Goal: Task Accomplishment & Management: Use online tool/utility

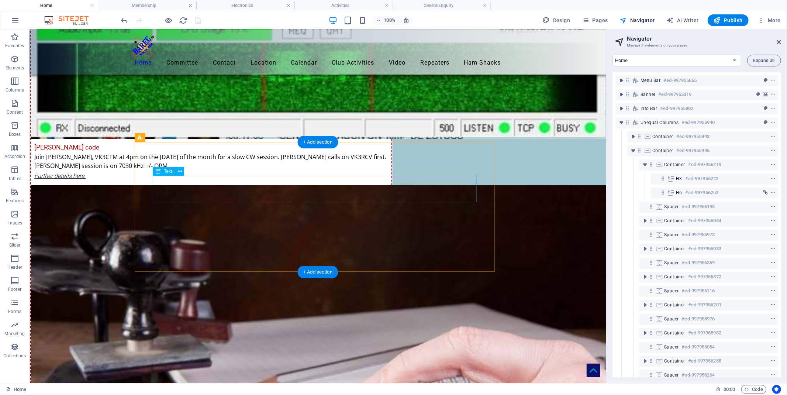
scroll to position [4100, 0]
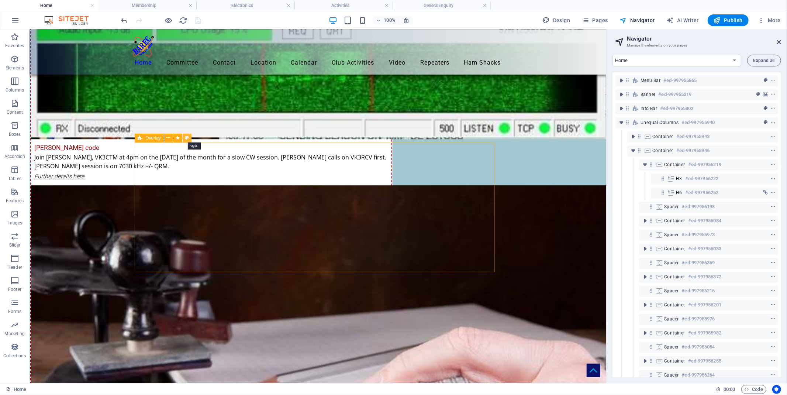
click at [187, 137] on icon at bounding box center [187, 138] width 4 height 8
select select "rem"
select select "preset-overlay-v3-default"
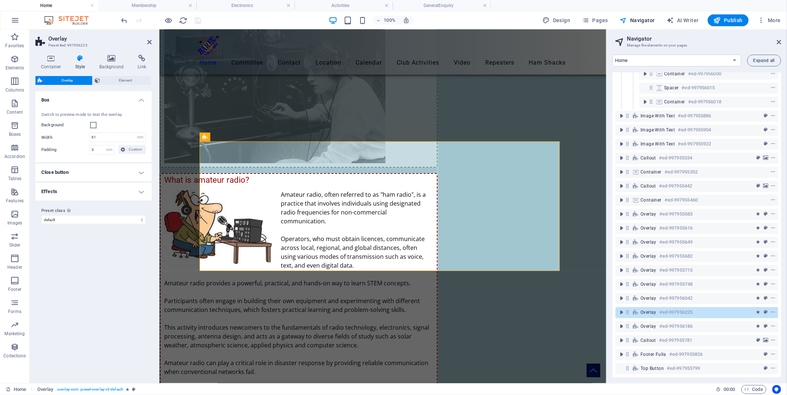
scroll to position [377, 0]
click at [149, 41] on icon at bounding box center [149, 42] width 4 height 6
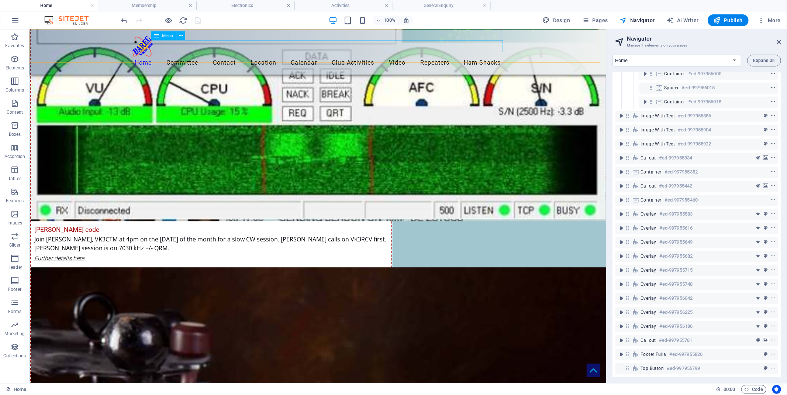
scroll to position [4018, 0]
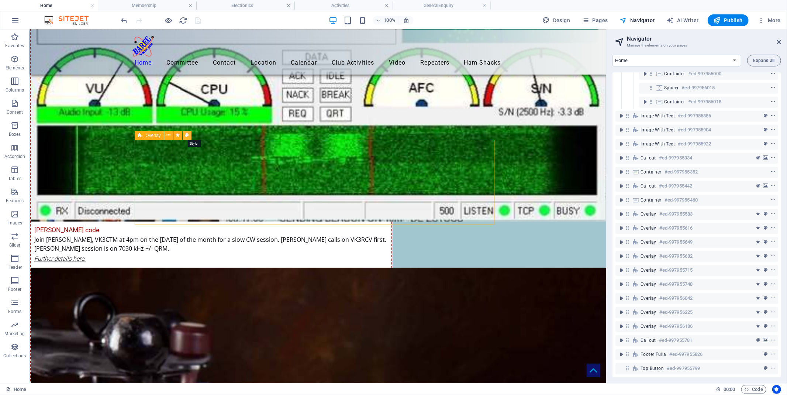
click at [186, 134] on icon at bounding box center [187, 135] width 4 height 8
select select "rem"
select select "preset-overlay-v3-default"
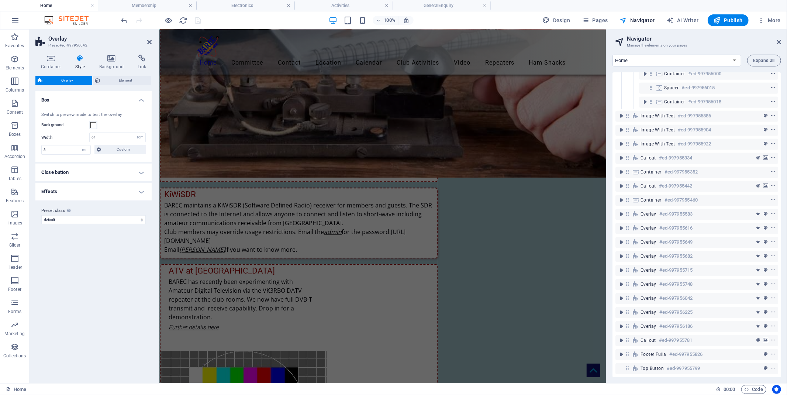
scroll to position [4443, 0]
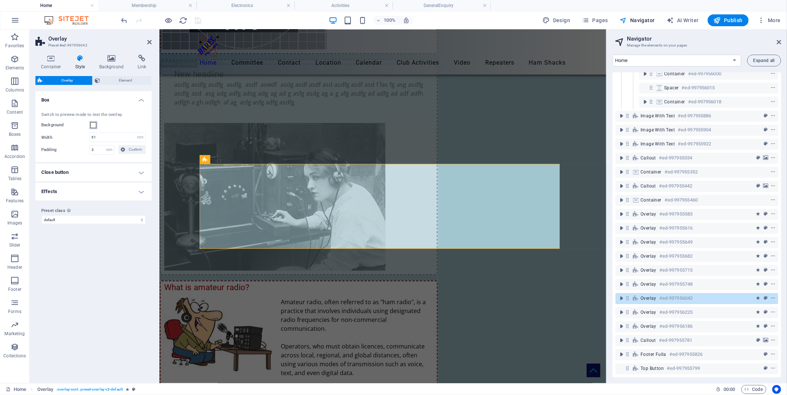
click at [94, 125] on span at bounding box center [93, 125] width 6 height 6
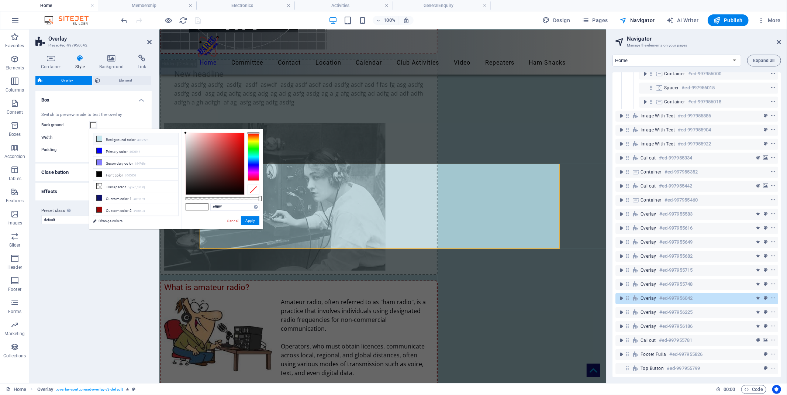
click at [117, 138] on li "Background color #c3e5ed" at bounding box center [135, 139] width 85 height 12
type input "#c3e5ed"
click at [253, 220] on button "Apply" at bounding box center [250, 220] width 18 height 9
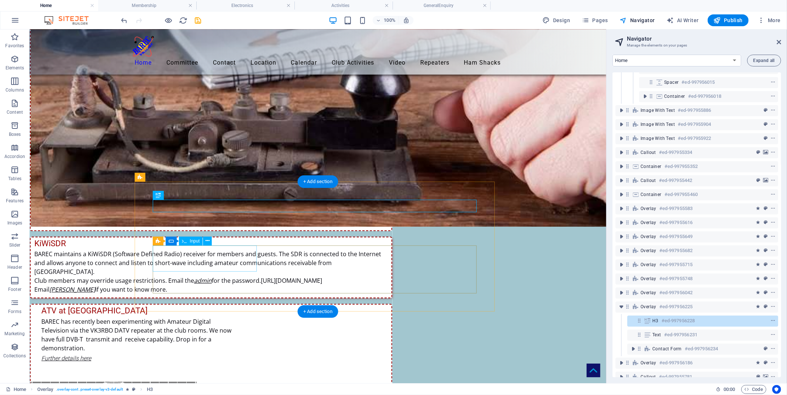
scroll to position [4060, 0]
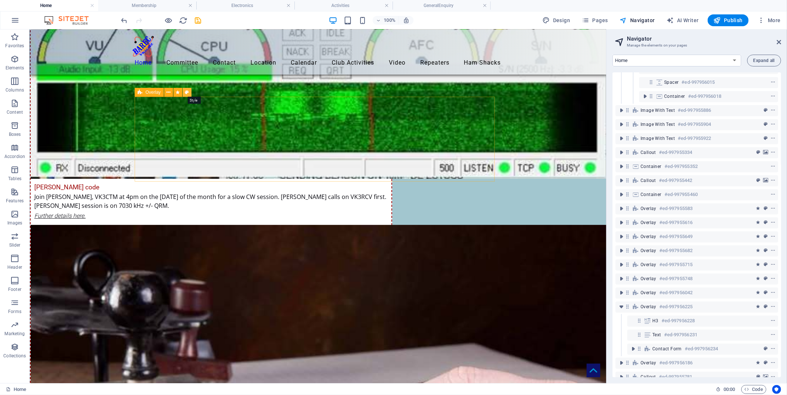
click at [187, 91] on icon at bounding box center [187, 93] width 4 height 8
select select "rem"
select select "preset-overlay-v3-default"
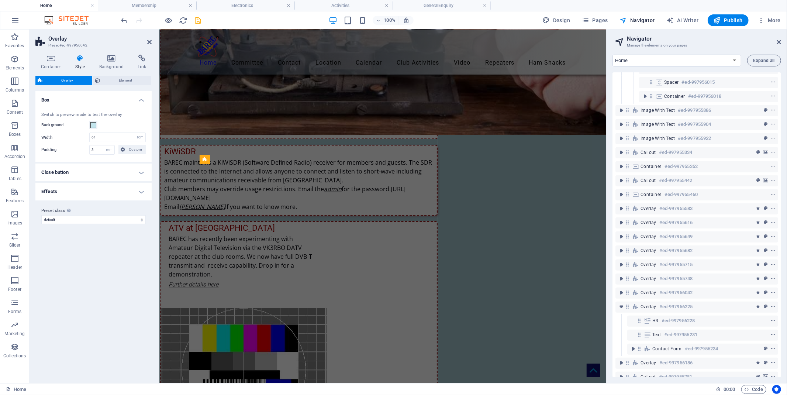
scroll to position [4443, 0]
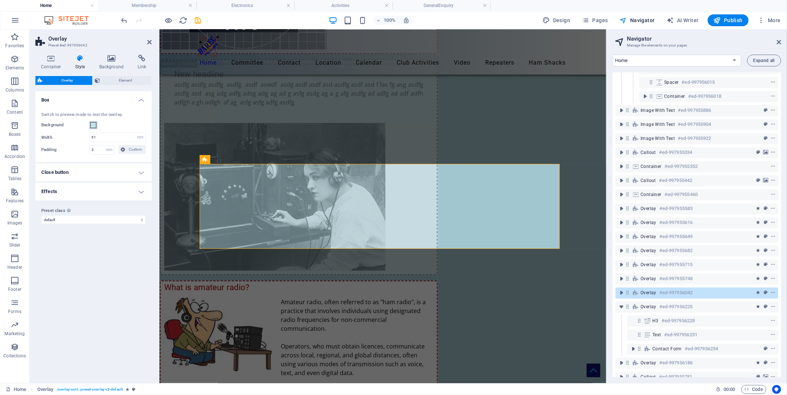
click at [93, 127] on span at bounding box center [93, 125] width 6 height 6
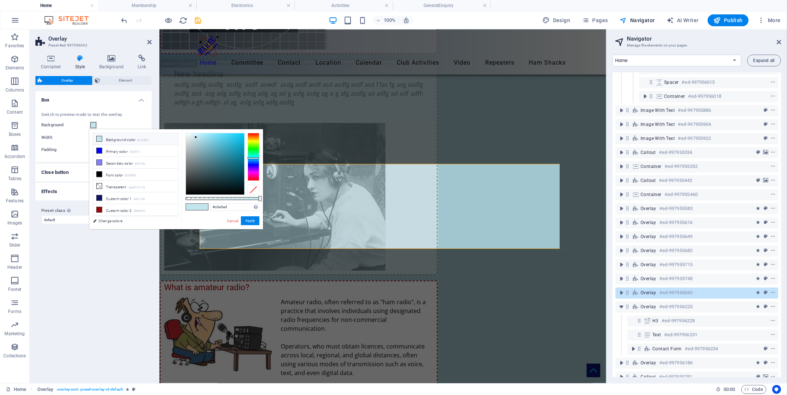
click at [100, 136] on icon at bounding box center [99, 138] width 5 height 5
click at [251, 218] on button "Apply" at bounding box center [250, 220] width 18 height 9
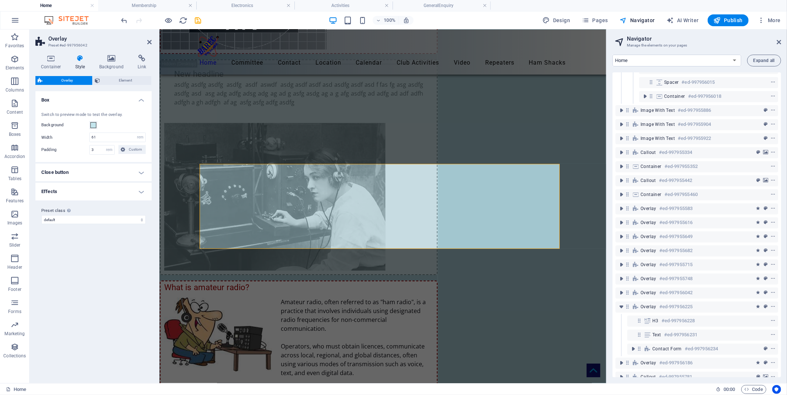
click at [146, 44] on header "Overlay Preset #ed-997956042" at bounding box center [93, 39] width 116 height 19
click at [155, 41] on aside "Overlay Preset #ed-997956042 Container Style Background Link Size Height Defaul…" at bounding box center [95, 206] width 130 height 353
click at [149, 42] on icon at bounding box center [149, 42] width 4 height 6
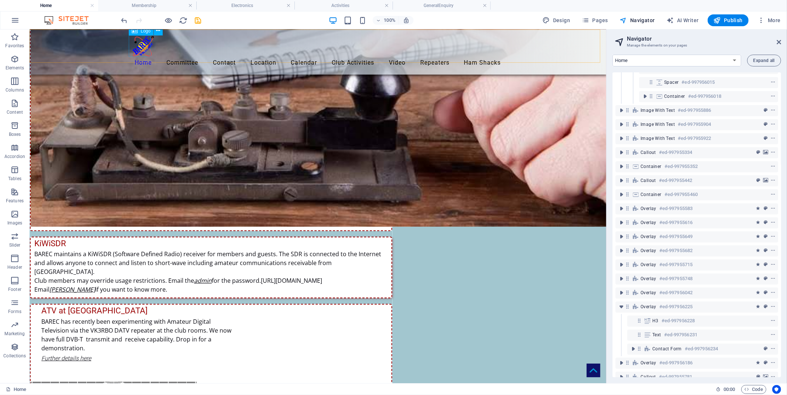
scroll to position [4263, 0]
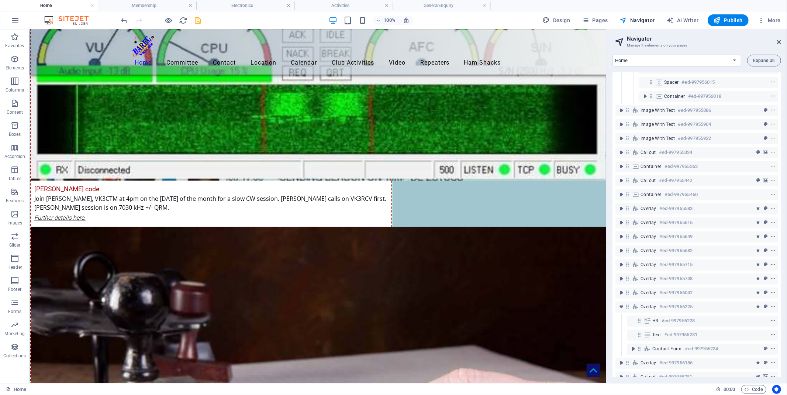
scroll to position [4058, 0]
click at [727, 17] on span "Publish" at bounding box center [728, 20] width 29 height 7
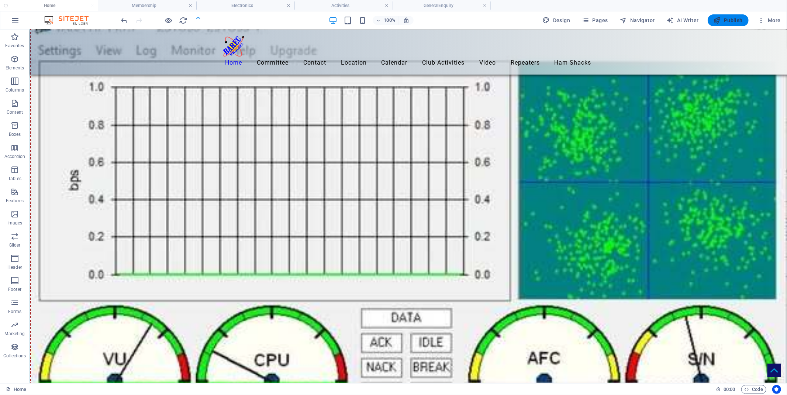
scroll to position [3953, 0]
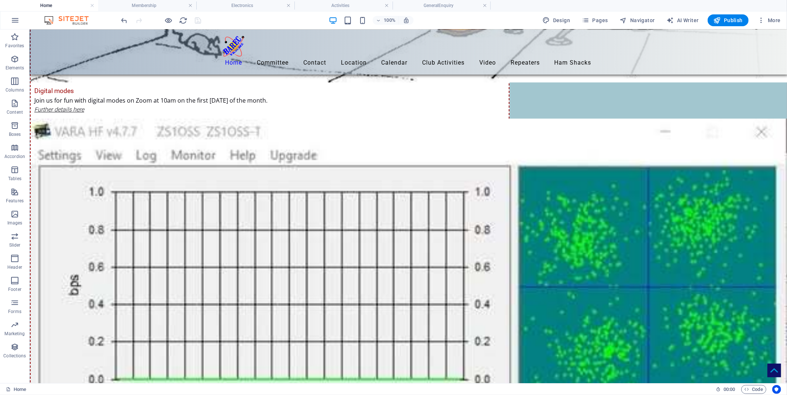
click at [283, 15] on div "100% Design Pages Navigator AI Writer Publish More" at bounding box center [452, 20] width 664 height 12
click at [728, 19] on span "Publish" at bounding box center [728, 20] width 29 height 7
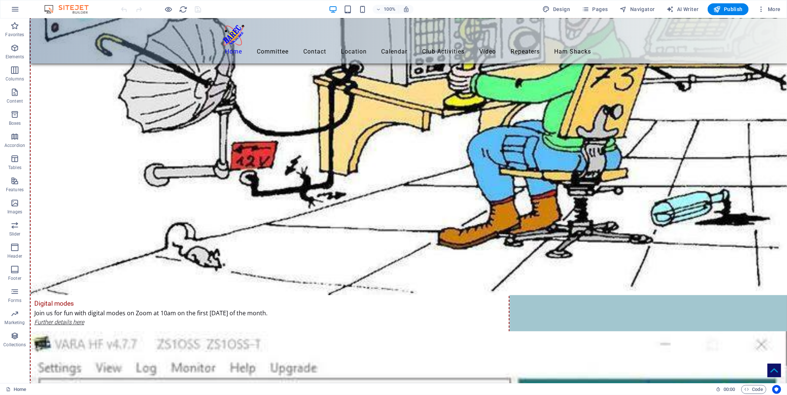
scroll to position [3738, 0]
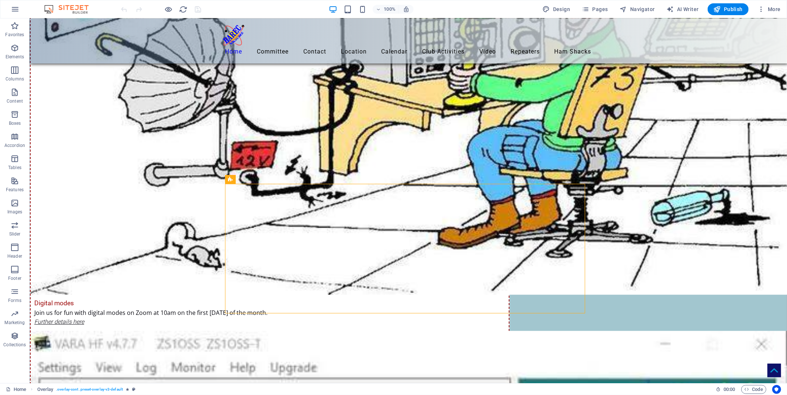
click at [277, 179] on icon at bounding box center [277, 179] width 4 height 8
select select "rem"
select select "preset-overlay-v3-default"
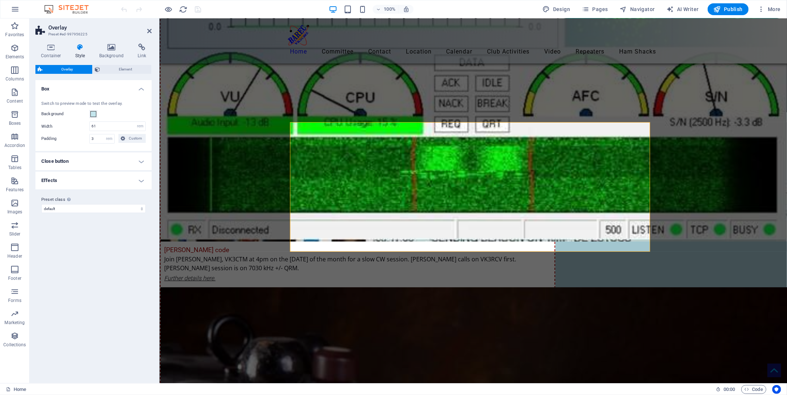
scroll to position [3983, 0]
click at [324, 117] on icon at bounding box center [324, 118] width 4 height 8
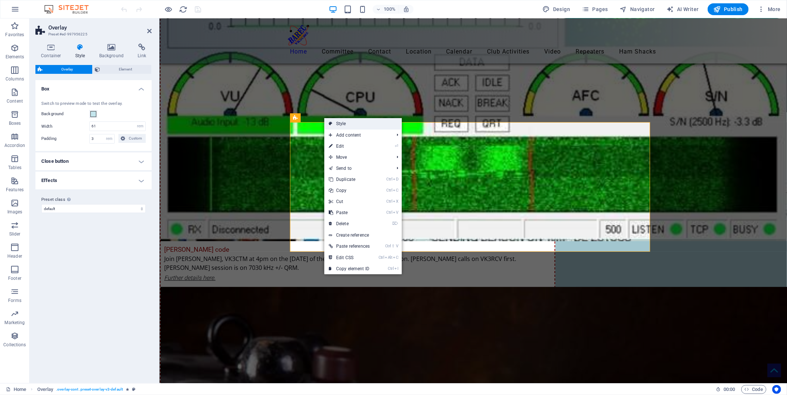
click at [339, 123] on link "Style" at bounding box center [362, 123] width 77 height 11
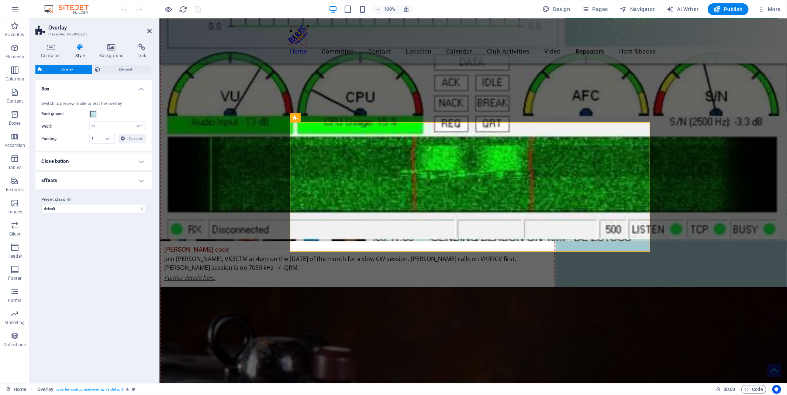
click at [140, 161] on h4 "Close button" at bounding box center [93, 161] width 116 height 18
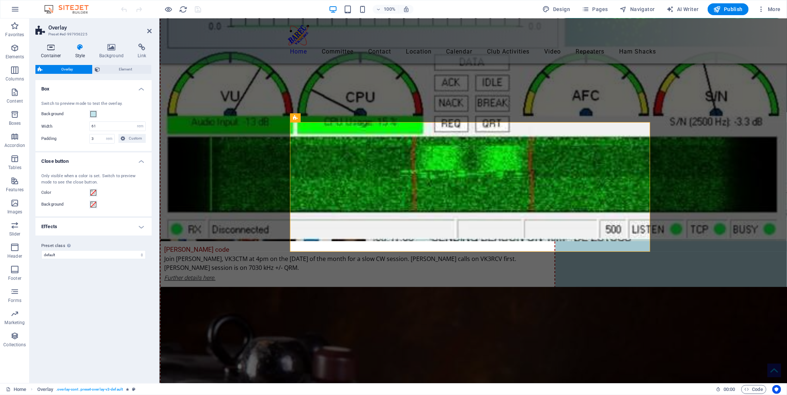
click at [51, 48] on icon at bounding box center [50, 47] width 31 height 7
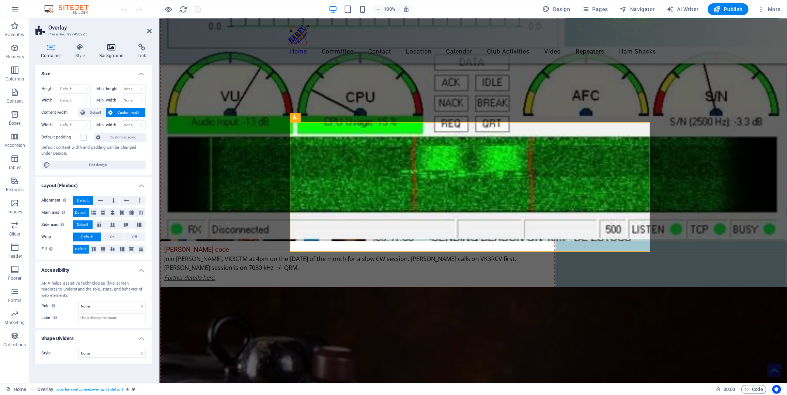
click at [108, 47] on icon at bounding box center [112, 47] width 36 height 7
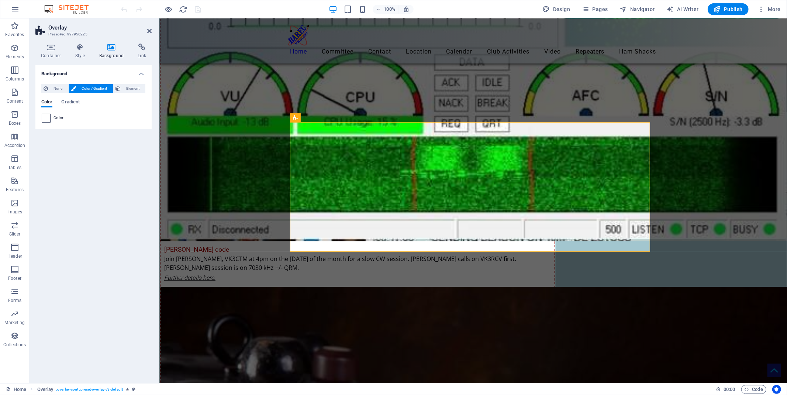
click at [46, 117] on span at bounding box center [46, 118] width 8 height 8
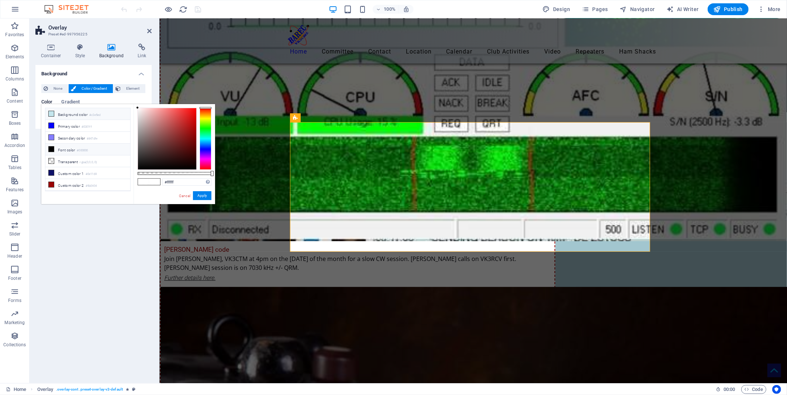
click at [54, 113] on span at bounding box center [51, 114] width 6 height 6
type input "#c3e5ed"
click at [205, 193] on button "Apply" at bounding box center [202, 195] width 18 height 9
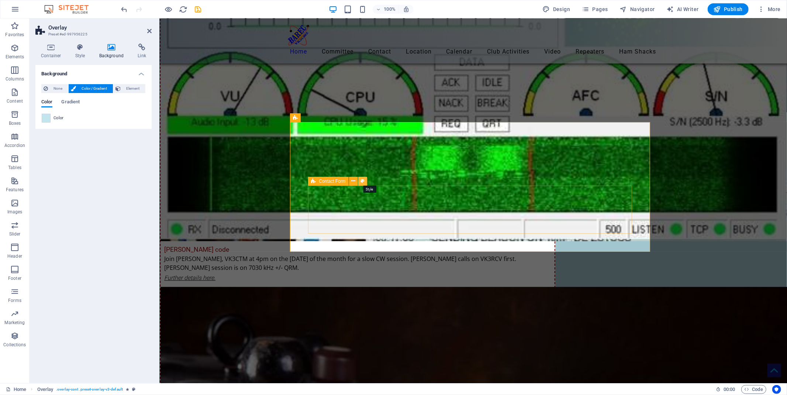
click at [362, 179] on icon at bounding box center [363, 181] width 4 height 8
select select "rem"
select select "preset-contact-form-v3-default"
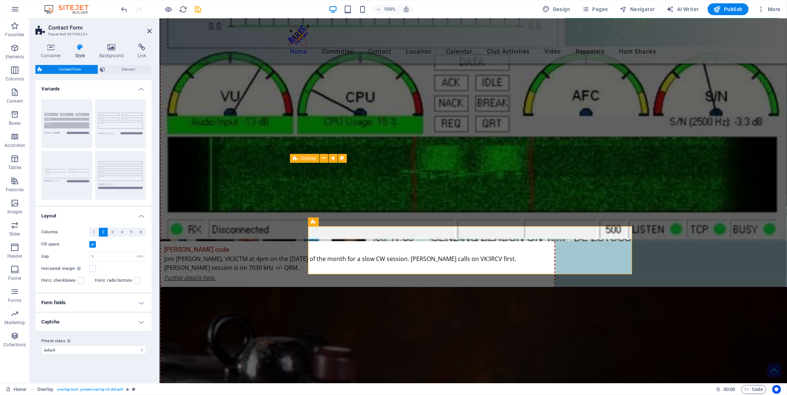
scroll to position [3942, 0]
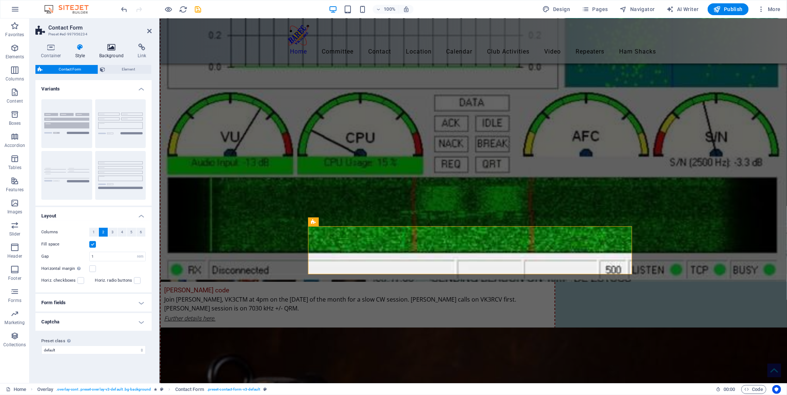
click at [110, 48] on icon at bounding box center [112, 47] width 36 height 7
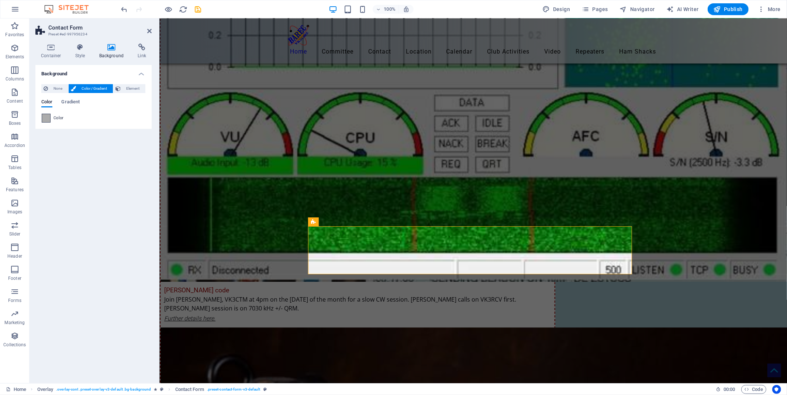
click at [46, 119] on span at bounding box center [46, 118] width 8 height 8
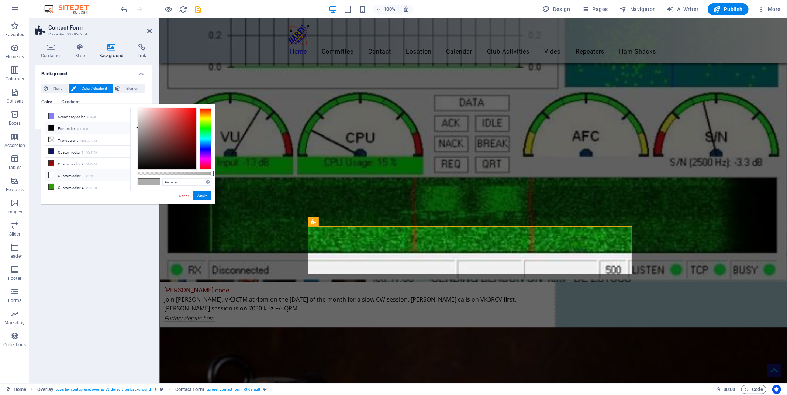
scroll to position [19, 0]
click at [71, 181] on li "Custom color 3 #ffffff" at bounding box center [87, 178] width 85 height 12
type input "#ffffff"
click at [201, 194] on button "Apply" at bounding box center [202, 195] width 18 height 9
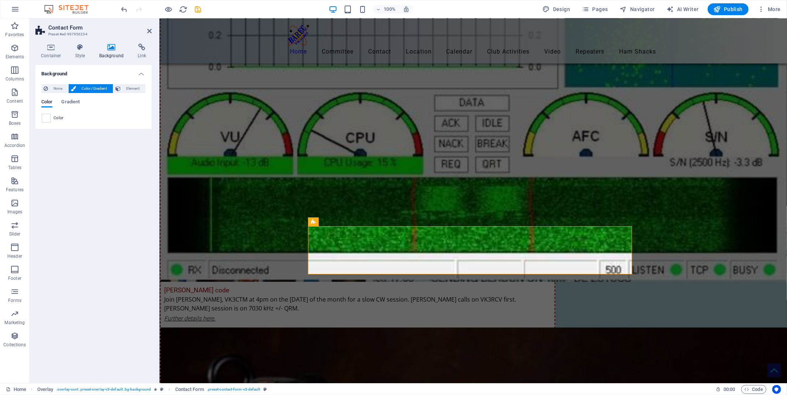
click at [147, 30] on icon at bounding box center [149, 31] width 4 height 6
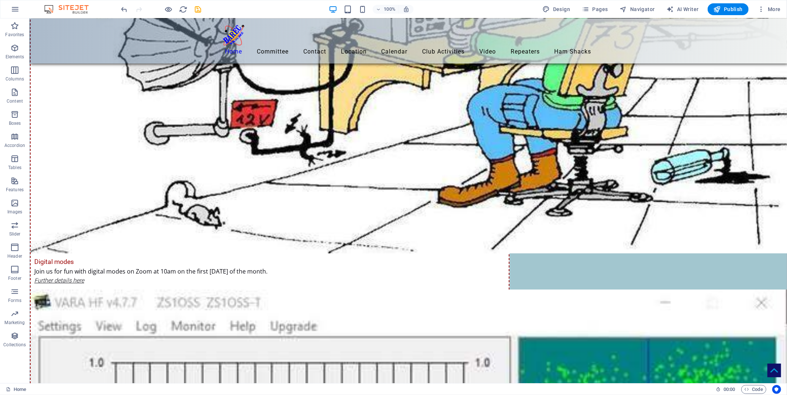
scroll to position [3779, 0]
click at [298, 201] on icon at bounding box center [298, 202] width 4 height 8
select select "rem"
select select "preset-contact-form-v3-default"
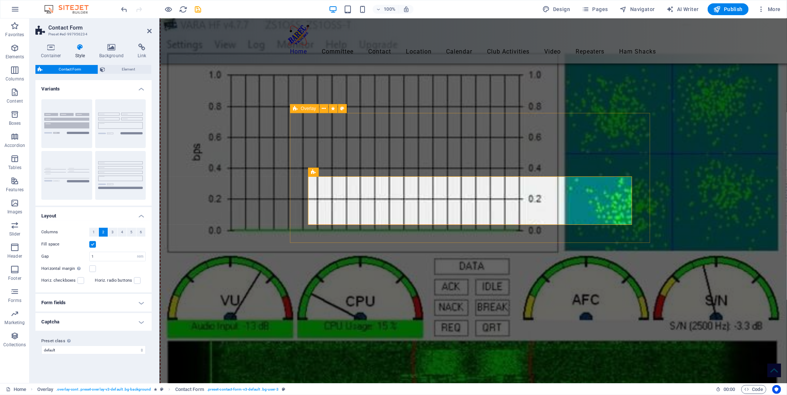
scroll to position [3992, 0]
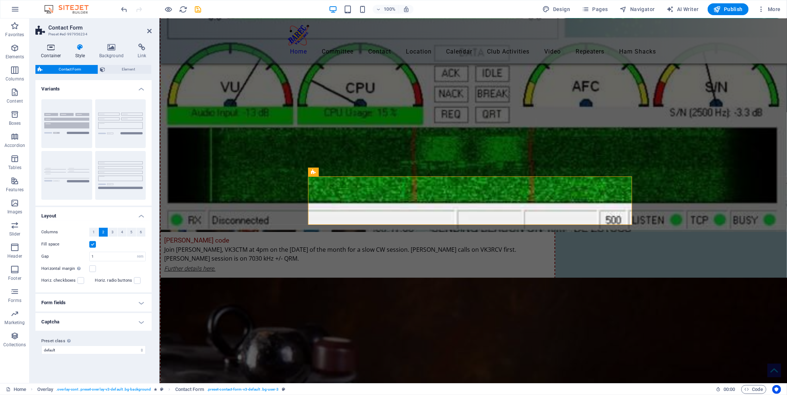
click at [51, 50] on icon at bounding box center [50, 47] width 31 height 7
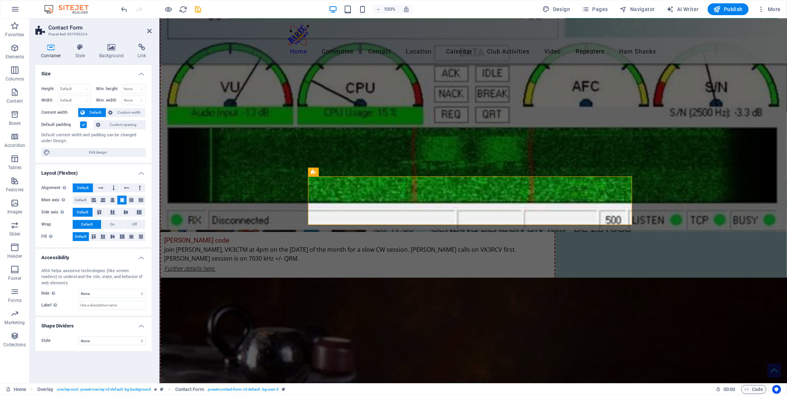
click at [83, 124] on label at bounding box center [83, 124] width 7 height 7
click at [0, 0] on input "Default padding" at bounding box center [0, 0] width 0 height 0
click at [83, 124] on label at bounding box center [83, 124] width 7 height 7
click at [0, 0] on input "Default padding" at bounding box center [0, 0] width 0 height 0
click at [80, 49] on icon at bounding box center [80, 47] width 21 height 7
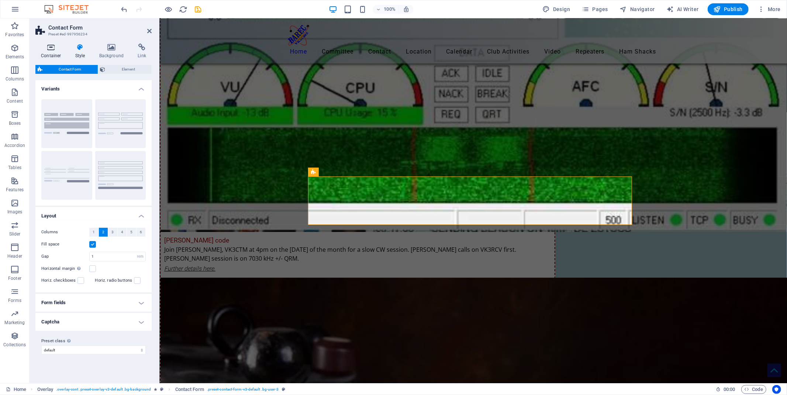
click at [50, 49] on icon at bounding box center [50, 47] width 31 height 7
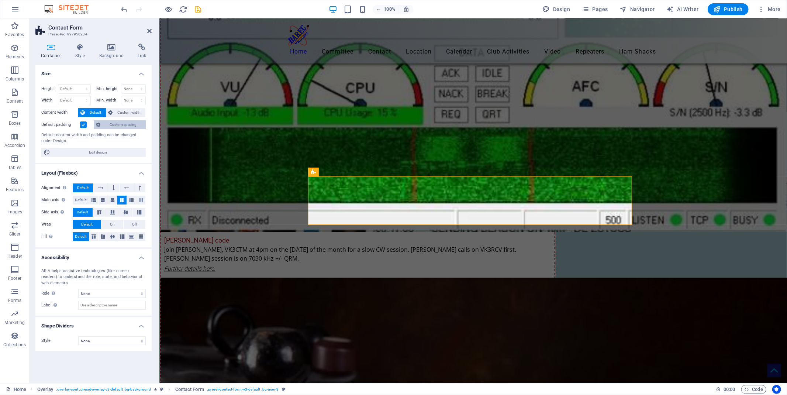
click at [131, 127] on span "Custom spacing" at bounding box center [123, 124] width 41 height 9
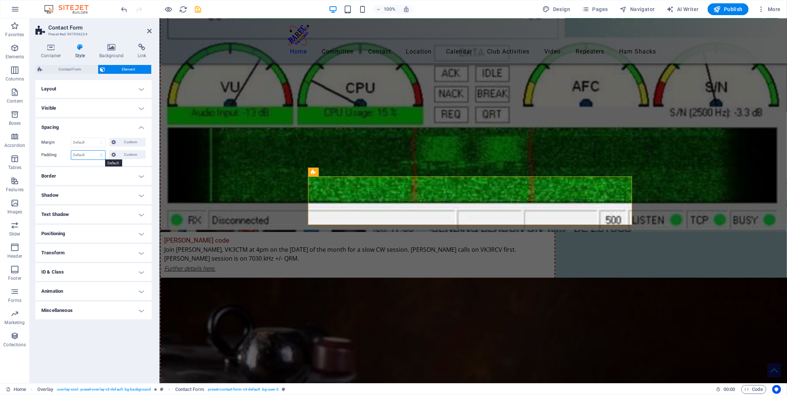
click at [90, 154] on select "Default px rem % vh vw Custom" at bounding box center [88, 155] width 34 height 9
select select "px"
click at [95, 151] on select "Default px rem % vh vw Custom" at bounding box center [88, 155] width 34 height 9
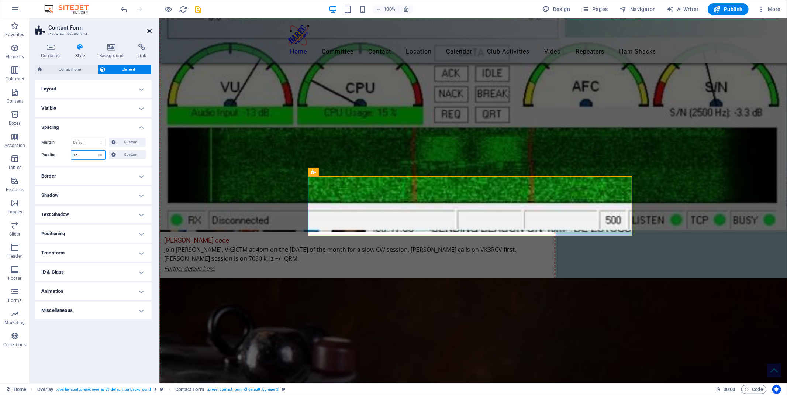
type input "15"
click at [149, 31] on icon at bounding box center [149, 31] width 4 height 6
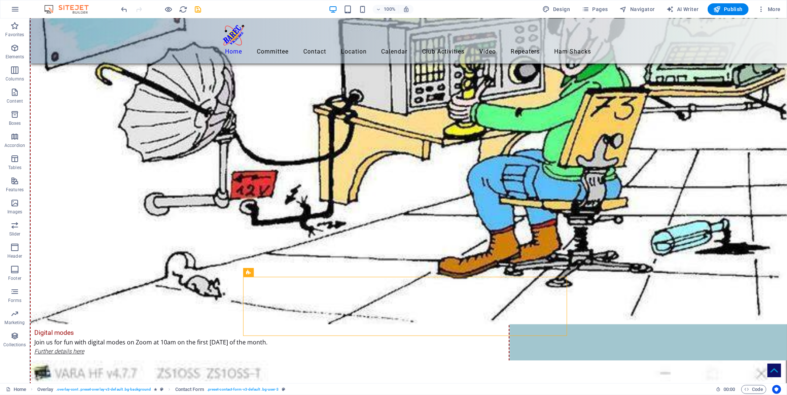
scroll to position [3708, 0]
click at [277, 123] on icon at bounding box center [277, 124] width 4 height 8
select select "rem"
select select "preset-overlay-v3-default"
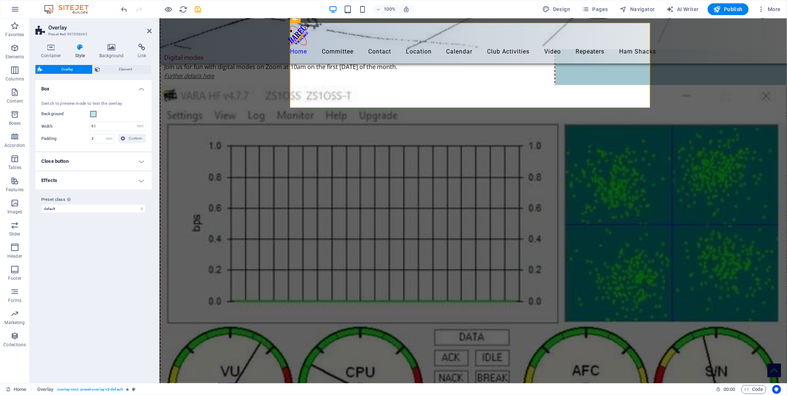
scroll to position [3997, 0]
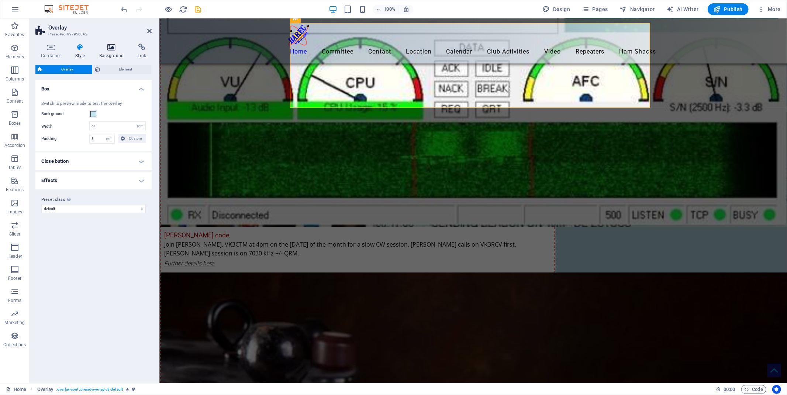
click at [112, 46] on icon at bounding box center [112, 47] width 36 height 7
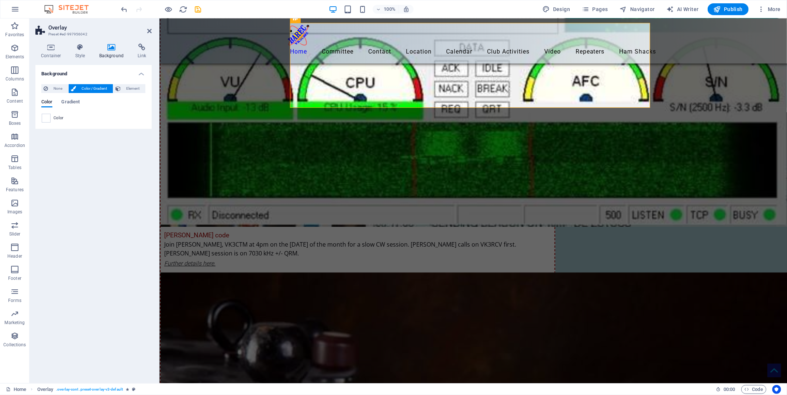
click at [49, 114] on span at bounding box center [46, 118] width 8 height 8
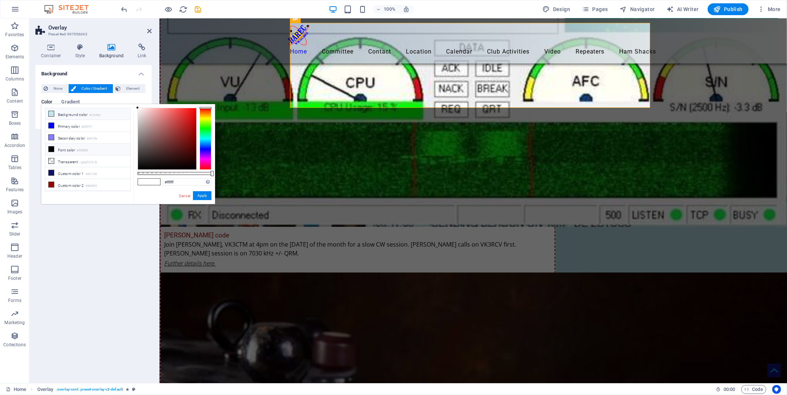
click at [54, 111] on span at bounding box center [51, 114] width 6 height 6
type input "#c3e5ed"
click at [207, 197] on button "Apply" at bounding box center [202, 195] width 18 height 9
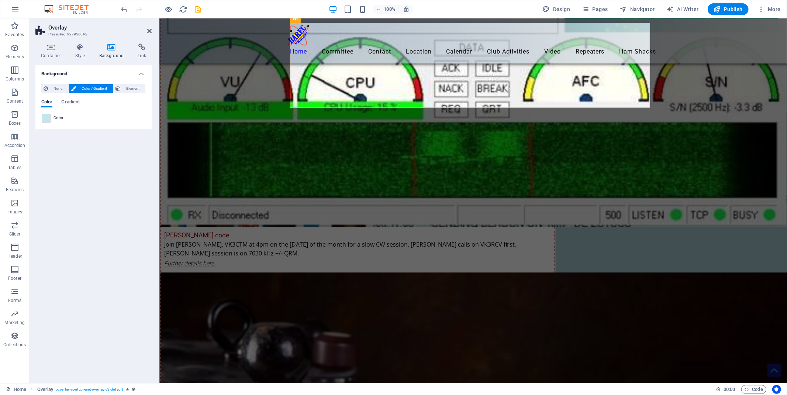
click at [148, 29] on icon at bounding box center [149, 31] width 4 height 6
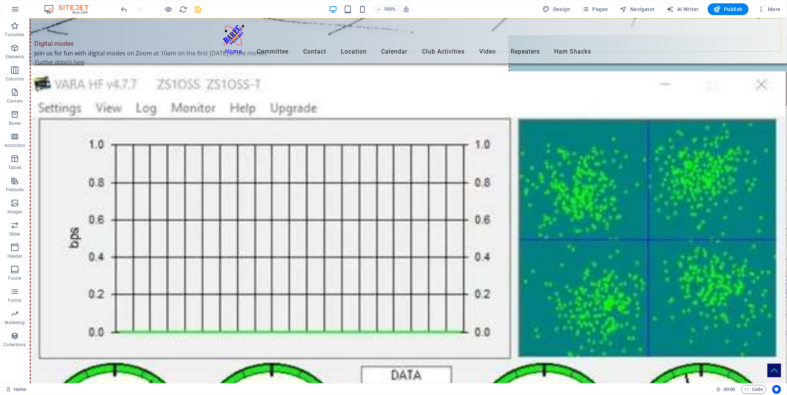
scroll to position [3953, 0]
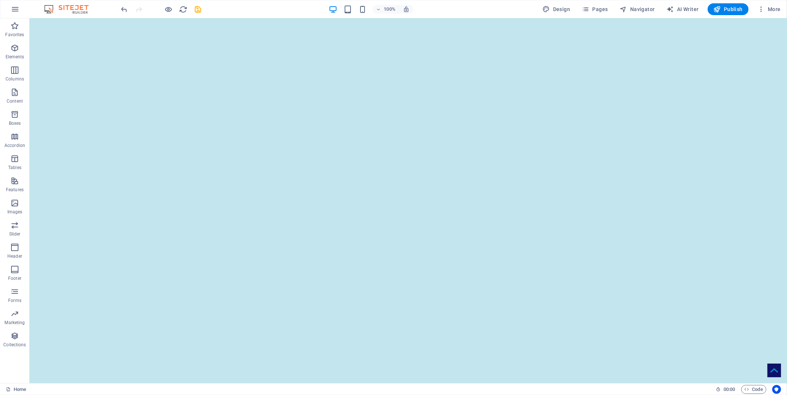
scroll to position [0, 0]
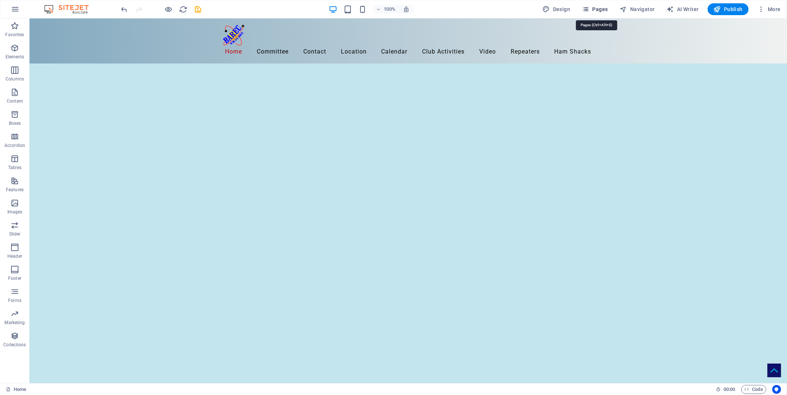
click at [598, 10] on span "Pages" at bounding box center [595, 9] width 26 height 7
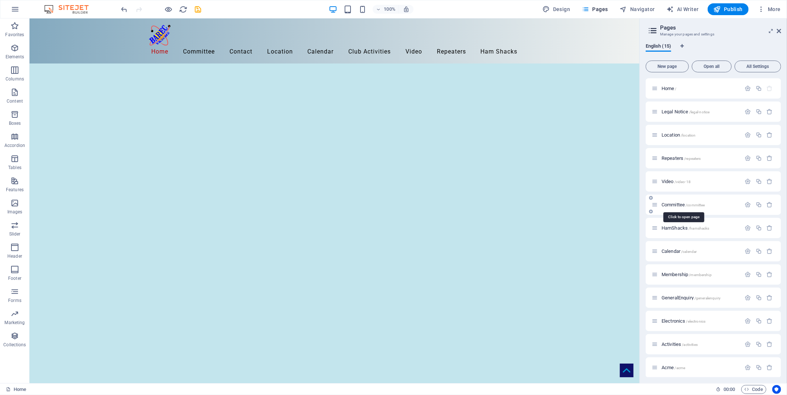
click at [673, 205] on span "Committee /committee" at bounding box center [683, 205] width 44 height 6
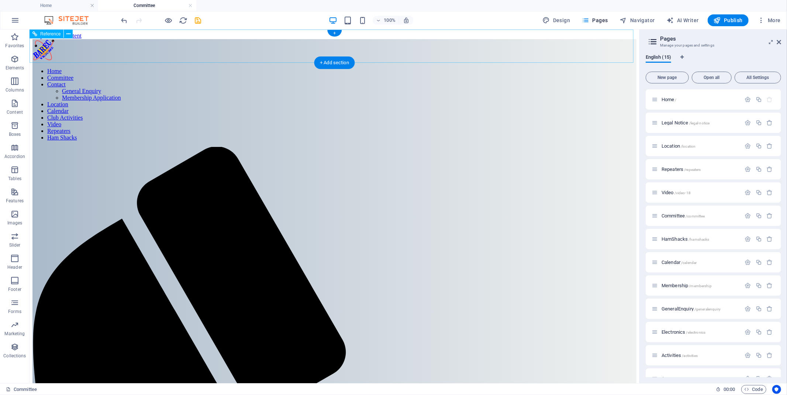
click at [418, 68] on nav "Home Committee Contact General Enquiry Membership Application Location Calendar…" at bounding box center [334, 104] width 604 height 73
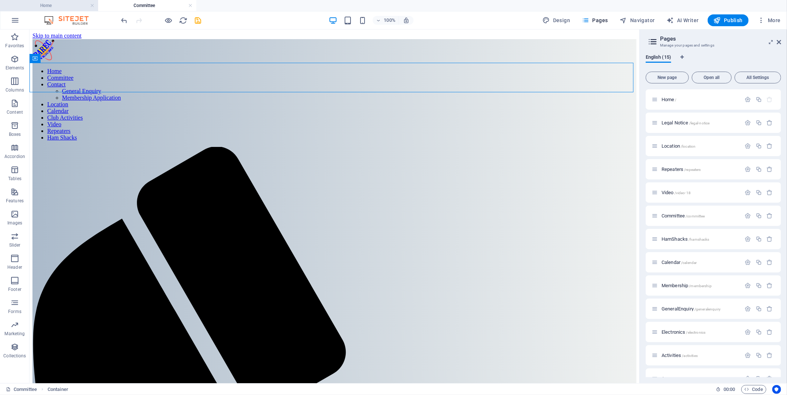
click at [75, 0] on li "Home" at bounding box center [49, 5] width 98 height 11
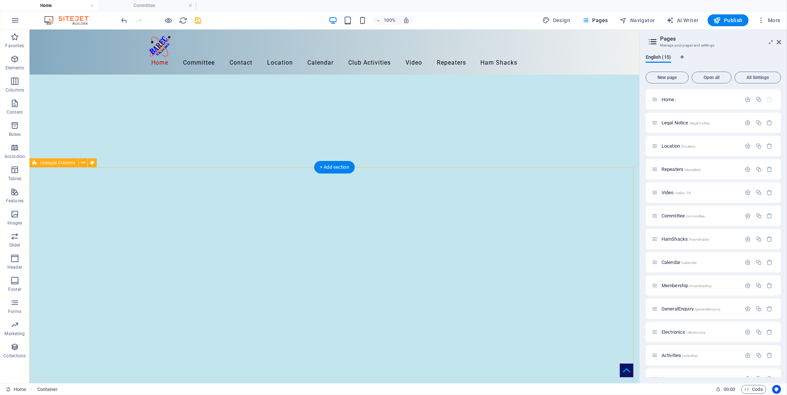
click at [13, 57] on icon "button" at bounding box center [14, 59] width 9 height 9
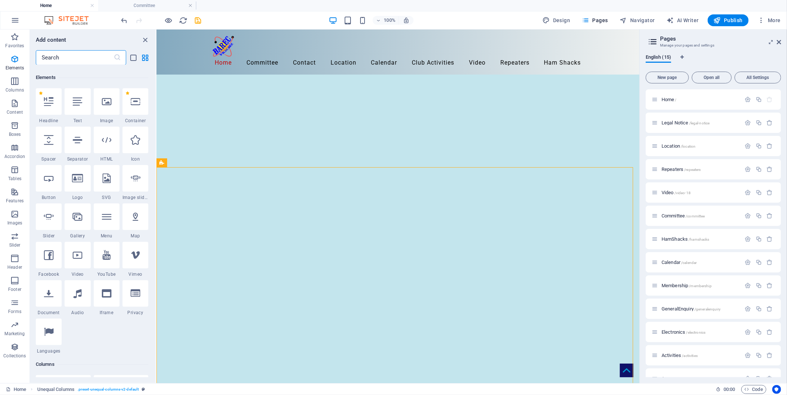
scroll to position [79, 0]
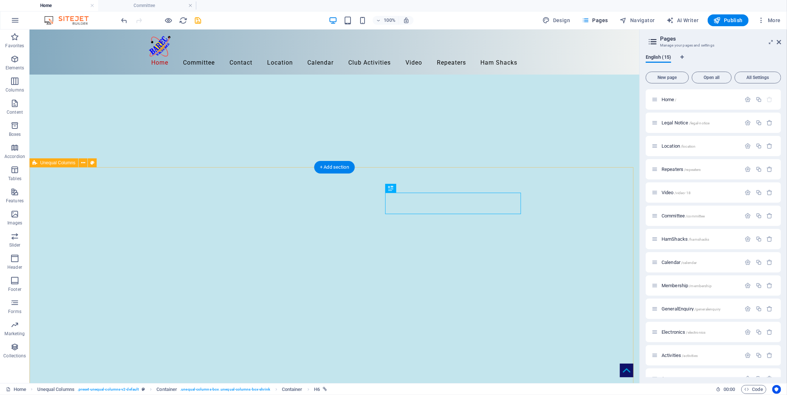
drag, startPoint x: 554, startPoint y: 217, endPoint x: 536, endPoint y: 234, distance: 25.1
drag, startPoint x: 552, startPoint y: 228, endPoint x: 523, endPoint y: 218, distance: 30.8
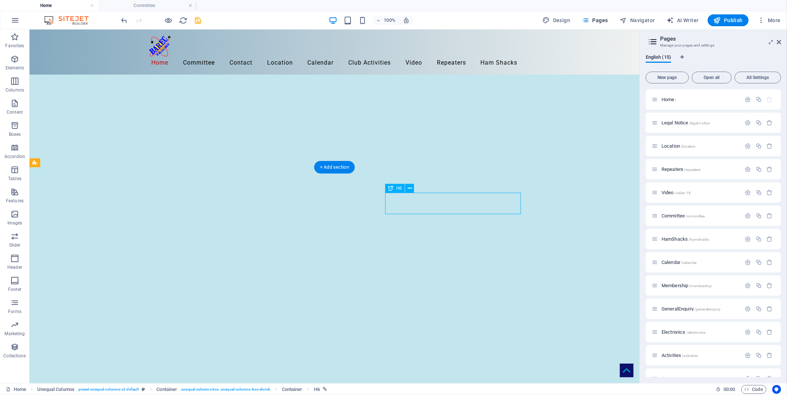
click at [419, 193] on div "H6" at bounding box center [402, 188] width 34 height 9
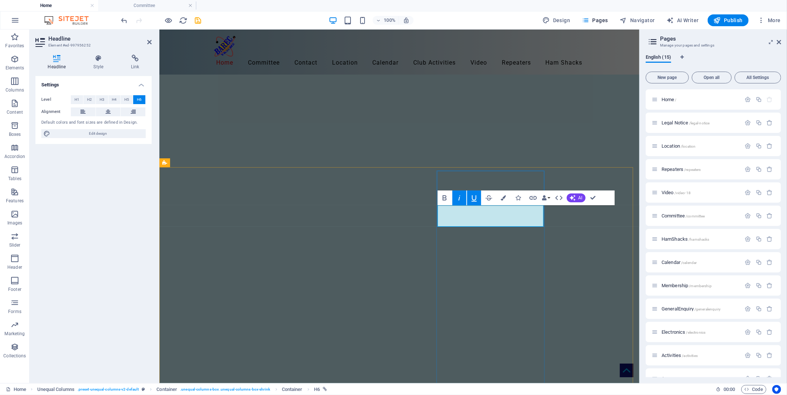
drag, startPoint x: 539, startPoint y: 219, endPoint x: 463, endPoint y: 208, distance: 76.8
copy link "friends of BAREC email list for free to keep up to date with the clubs meetings…"
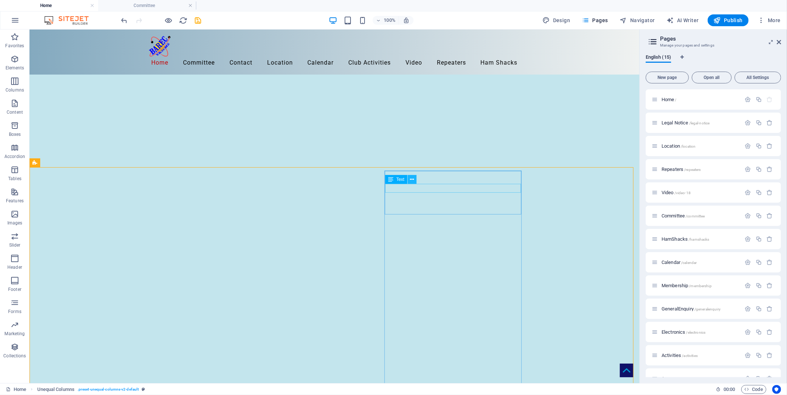
click at [412, 178] on icon at bounding box center [412, 180] width 4 height 8
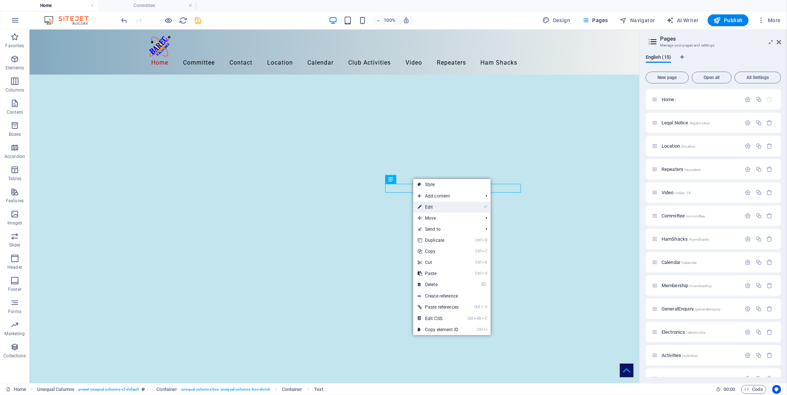
click at [427, 203] on link "⏎ Edit" at bounding box center [438, 206] width 50 height 11
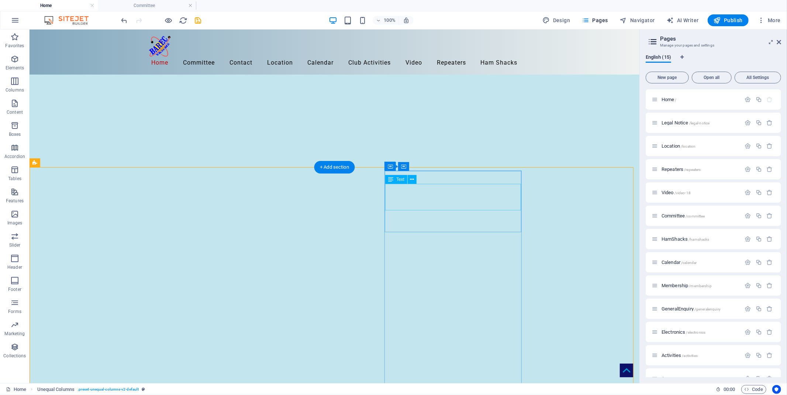
click at [412, 179] on icon at bounding box center [412, 180] width 4 height 8
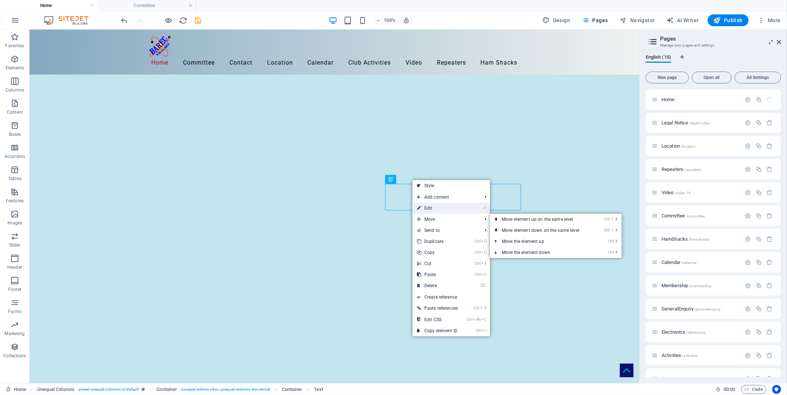
click at [430, 208] on link "⏎ Edit" at bounding box center [437, 208] width 50 height 11
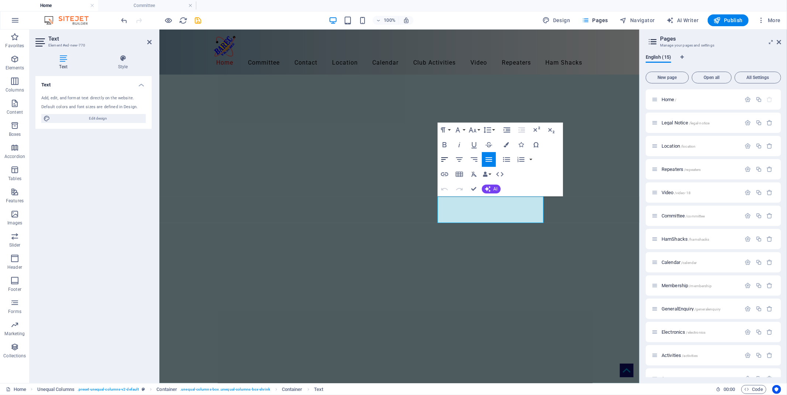
click at [443, 158] on icon "button" at bounding box center [444, 159] width 9 height 9
click at [123, 61] on icon at bounding box center [123, 58] width 58 height 7
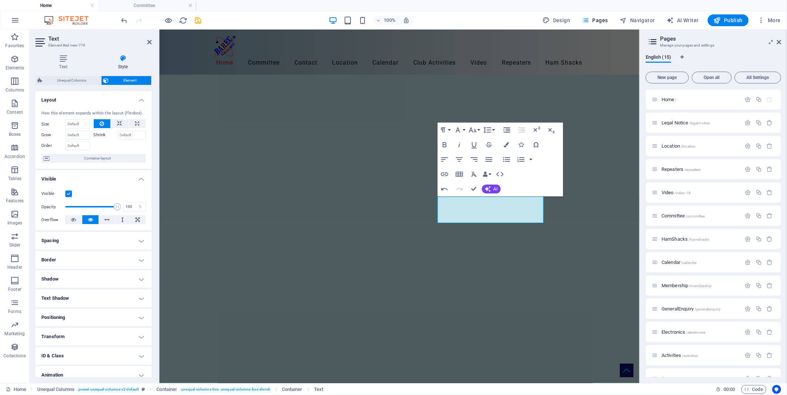
click at [138, 237] on h4 "Spacing" at bounding box center [93, 241] width 116 height 18
click at [91, 266] on select "Default px rem % vh vw Custom" at bounding box center [88, 268] width 34 height 9
select select "px"
click at [94, 264] on select "Default px rem % vh vw Custom" at bounding box center [88, 268] width 34 height 9
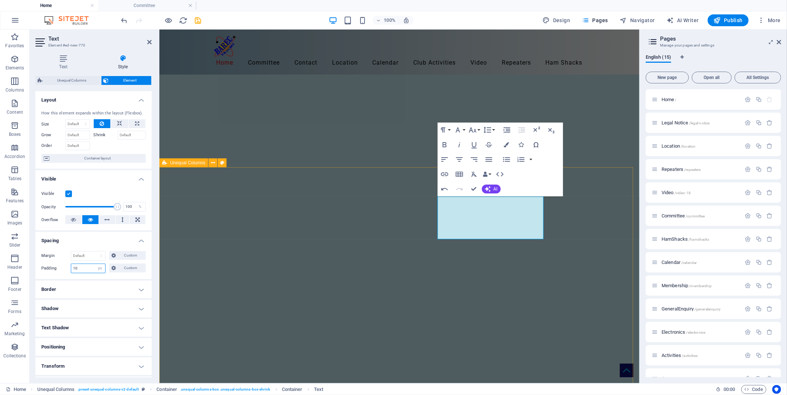
type input "10"
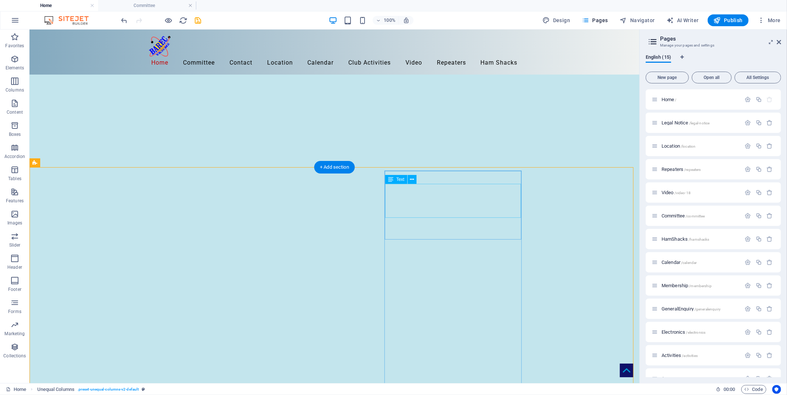
click at [414, 178] on icon at bounding box center [412, 180] width 4 height 8
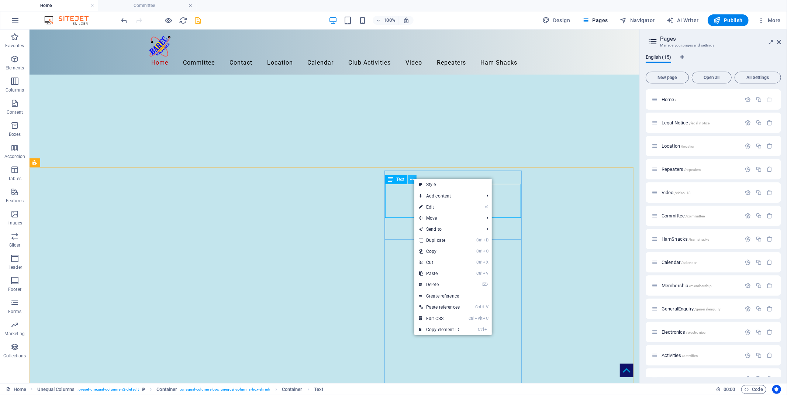
click at [414, 178] on icon at bounding box center [412, 180] width 4 height 8
click at [432, 208] on link "⏎ Edit" at bounding box center [439, 206] width 50 height 11
select select "px"
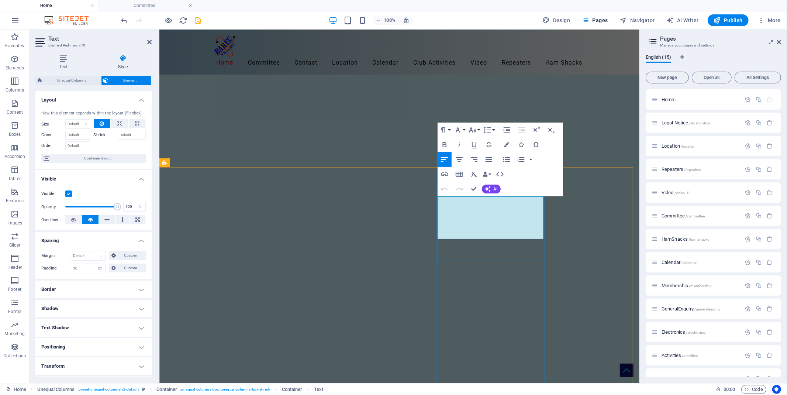
drag, startPoint x: 450, startPoint y: 203, endPoint x: 441, endPoint y: 203, distance: 9.3
click at [443, 173] on icon "button" at bounding box center [444, 174] width 9 height 9
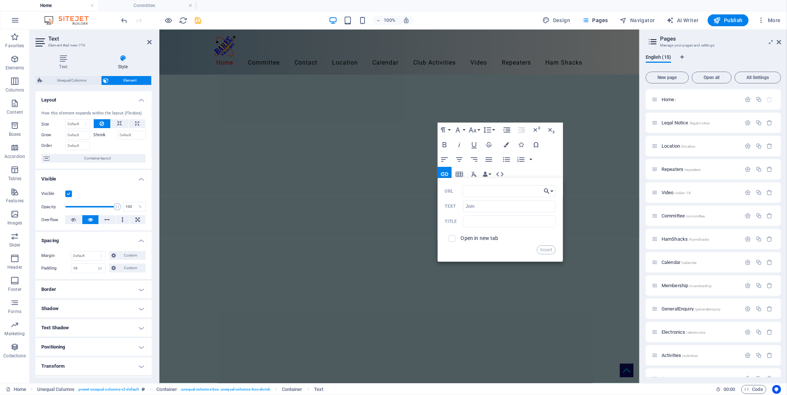
click at [552, 190] on button "Choose Link" at bounding box center [549, 191] width 14 height 12
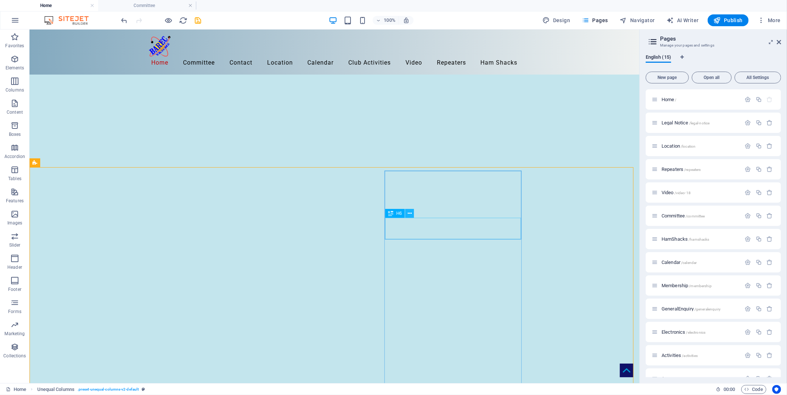
click at [410, 214] on icon at bounding box center [410, 214] width 4 height 8
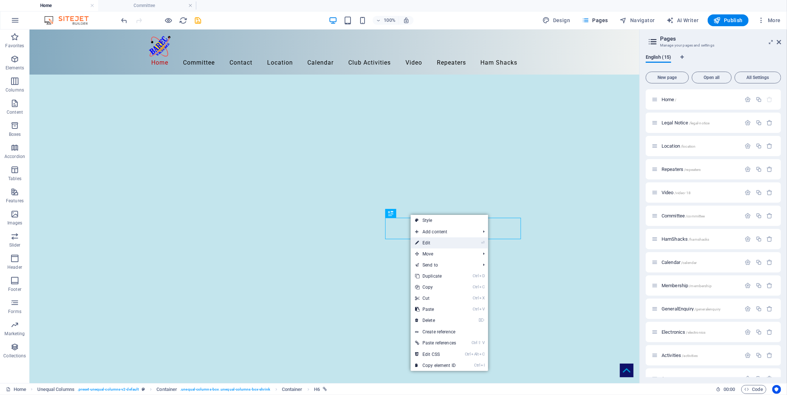
click at [429, 242] on link "⏎ Edit" at bounding box center [436, 242] width 50 height 11
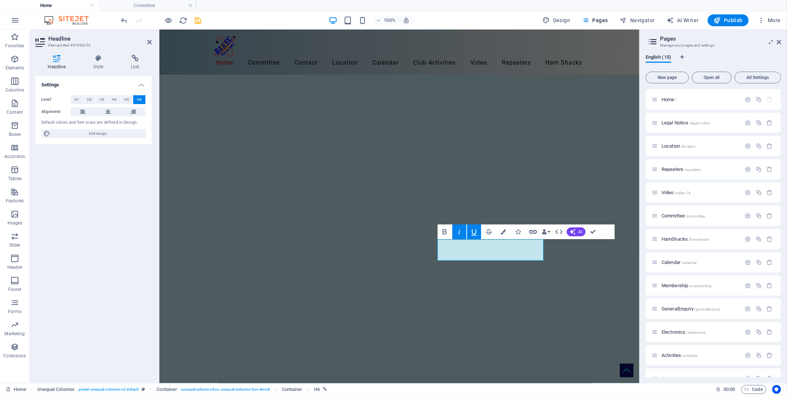
click at [533, 231] on icon "button" at bounding box center [532, 232] width 7 height 4
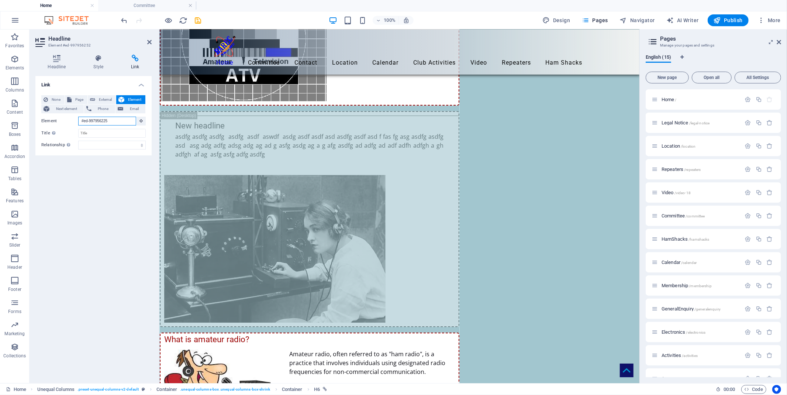
scroll to position [0, 0]
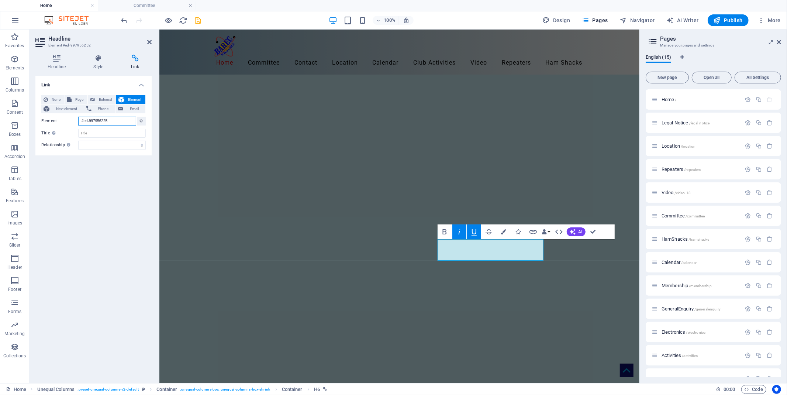
drag, startPoint x: 117, startPoint y: 120, endPoint x: 56, endPoint y: 117, distance: 61.0
click at [56, 117] on div "Element #ed-997956225" at bounding box center [93, 121] width 104 height 9
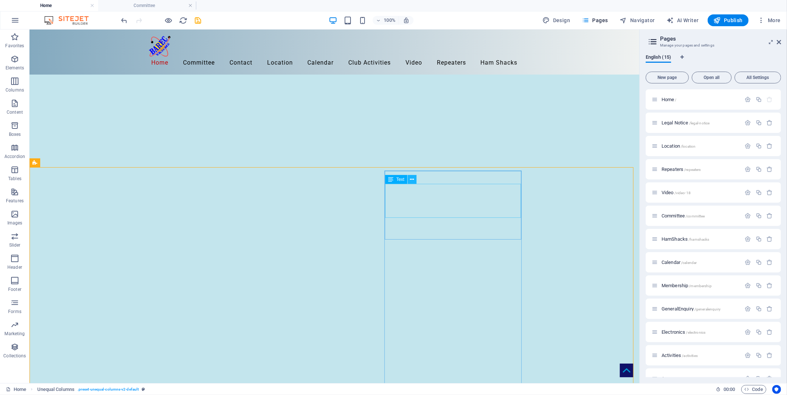
click at [411, 179] on icon at bounding box center [412, 180] width 4 height 8
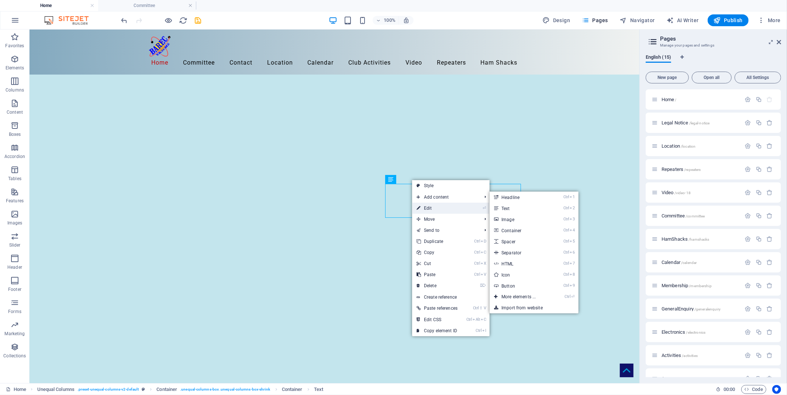
click at [426, 207] on link "⏎ Edit" at bounding box center [437, 208] width 50 height 11
select select "px"
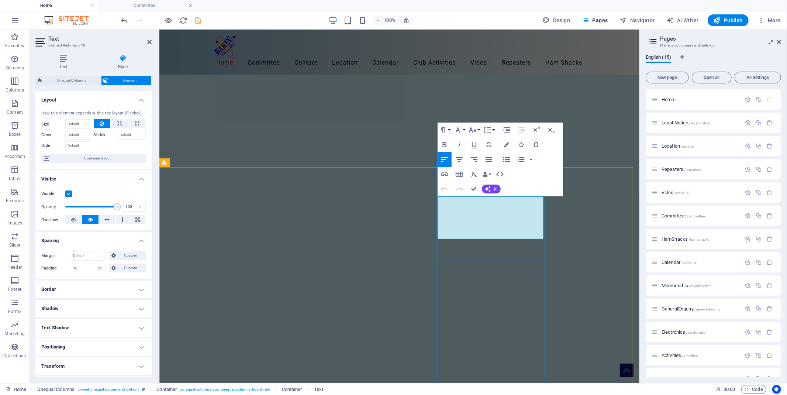
drag, startPoint x: 451, startPoint y: 204, endPoint x: 439, endPoint y: 203, distance: 11.9
click at [487, 144] on icon "button" at bounding box center [488, 144] width 9 height 9
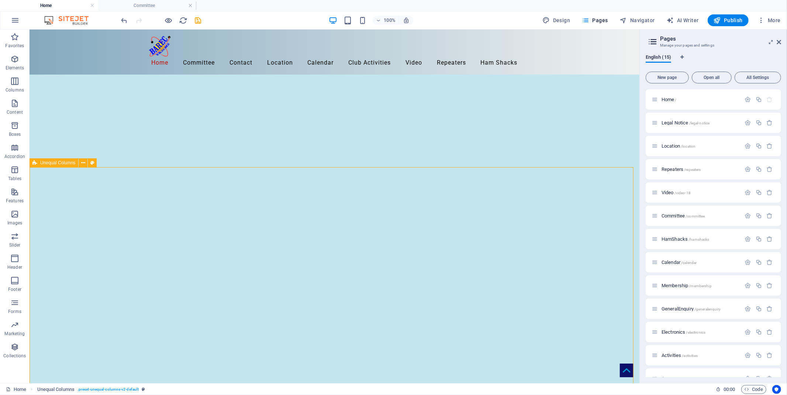
click at [413, 178] on icon at bounding box center [412, 180] width 4 height 8
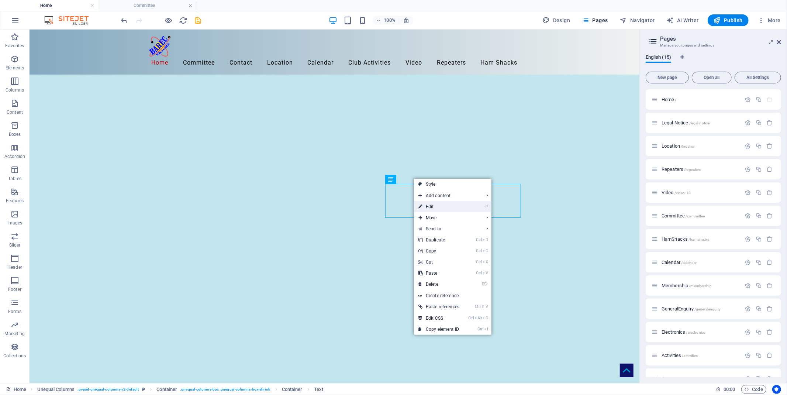
click at [430, 208] on link "⏎ Edit" at bounding box center [439, 206] width 50 height 11
select select "px"
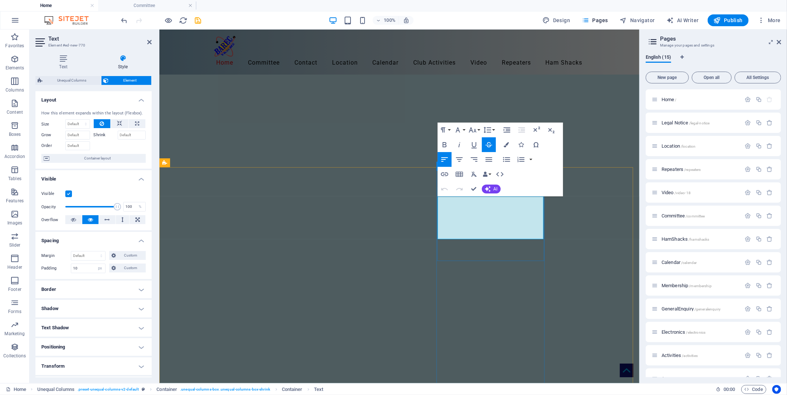
drag, startPoint x: 450, startPoint y: 203, endPoint x: 440, endPoint y: 201, distance: 10.1
click at [489, 141] on icon "button" at bounding box center [488, 144] width 9 height 9
drag, startPoint x: 506, startPoint y: 143, endPoint x: 495, endPoint y: 144, distance: 10.8
click at [506, 142] on icon "button" at bounding box center [506, 144] width 5 height 5
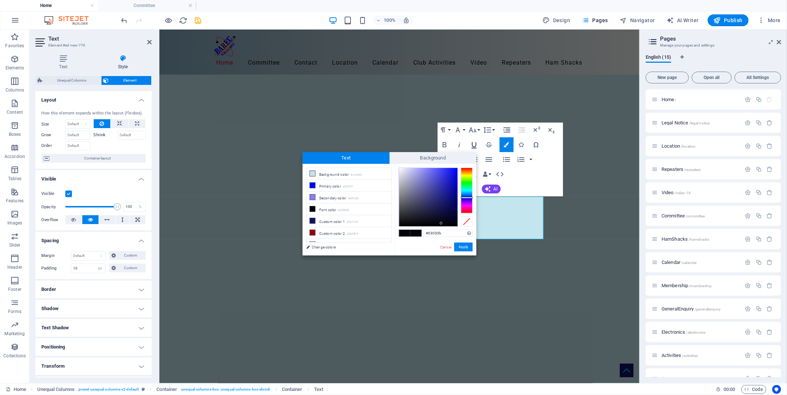
click at [474, 143] on icon "button" at bounding box center [474, 144] width 9 height 9
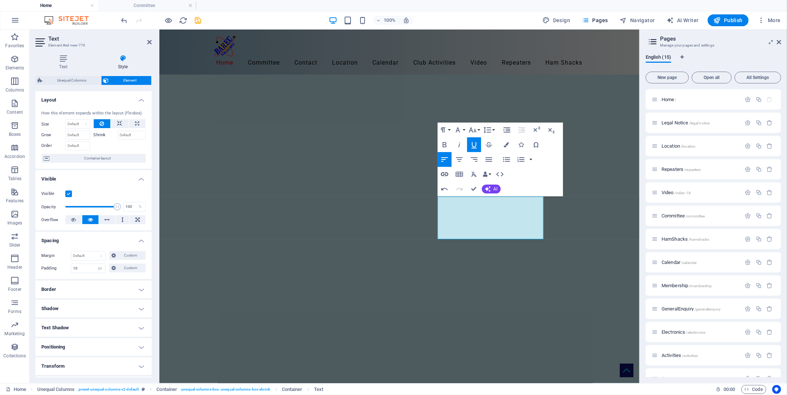
click at [445, 174] on icon "button" at bounding box center [444, 174] width 7 height 4
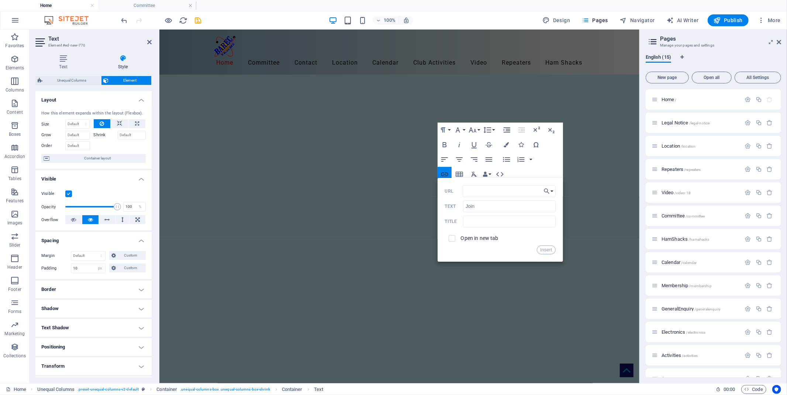
type input "#ed-997956225"
click at [545, 249] on button "Insert" at bounding box center [546, 249] width 19 height 9
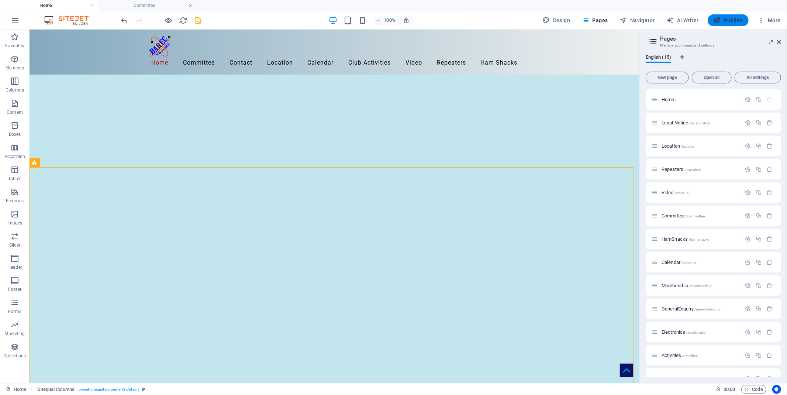
click at [729, 18] on span "Publish" at bounding box center [728, 20] width 29 height 7
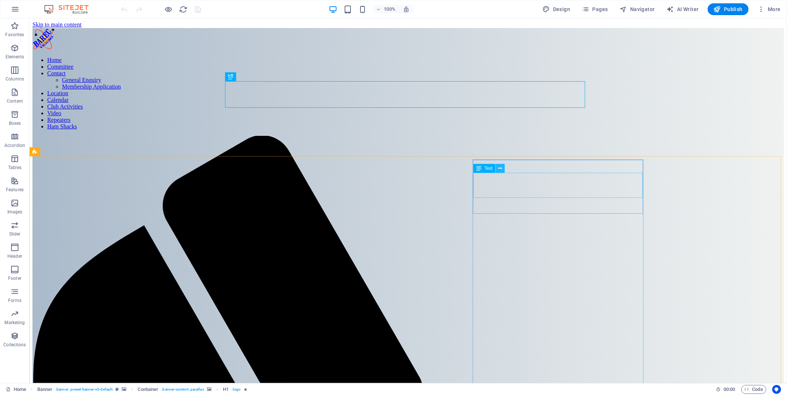
click at [501, 167] on icon at bounding box center [500, 169] width 4 height 8
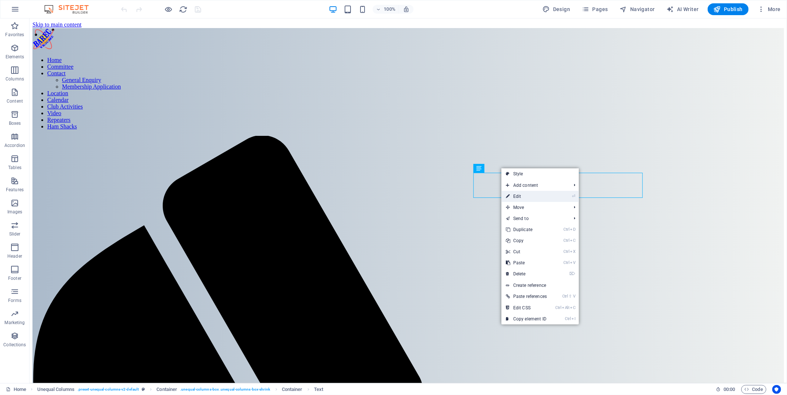
click at [513, 194] on link "⏎ Edit" at bounding box center [526, 196] width 50 height 11
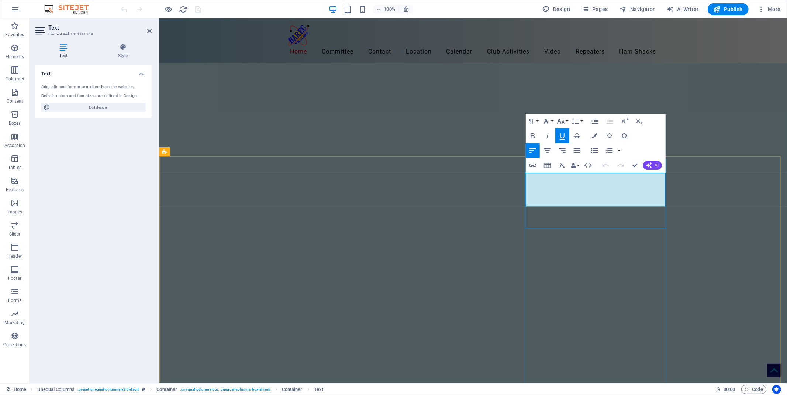
click at [532, 166] on icon "button" at bounding box center [534, 165] width 5 height 5
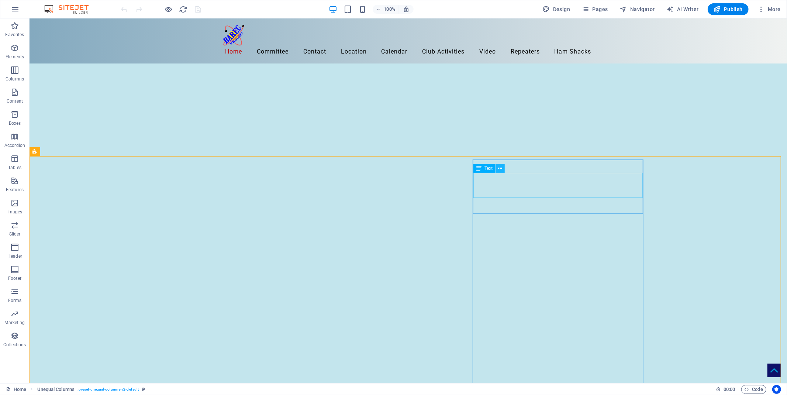
click at [502, 165] on icon at bounding box center [500, 169] width 4 height 8
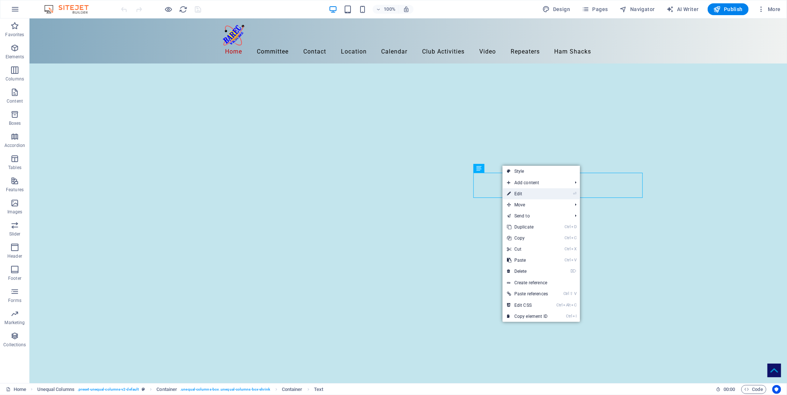
click at [514, 193] on link "⏎ Edit" at bounding box center [527, 193] width 50 height 11
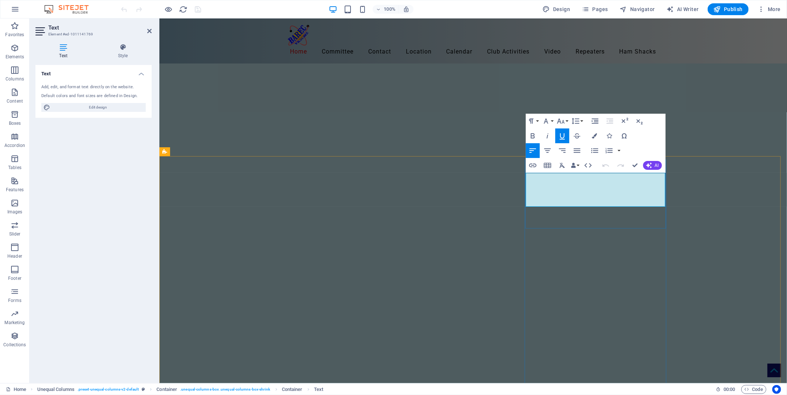
click at [518, 163] on icon "button" at bounding box center [519, 165] width 5 height 5
click at [533, 165] on icon "button" at bounding box center [534, 165] width 9 height 9
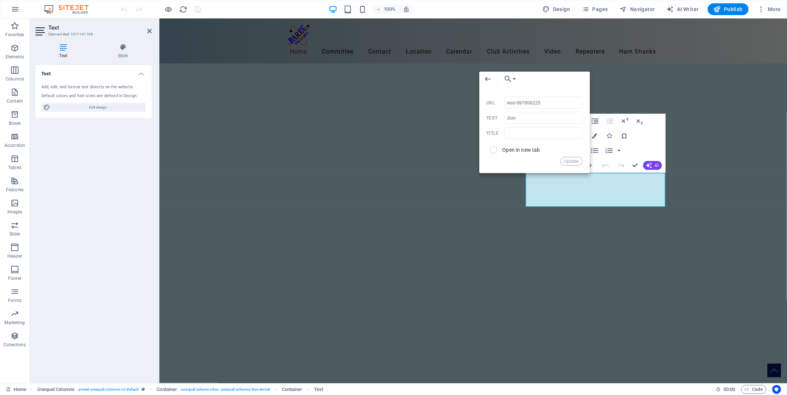
drag, startPoint x: 554, startPoint y: 98, endPoint x: 476, endPoint y: 102, distance: 78.0
click at [479, 102] on div "Back Choose Link Home Legal Notice Location Repeaters Video Committee HamShacks…" at bounding box center [534, 122] width 111 height 101
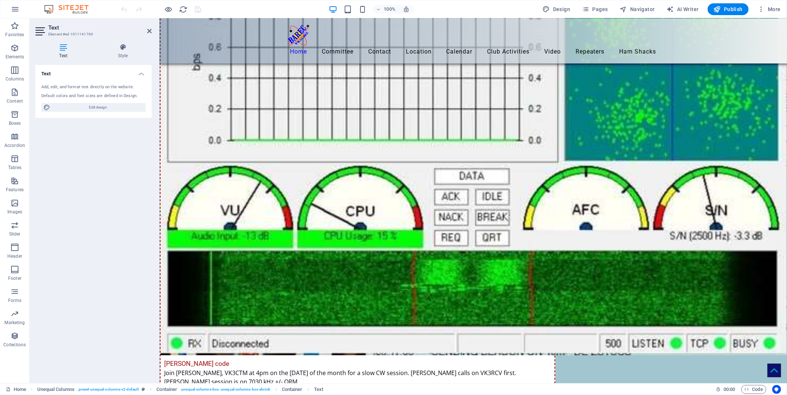
scroll to position [3965, 0]
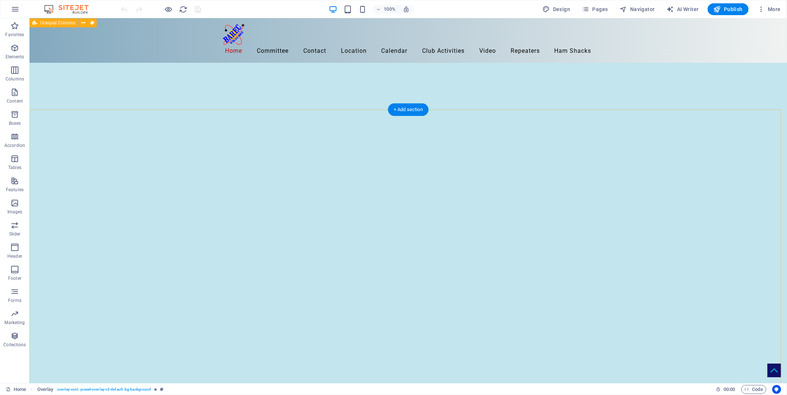
scroll to position [0, 0]
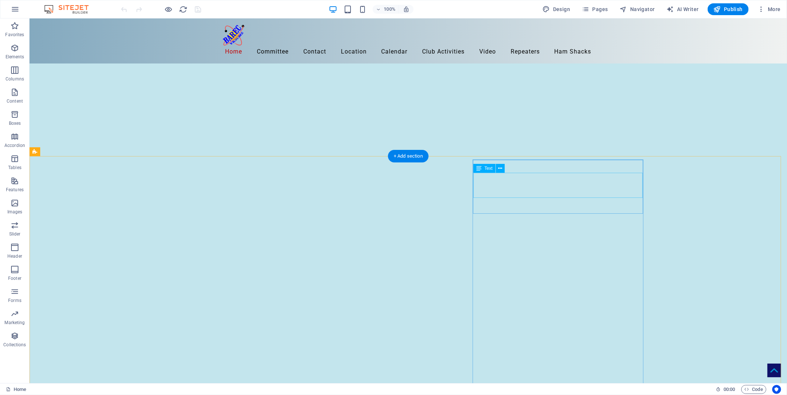
click at [498, 166] on icon at bounding box center [500, 169] width 4 height 8
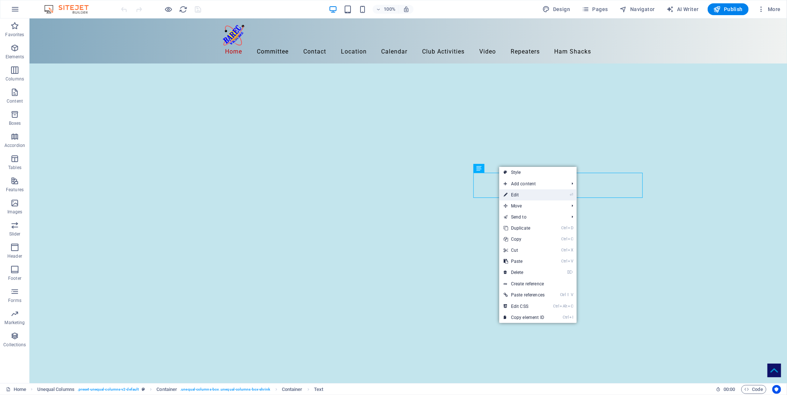
click at [512, 194] on link "⏎ Edit" at bounding box center [524, 194] width 50 height 11
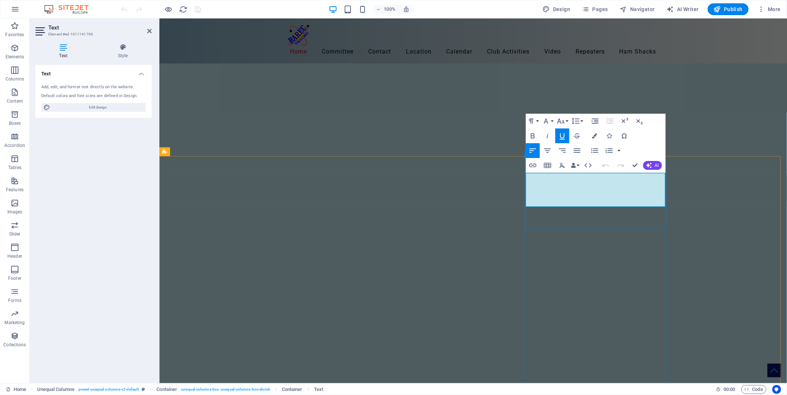
click at [534, 164] on icon "button" at bounding box center [534, 165] width 9 height 9
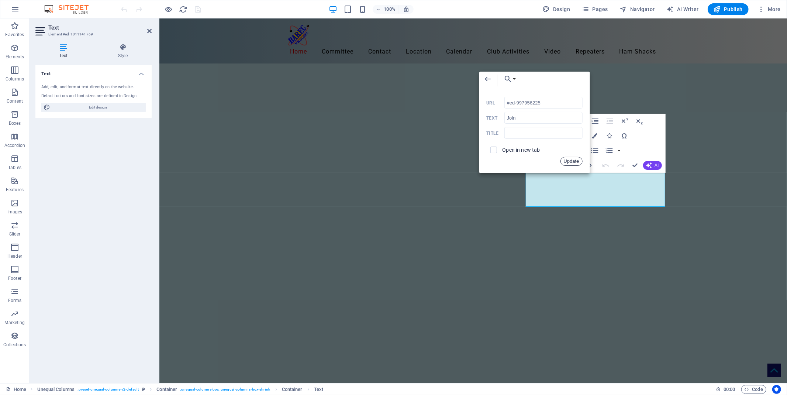
click at [570, 159] on button "Update" at bounding box center [571, 161] width 22 height 9
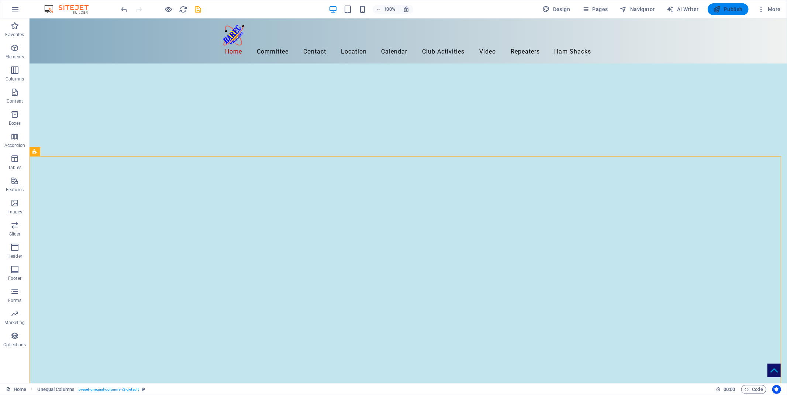
click at [729, 9] on span "Publish" at bounding box center [728, 9] width 29 height 7
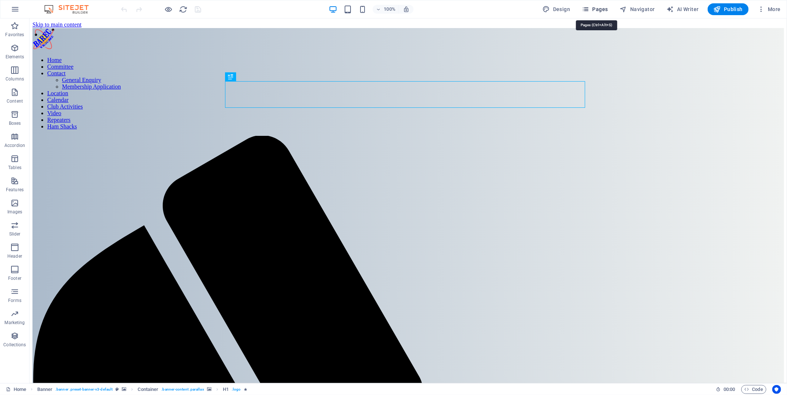
click at [594, 10] on span "Pages" at bounding box center [595, 9] width 26 height 7
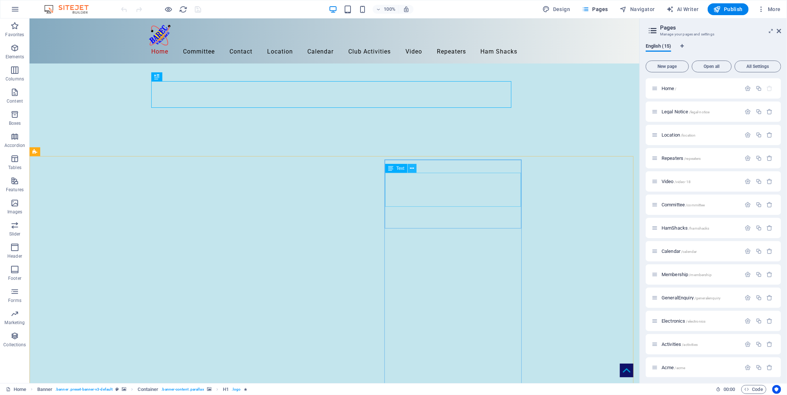
click at [414, 168] on icon at bounding box center [412, 169] width 4 height 8
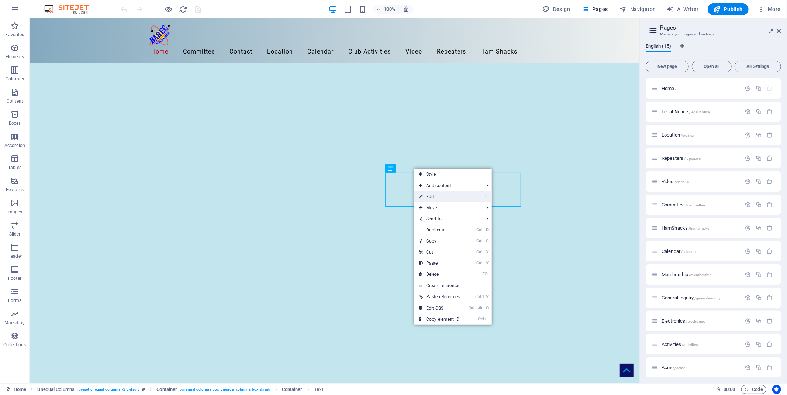
drag, startPoint x: 432, startPoint y: 194, endPoint x: 273, endPoint y: 176, distance: 160.1
click at [432, 194] on link "⏎ Edit" at bounding box center [439, 196] width 50 height 11
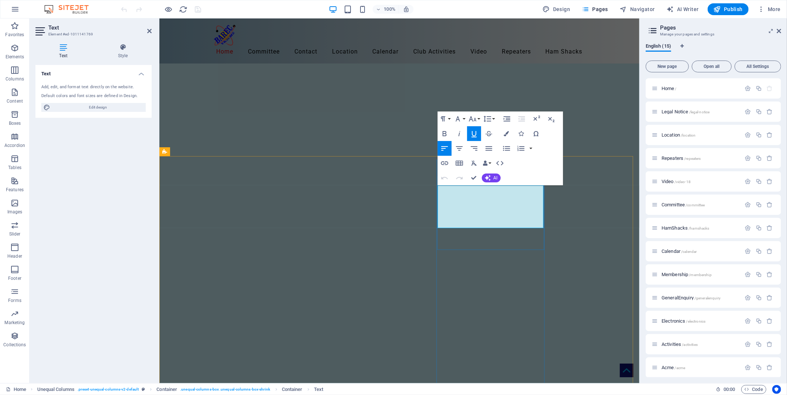
click at [447, 178] on icon "button" at bounding box center [446, 178] width 5 height 5
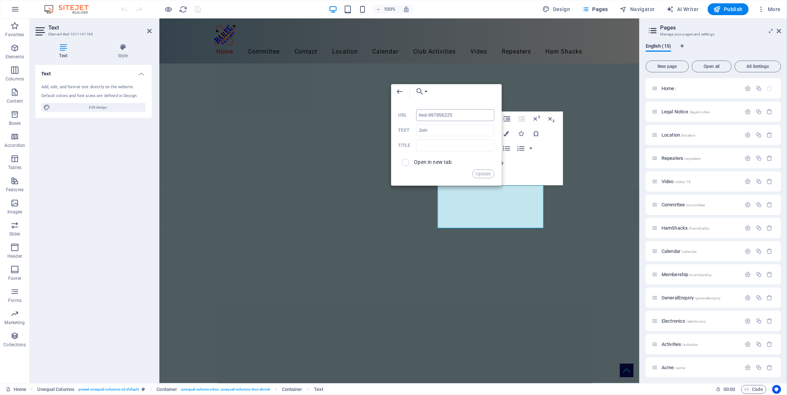
click at [422, 115] on input "#ed-997956225" at bounding box center [455, 115] width 78 height 12
type input "/Home#ed-997956225"
click at [487, 172] on button "Update" at bounding box center [483, 173] width 22 height 9
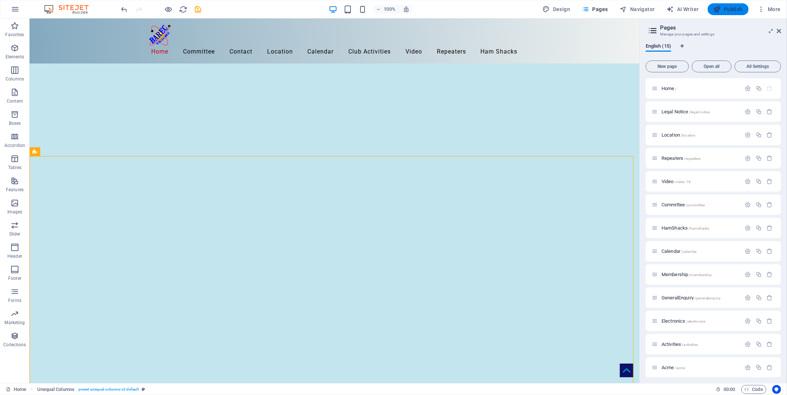
click at [730, 10] on span "Publish" at bounding box center [728, 9] width 29 height 7
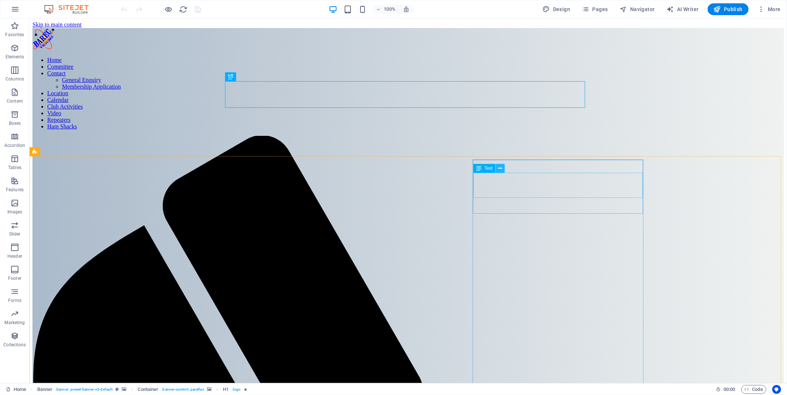
click at [500, 168] on icon at bounding box center [500, 169] width 4 height 8
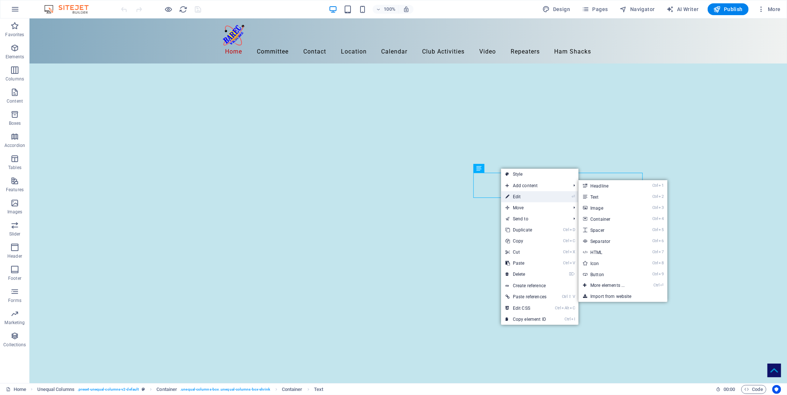
click at [518, 196] on link "⏎ Edit" at bounding box center [526, 196] width 50 height 11
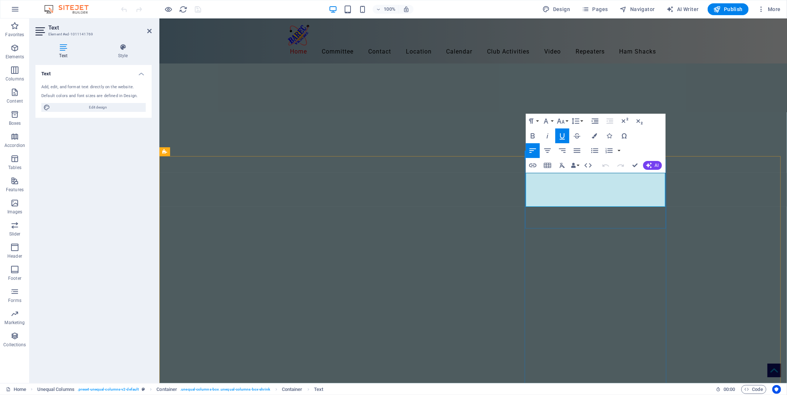
drag, startPoint x: 538, startPoint y: 180, endPoint x: 529, endPoint y: 180, distance: 8.1
click at [547, 136] on icon "button" at bounding box center [547, 135] width 9 height 9
click at [534, 165] on icon "button" at bounding box center [532, 165] width 9 height 9
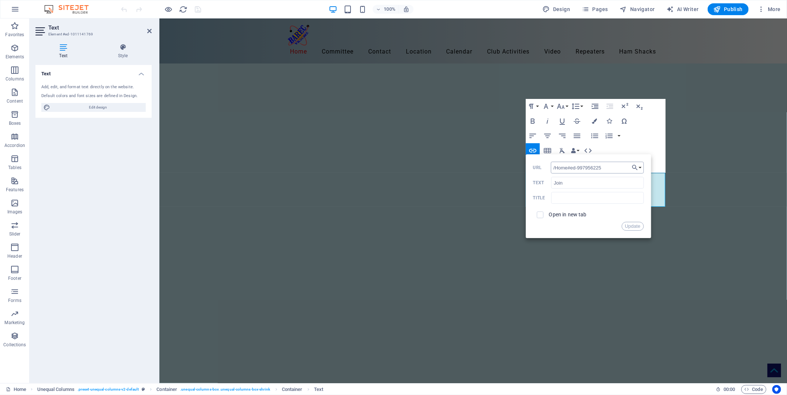
click at [567, 166] on input "/Home#ed-997956225" at bounding box center [597, 168] width 93 height 12
type input "/#ed-997956225"
click at [635, 224] on button "Update" at bounding box center [633, 226] width 22 height 9
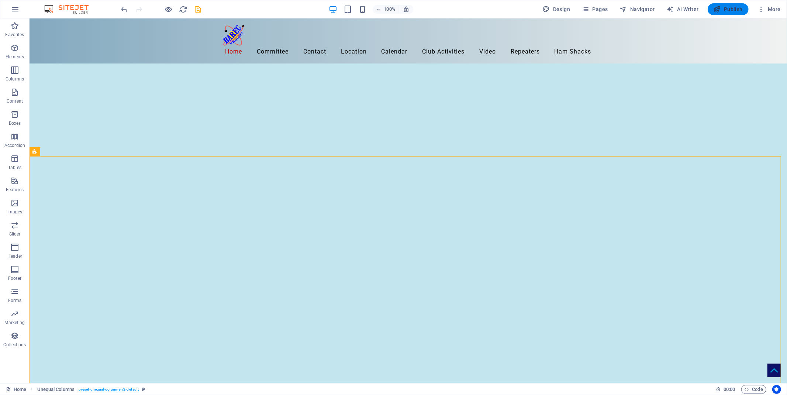
click at [732, 10] on span "Publish" at bounding box center [728, 9] width 29 height 7
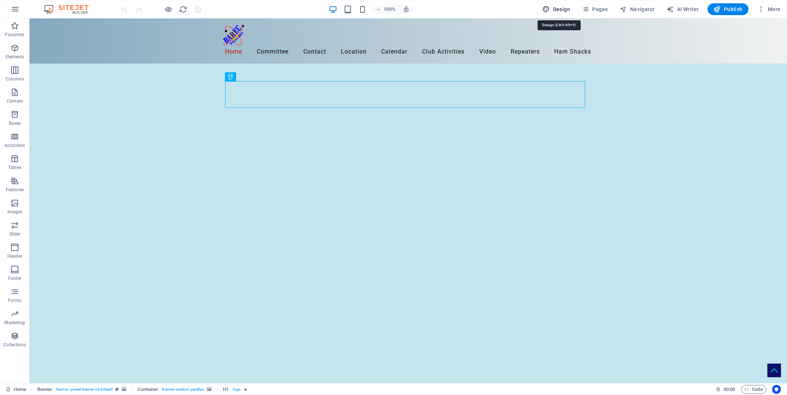
click at [567, 7] on span "Design" at bounding box center [557, 9] width 28 height 7
select select "rem"
select select "400"
select select "px"
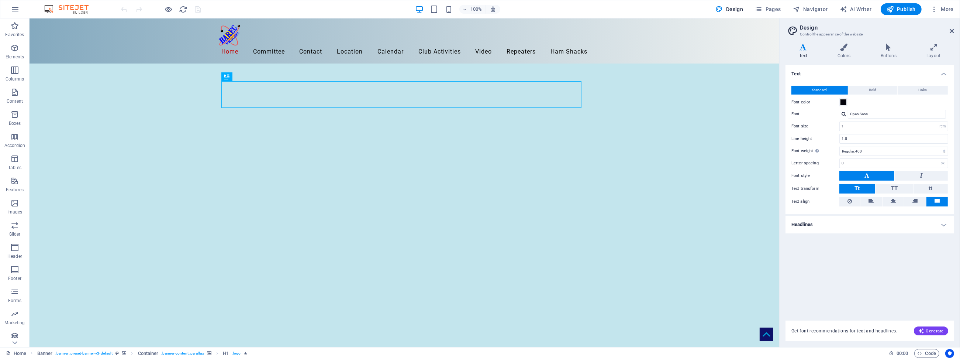
click at [787, 224] on h4 "Headlines" at bounding box center [869, 224] width 169 height 18
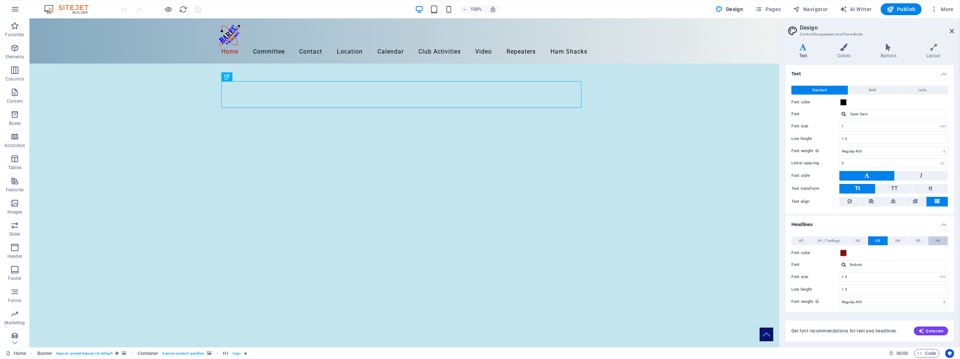
click at [787, 238] on button "H6" at bounding box center [938, 240] width 20 height 9
click at [787, 238] on span "H2" at bounding box center [858, 240] width 5 height 9
click at [787, 238] on span "H3" at bounding box center [877, 240] width 5 height 9
click at [787, 241] on button "H6" at bounding box center [938, 240] width 20 height 9
click at [787, 238] on span "H2" at bounding box center [858, 240] width 5 height 9
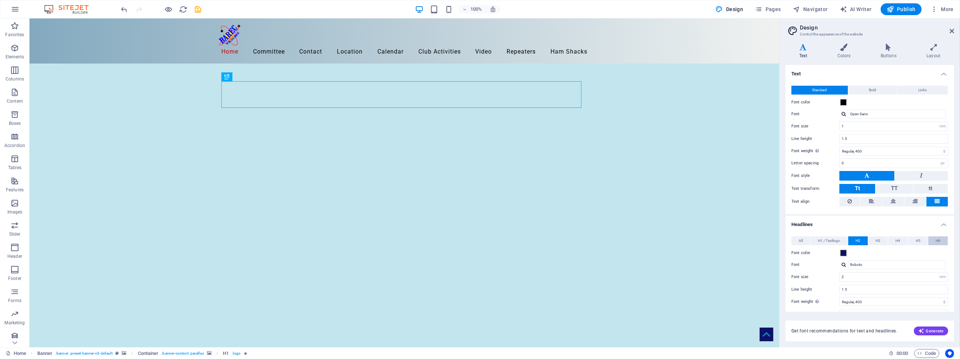
click at [787, 239] on span "H6" at bounding box center [938, 240] width 5 height 9
drag, startPoint x: 851, startPoint y: 277, endPoint x: 838, endPoint y: 277, distance: 12.9
click at [787, 277] on div "Font size 16 rem px em %" at bounding box center [869, 277] width 157 height 10
type input "1"
click at [787, 266] on div "All H1 / Textlogo H2 H3 H4 H5 H6 Font color Font Roboto Line height 1.5 Font we…" at bounding box center [870, 309] width 172 height 161
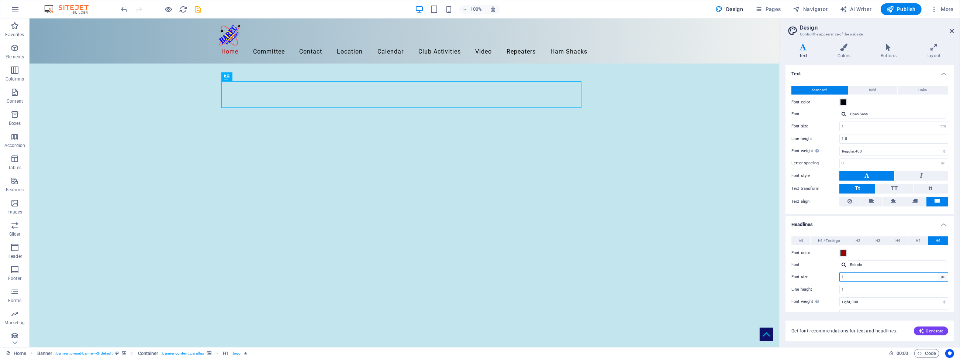
select select "rem"
click at [787, 272] on select "rem px em %" at bounding box center [942, 276] width 10 height 9
click at [787, 289] on div "All H1 / Textlogo H2 H3 H4 H5 H6 Font color Font Roboto Line height 1.5 Font we…" at bounding box center [870, 309] width 172 height 161
type input "0.1"
click at [787, 288] on input "1" at bounding box center [894, 289] width 108 height 9
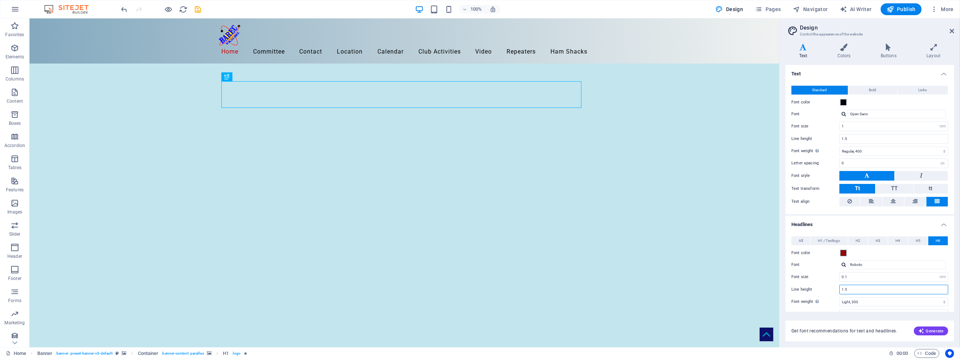
type input "1.5"
drag, startPoint x: 858, startPoint y: 275, endPoint x: 838, endPoint y: 276, distance: 20.3
click at [787, 276] on div "Font size 0.1 rem px em %" at bounding box center [869, 277] width 157 height 10
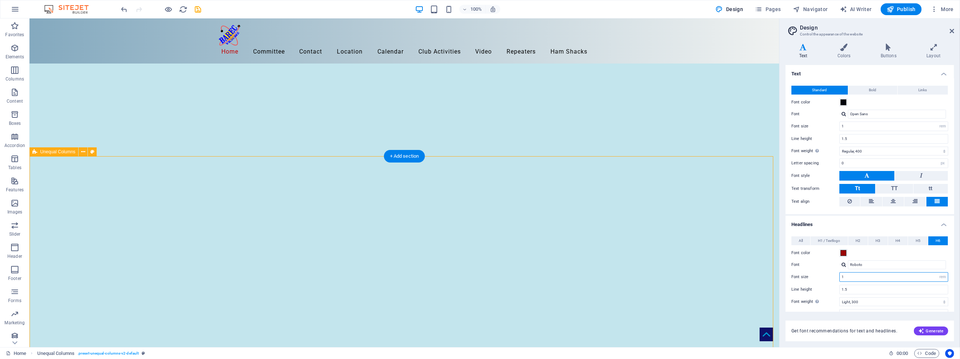
type input "1"
click at [787, 252] on span at bounding box center [843, 253] width 6 height 6
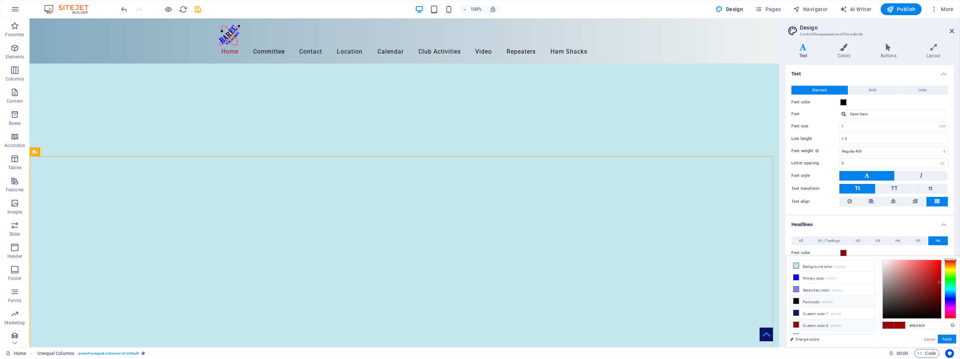
click at [787, 302] on li "Font color #000000" at bounding box center [832, 301] width 85 height 12
type input "#000000"
click at [787, 336] on button "Apply" at bounding box center [947, 338] width 18 height 9
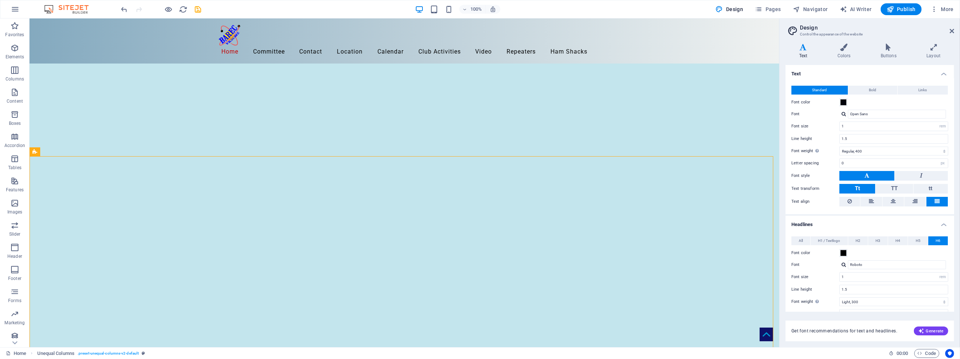
click at [787, 218] on h4 "Headlines" at bounding box center [869, 221] width 169 height 13
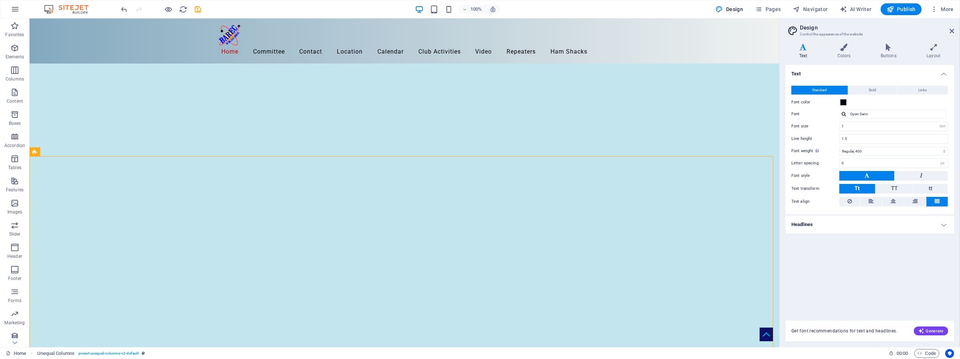
click at [787, 221] on h4 "Headlines" at bounding box center [869, 224] width 169 height 18
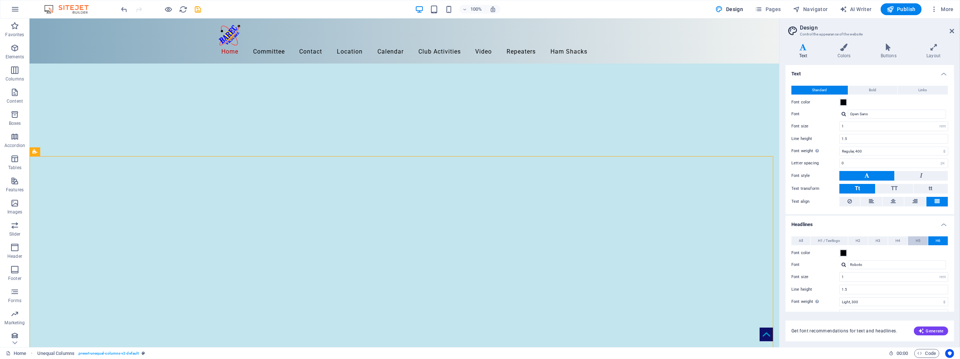
click at [787, 239] on span "H5" at bounding box center [918, 240] width 5 height 9
click at [787, 238] on span "H4" at bounding box center [897, 240] width 5 height 9
click at [787, 237] on button "H3" at bounding box center [878, 240] width 20 height 9
click at [787, 239] on span "H2" at bounding box center [858, 240] width 5 height 9
click at [787, 238] on span "H1 / Textlogo" at bounding box center [829, 240] width 22 height 9
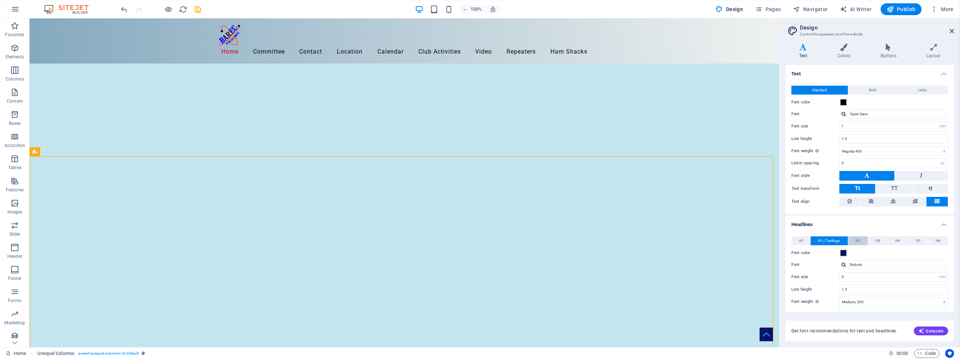
click at [787, 237] on span "H2" at bounding box center [858, 240] width 5 height 9
click at [787, 237] on span "H3" at bounding box center [877, 240] width 5 height 9
click at [787, 239] on button "H4" at bounding box center [898, 240] width 20 height 9
click at [787, 239] on span "H5" at bounding box center [918, 240] width 5 height 9
click at [787, 239] on span "H6" at bounding box center [938, 240] width 5 height 9
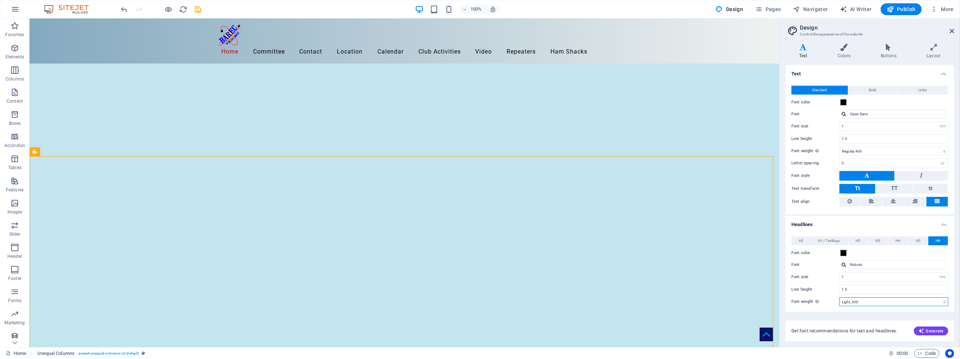
click at [787, 301] on select "Thin, 100 Extra-light, 200 Light, 300 Regular, 400 Medium, 500 Semi-bold, 600 B…" at bounding box center [893, 301] width 109 height 9
select select "400"
click at [787, 297] on select "Thin, 100 Extra-light, 200 Light, 300 Regular, 400 Medium, 500 Semi-bold, 600 B…" at bounding box center [893, 301] width 109 height 9
click at [787, 270] on div "Variants Text Colors Buttons Layout Text Standard Bold Links Font color Font Op…" at bounding box center [870, 192] width 180 height 309
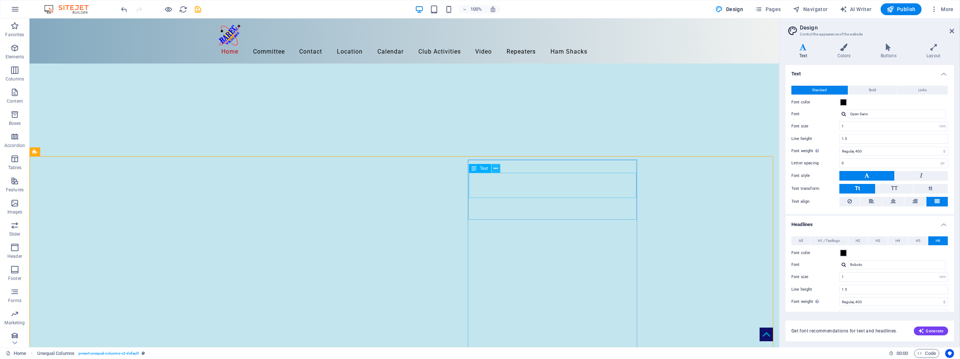
click at [496, 167] on icon at bounding box center [496, 169] width 4 height 8
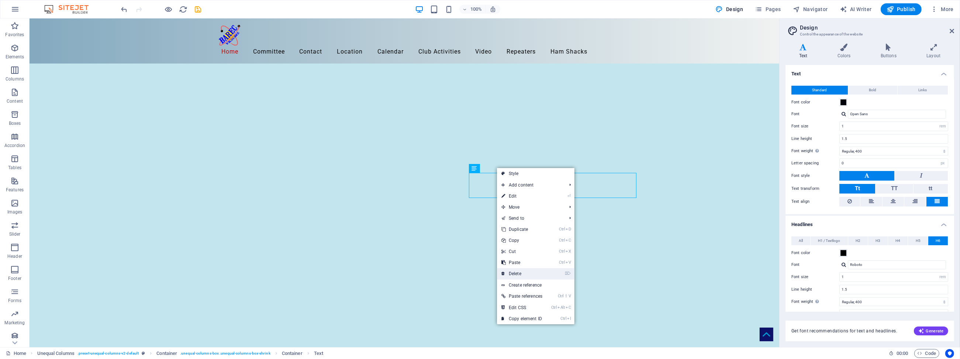
drag, startPoint x: 517, startPoint y: 271, endPoint x: 488, endPoint y: 252, distance: 35.4
click at [517, 271] on link "⌦ Delete" at bounding box center [522, 273] width 50 height 11
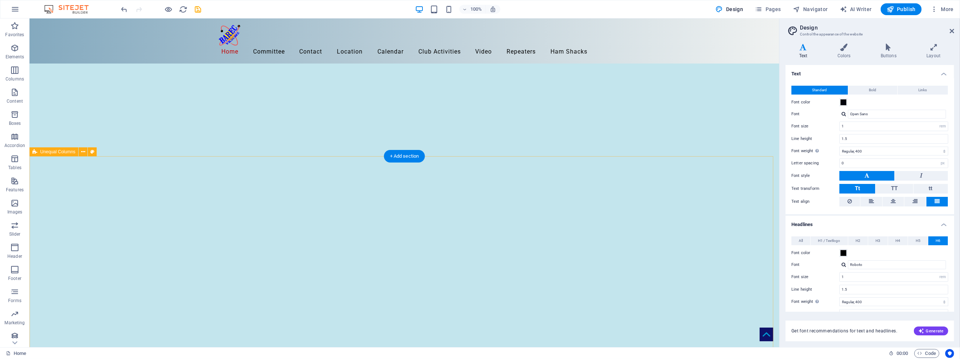
click at [197, 9] on icon "save" at bounding box center [198, 9] width 8 height 8
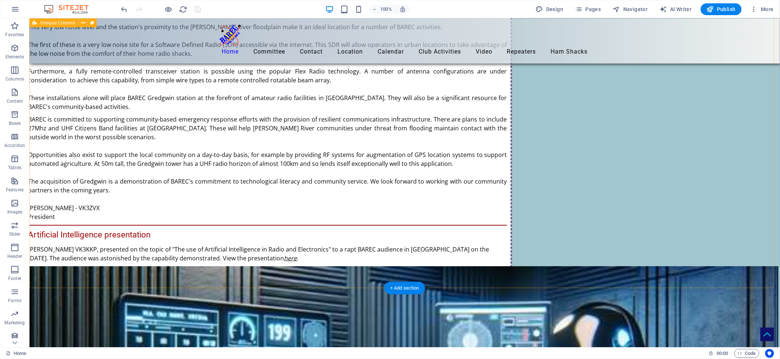
scroll to position [1475, 0]
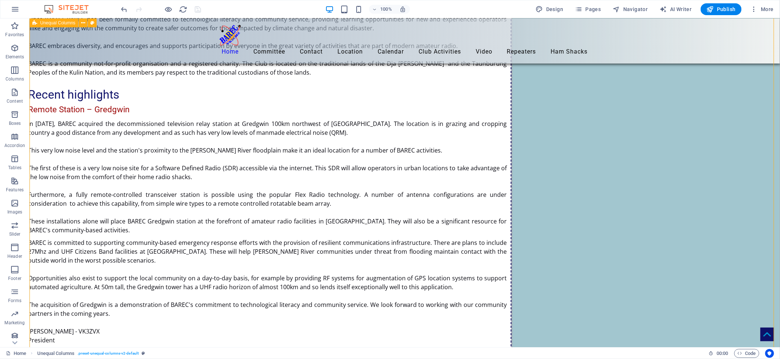
scroll to position [1352, 0]
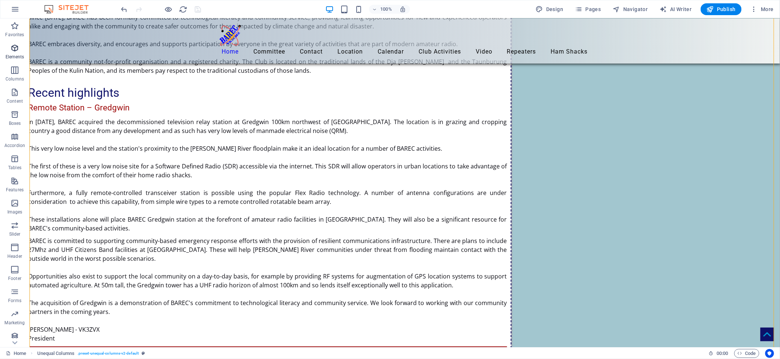
click at [13, 47] on icon "button" at bounding box center [14, 48] width 9 height 9
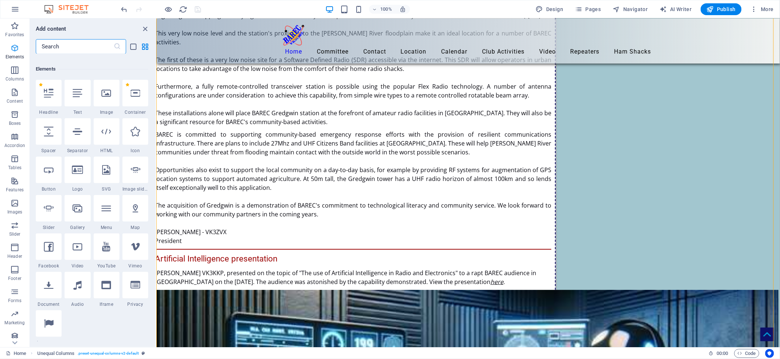
scroll to position [79, 0]
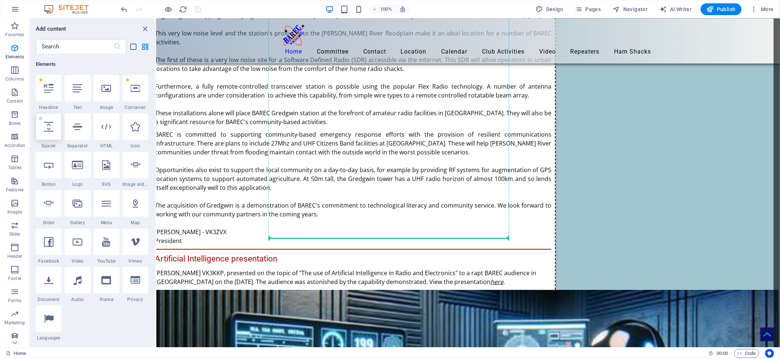
select select "px"
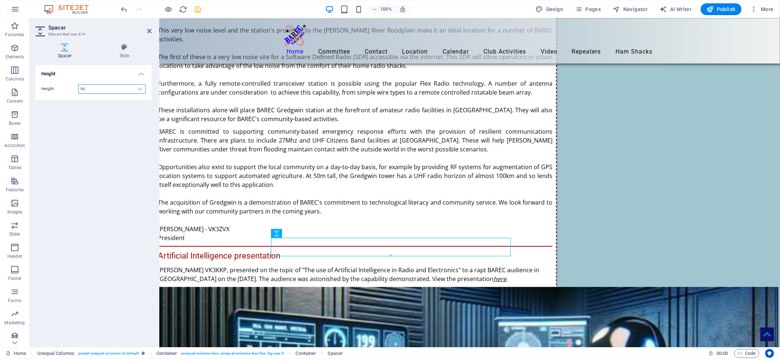
scroll to position [1362, 0]
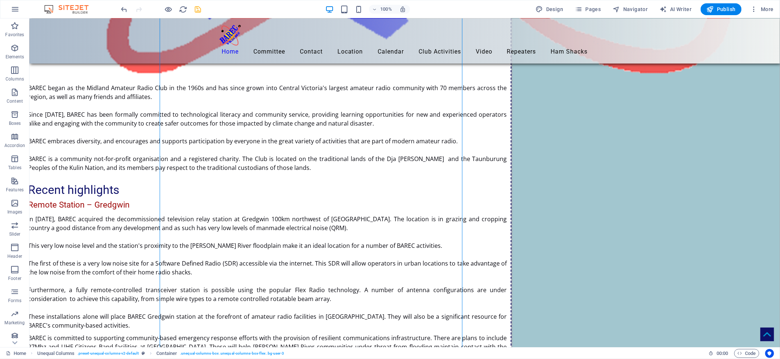
scroll to position [1235, 0]
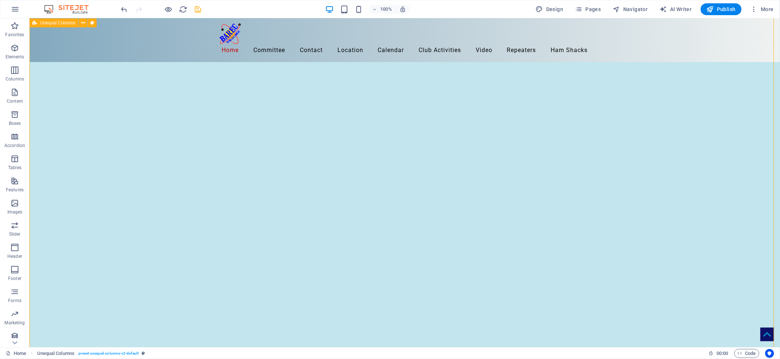
scroll to position [0, 0]
click at [756, 8] on icon "button" at bounding box center [754, 9] width 7 height 7
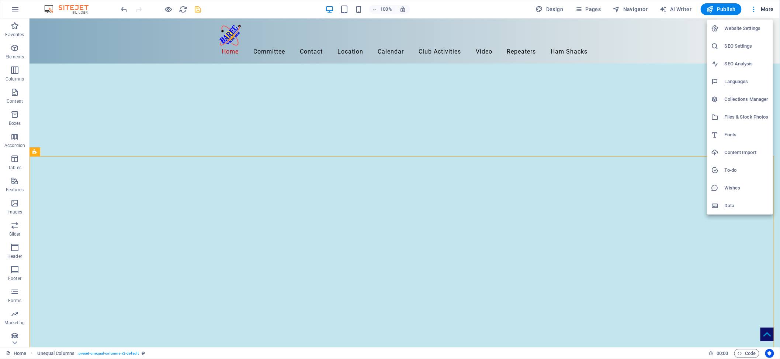
click at [735, 26] on h6 "Website Settings" at bounding box center [747, 28] width 44 height 9
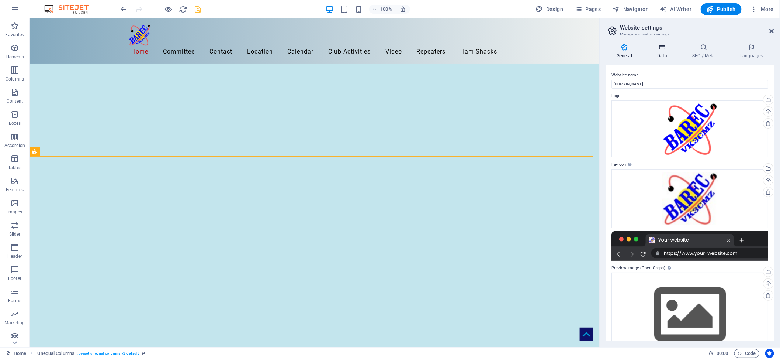
click at [661, 47] on icon at bounding box center [662, 47] width 32 height 7
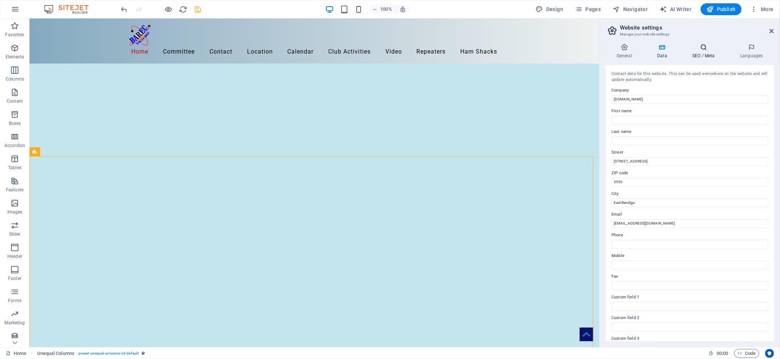
click at [705, 50] on icon at bounding box center [703, 47] width 45 height 7
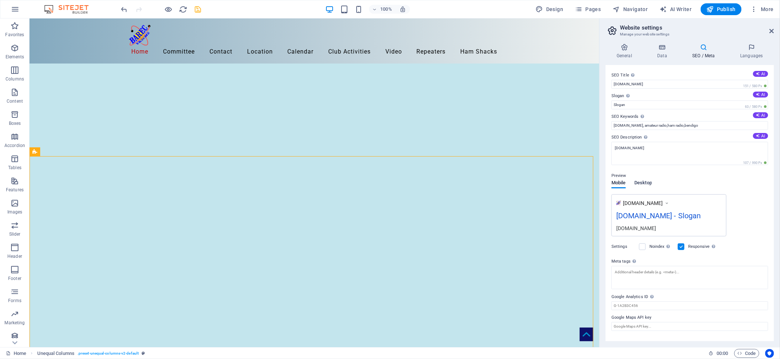
click at [648, 180] on span "Desktop" at bounding box center [644, 183] width 18 height 10
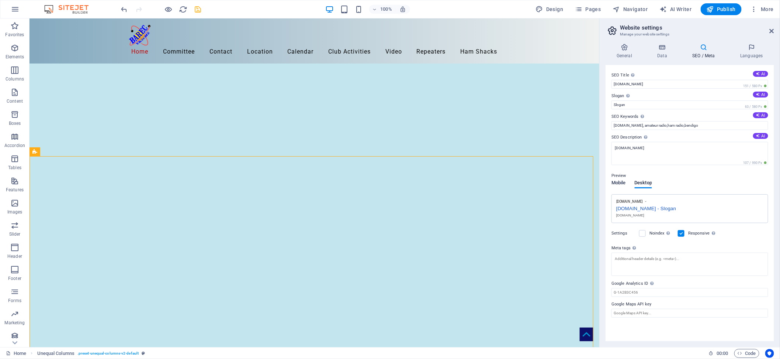
click at [618, 182] on span "Mobile" at bounding box center [619, 183] width 14 height 10
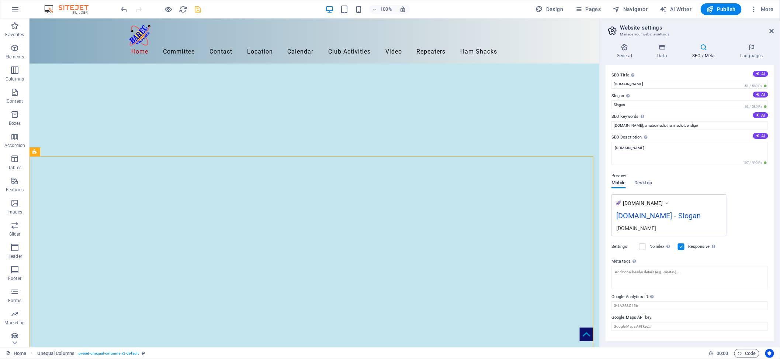
click at [679, 214] on div "[DOMAIN_NAME] - Slogan" at bounding box center [669, 217] width 106 height 14
click at [684, 213] on div "[DOMAIN_NAME] - Slogan" at bounding box center [669, 217] width 106 height 14
click at [639, 216] on div "[DOMAIN_NAME] - Slogan" at bounding box center [669, 217] width 106 height 14
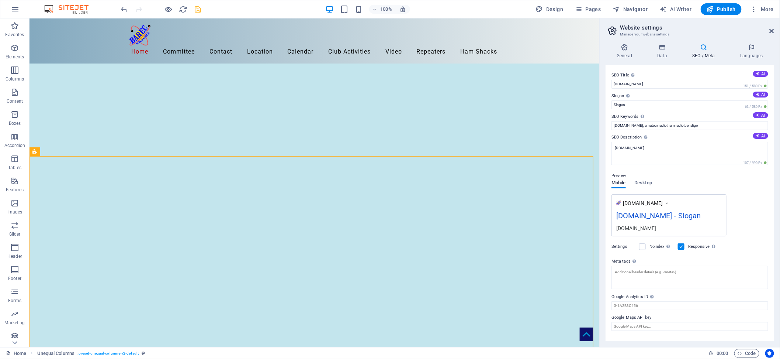
click at [670, 202] on icon at bounding box center [667, 202] width 5 height 7
click at [687, 213] on div "[DOMAIN_NAME] - Slogan" at bounding box center [669, 217] width 106 height 14
click at [662, 216] on div "[DOMAIN_NAME] - Slogan" at bounding box center [669, 217] width 106 height 14
click at [652, 216] on div "[DOMAIN_NAME] - Slogan" at bounding box center [669, 217] width 106 height 14
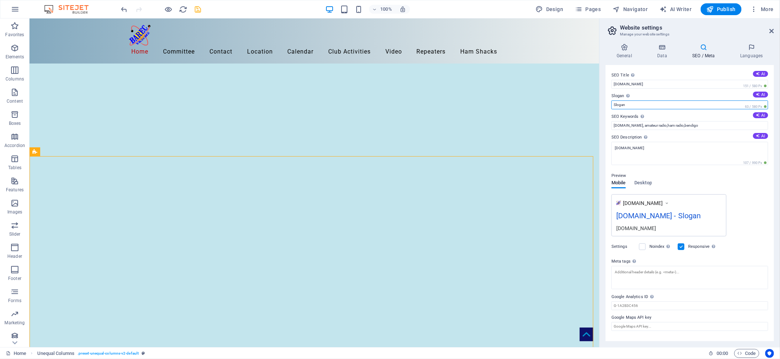
click at [640, 106] on input "Slogan" at bounding box center [690, 104] width 157 height 9
type input "S"
click at [746, 201] on div "www.example.com test.barec.net.au test.barec.net.au" at bounding box center [690, 215] width 157 height 42
click at [751, 48] on icon at bounding box center [751, 47] width 45 height 7
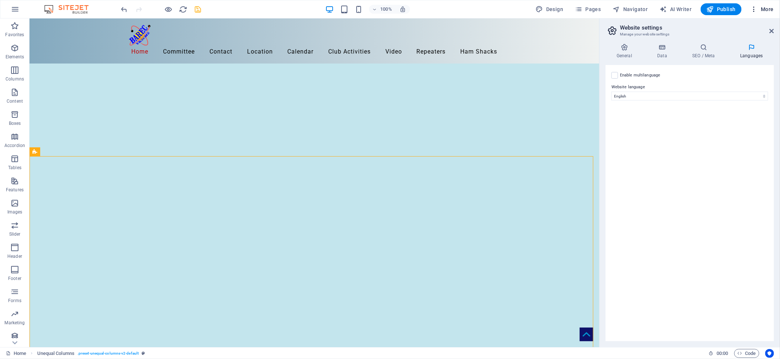
click at [755, 9] on icon "button" at bounding box center [754, 9] width 7 height 7
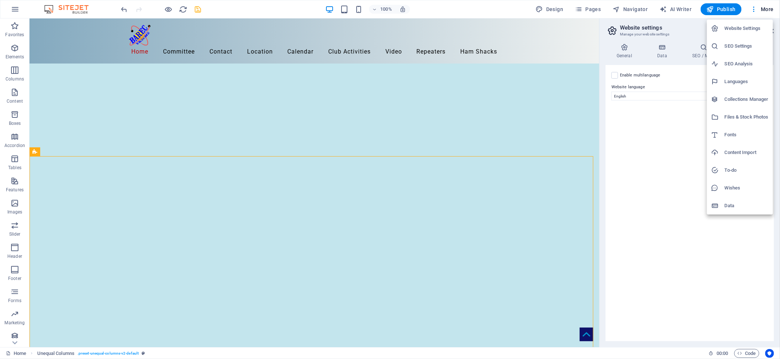
click at [738, 153] on h6 "Content Import" at bounding box center [747, 152] width 44 height 9
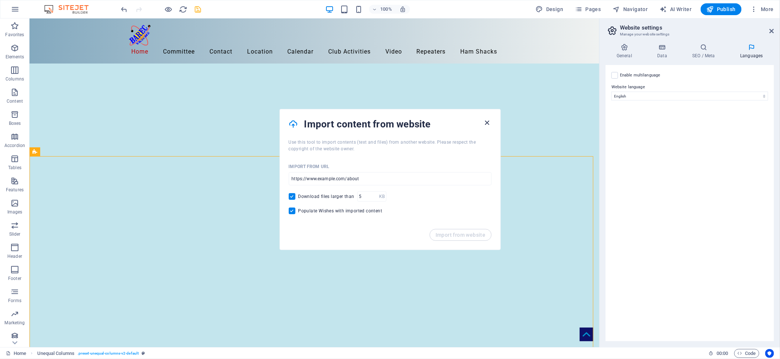
click at [485, 119] on icon "button" at bounding box center [487, 122] width 8 height 8
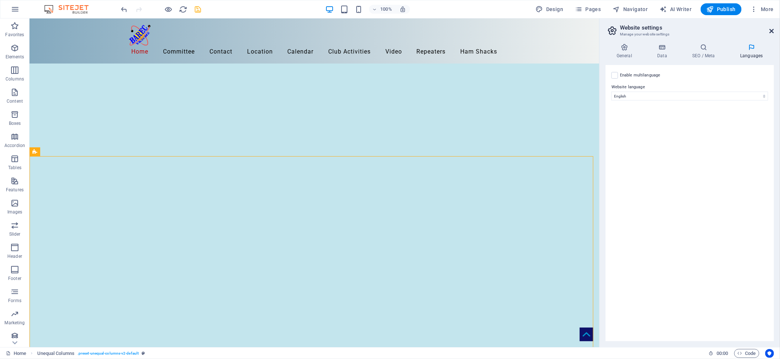
click at [770, 29] on icon at bounding box center [772, 31] width 4 height 6
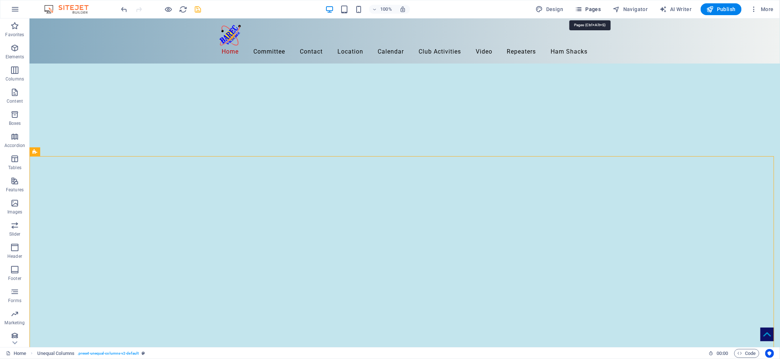
click at [591, 8] on span "Pages" at bounding box center [588, 9] width 26 height 7
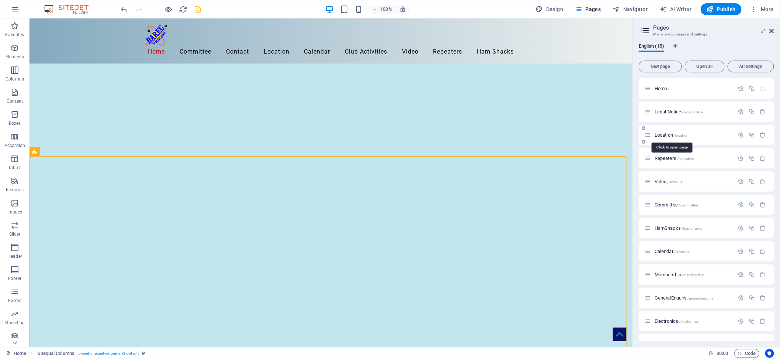
click at [664, 134] on span "Location /location" at bounding box center [672, 135] width 34 height 6
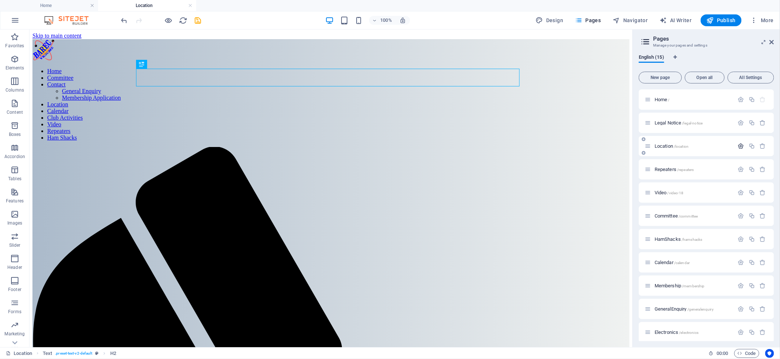
click at [739, 145] on icon "button" at bounding box center [741, 146] width 6 height 6
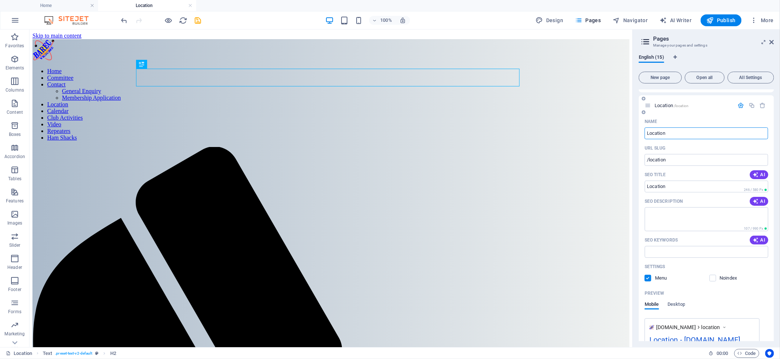
scroll to position [41, 0]
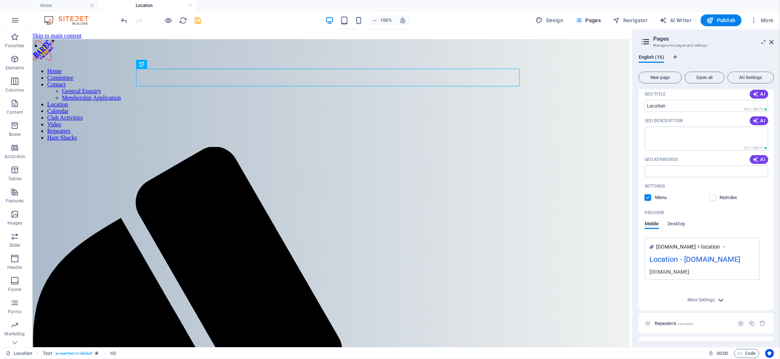
click at [717, 297] on icon "button" at bounding box center [721, 300] width 8 height 8
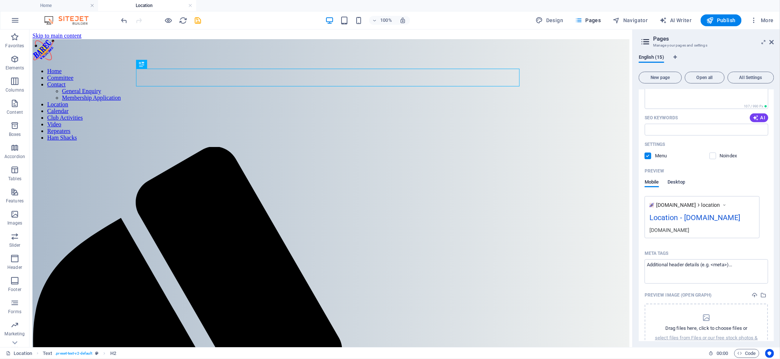
scroll to position [163, 0]
click at [677, 181] on span "Desktop" at bounding box center [677, 182] width 18 height 10
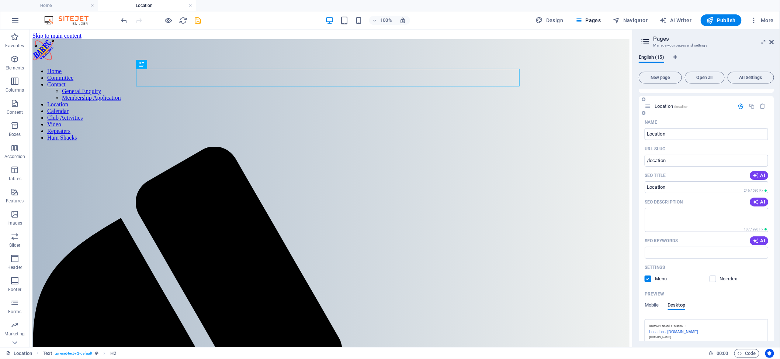
scroll to position [41, 0]
click at [747, 76] on span "All Settings" at bounding box center [751, 77] width 40 height 4
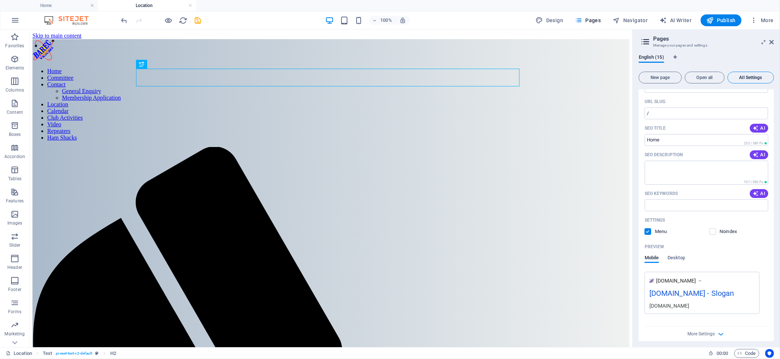
scroll to position [3882, 0]
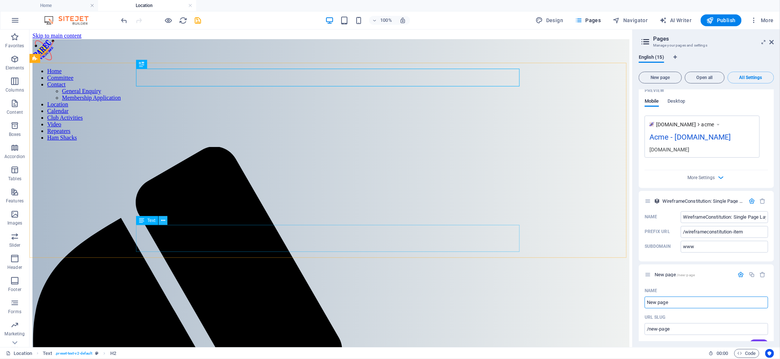
click at [164, 220] on icon at bounding box center [163, 221] width 4 height 8
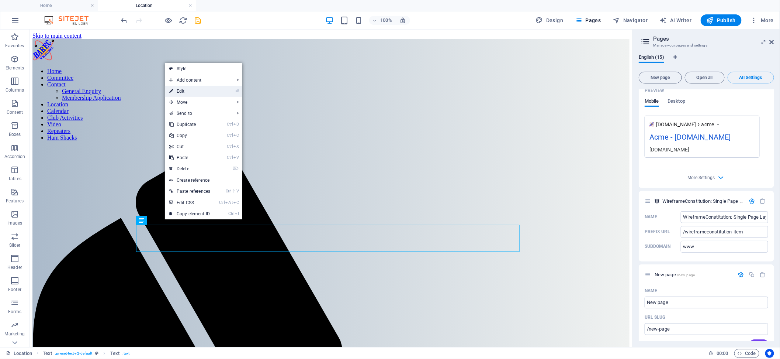
click at [179, 89] on link "⏎ Edit" at bounding box center [190, 91] width 50 height 11
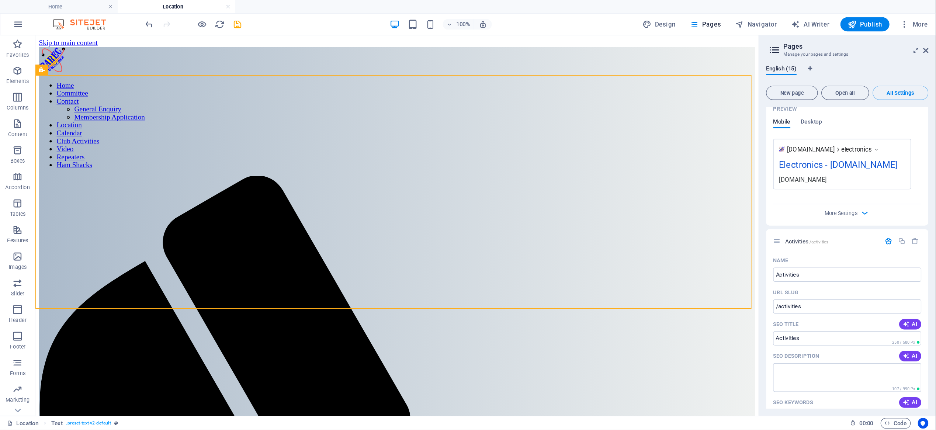
scroll to position [3285, 0]
click at [63, 8] on h4 "Home" at bounding box center [49, 5] width 98 height 8
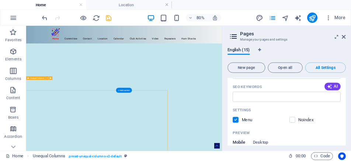
scroll to position [3223, 0]
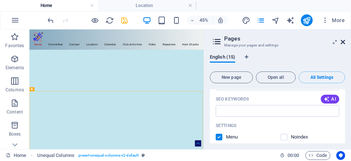
drag, startPoint x: 343, startPoint y: 40, endPoint x: 271, endPoint y: 93, distance: 89.0
click at [343, 40] on icon at bounding box center [343, 42] width 4 height 6
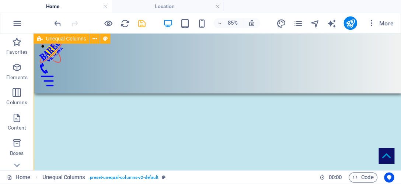
scroll to position [181, 0]
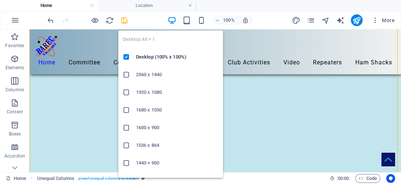
click at [173, 21] on icon "button" at bounding box center [172, 20] width 8 height 8
click at [147, 92] on h6 "1920 x 1080" at bounding box center [177, 92] width 83 height 9
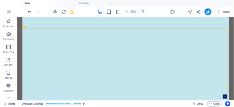
scroll to position [98, 0]
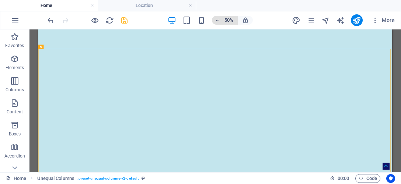
click at [218, 21] on icon "button" at bounding box center [217, 20] width 5 height 5
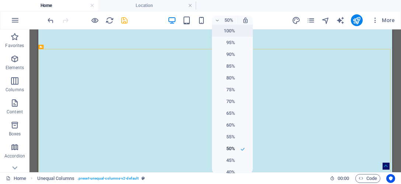
click at [229, 29] on h6 "100%" at bounding box center [226, 31] width 19 height 9
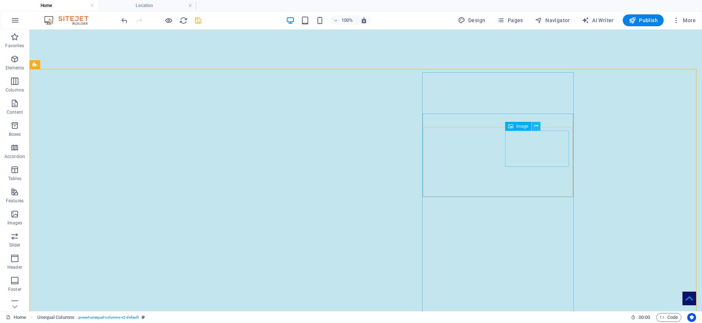
click at [535, 125] on icon at bounding box center [537, 126] width 4 height 8
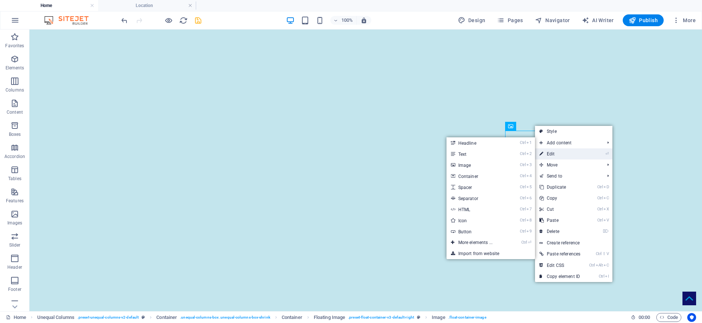
click at [552, 152] on link "⏎ Edit" at bounding box center [560, 153] width 50 height 11
select select "%"
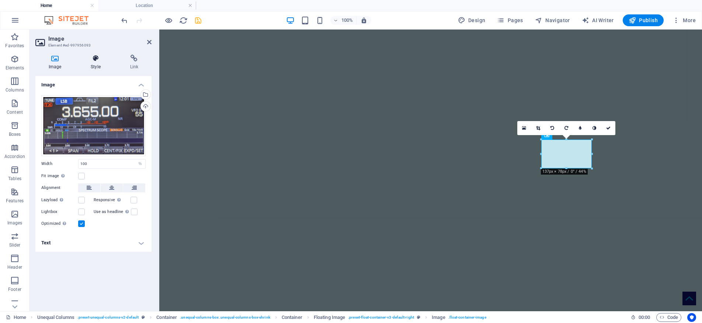
click at [96, 55] on icon at bounding box center [95, 58] width 36 height 7
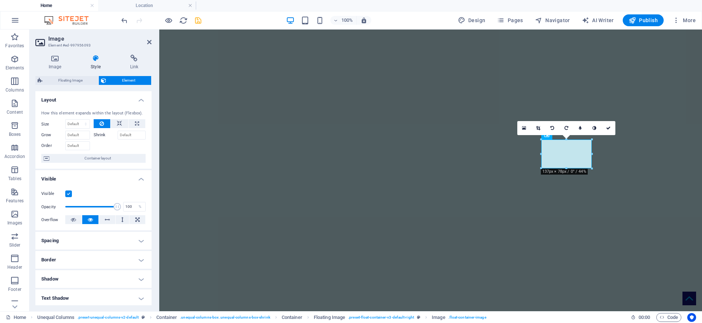
click at [137, 257] on h4 "Border" at bounding box center [93, 260] width 116 height 18
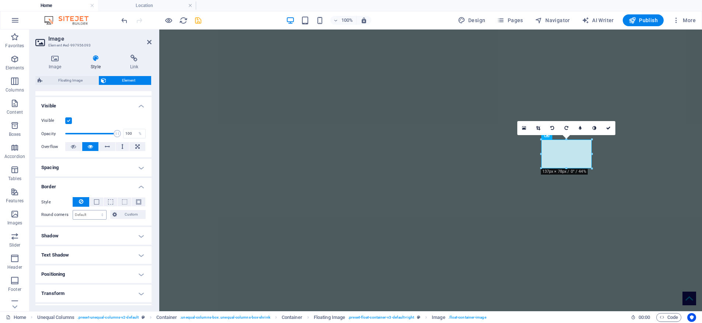
scroll to position [73, 0]
click at [82, 215] on select "Default px rem % vh vw Custom" at bounding box center [89, 214] width 33 height 9
click at [90, 214] on select "Default px rem % vh vw Custom" at bounding box center [89, 214] width 33 height 9
select select "px"
click at [95, 210] on select "Default px rem % vh vw Custom" at bounding box center [89, 214] width 33 height 9
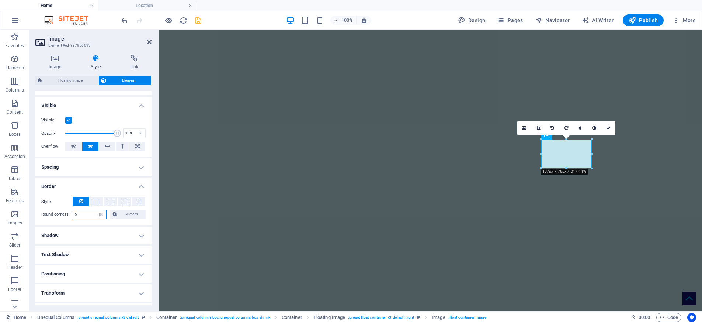
type input "5"
click at [109, 190] on h4 "Border" at bounding box center [93, 183] width 116 height 13
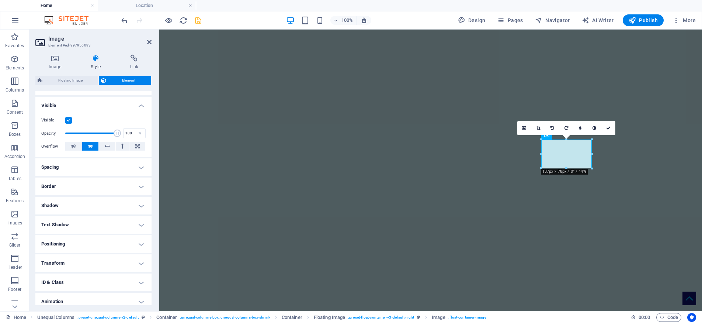
click at [135, 185] on h4 "Border" at bounding box center [93, 186] width 116 height 18
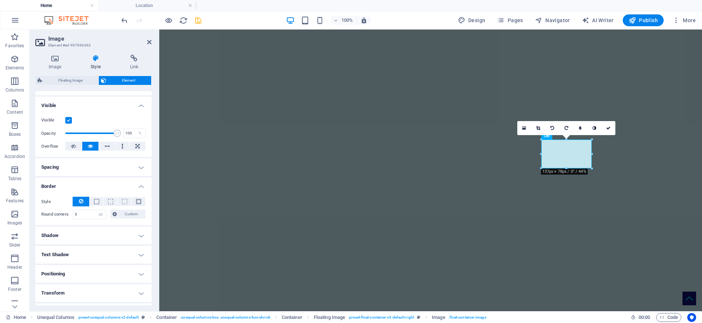
click at [104, 186] on h4 "Border" at bounding box center [93, 183] width 116 height 13
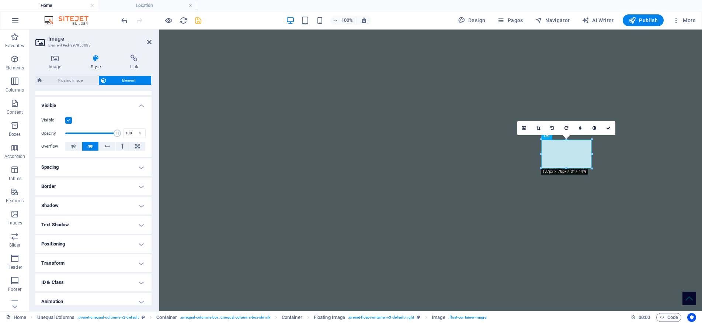
click at [139, 184] on h4 "Border" at bounding box center [93, 186] width 116 height 18
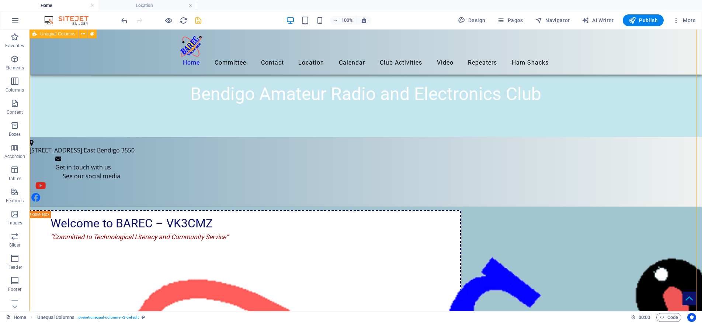
scroll to position [319, 0]
click at [471, 119] on icon at bounding box center [471, 119] width 4 height 8
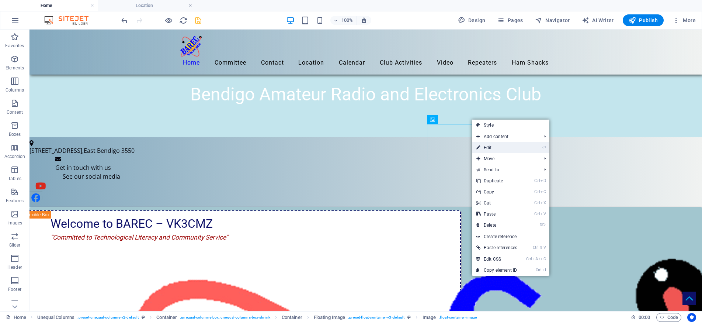
click at [490, 147] on link "⏎ Edit" at bounding box center [497, 147] width 50 height 11
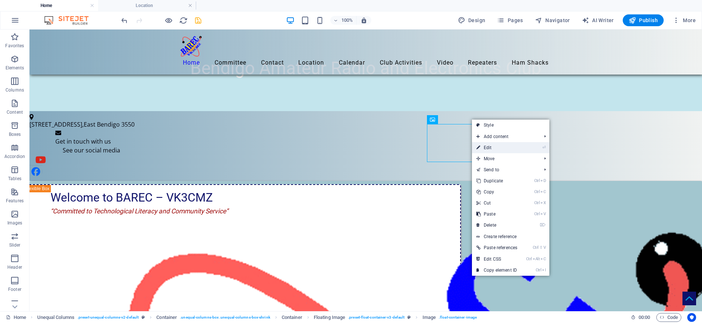
select select "%"
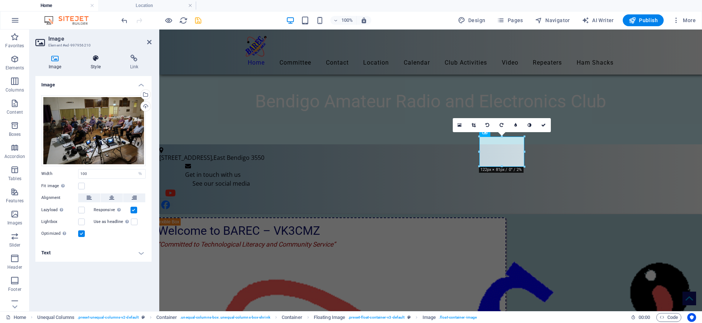
click at [95, 59] on icon at bounding box center [95, 58] width 36 height 7
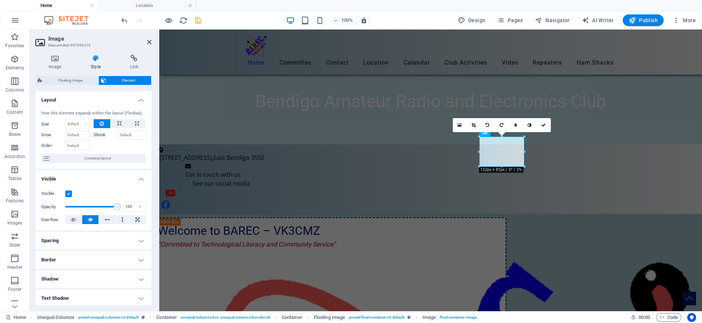
click at [144, 260] on h4 "Border" at bounding box center [93, 260] width 116 height 18
click at [87, 288] on select "Default px rem % vh vw Custom" at bounding box center [89, 287] width 33 height 9
select select "px"
click at [95, 283] on select "Default px rem % vh vw Custom" at bounding box center [89, 287] width 33 height 9
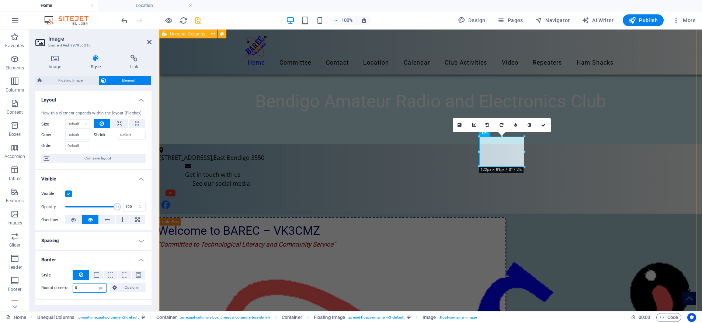
type input "5"
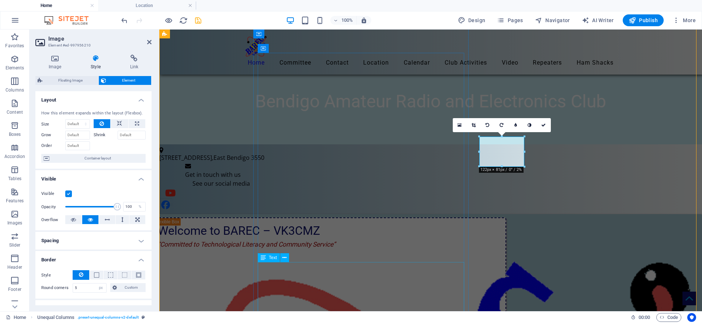
scroll to position [319, 0]
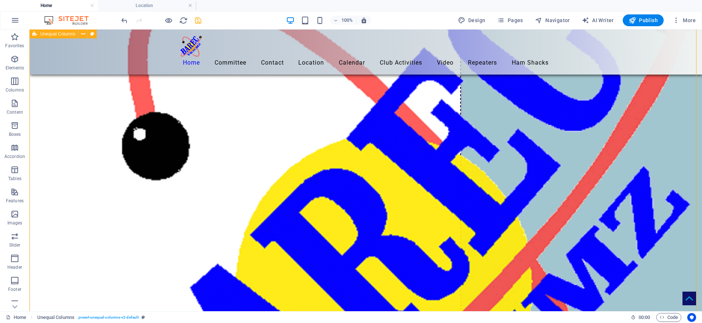
scroll to position [651, 0]
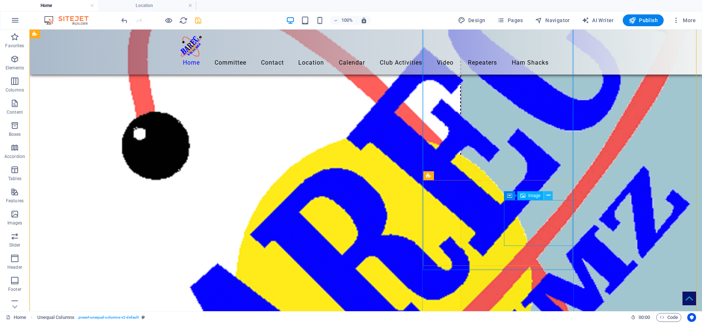
click at [548, 196] on icon at bounding box center [549, 195] width 4 height 8
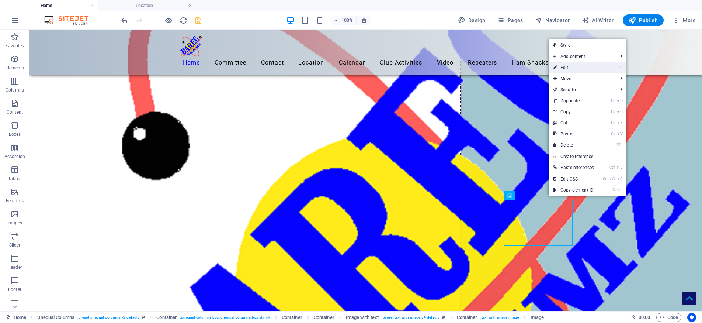
click at [565, 66] on link "⏎ Edit" at bounding box center [574, 67] width 50 height 11
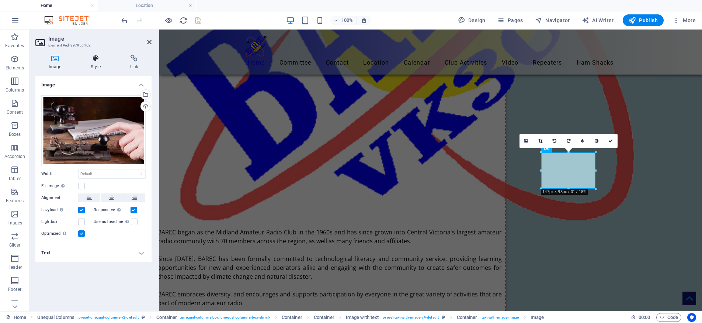
click at [95, 60] on icon at bounding box center [95, 58] width 36 height 7
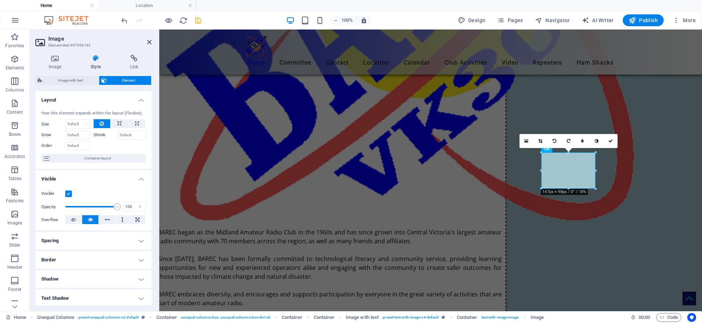
click at [128, 263] on h4 "Border" at bounding box center [93, 260] width 116 height 18
click at [89, 286] on select "Default px rem % vh vw Custom" at bounding box center [89, 287] width 33 height 9
select select "px"
click at [95, 283] on select "Default px rem % vh vw Custom" at bounding box center [89, 287] width 33 height 9
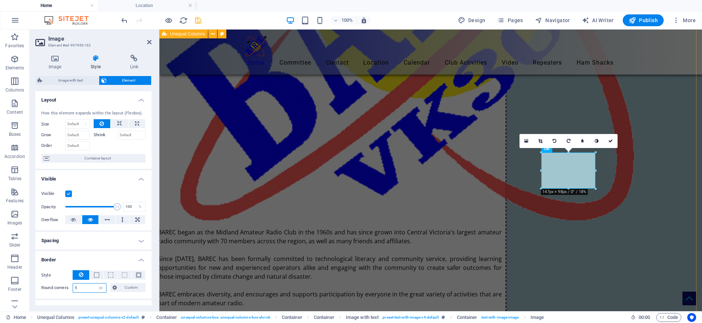
type input "5"
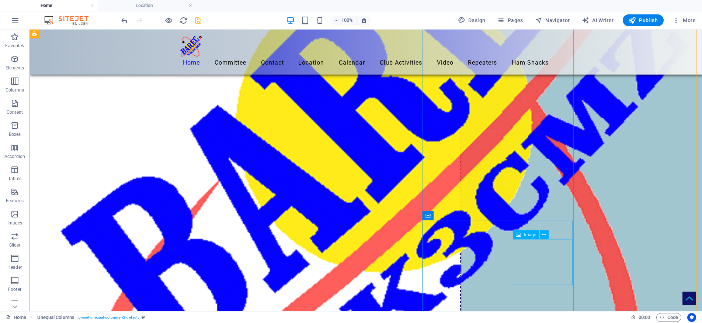
scroll to position [810, 0]
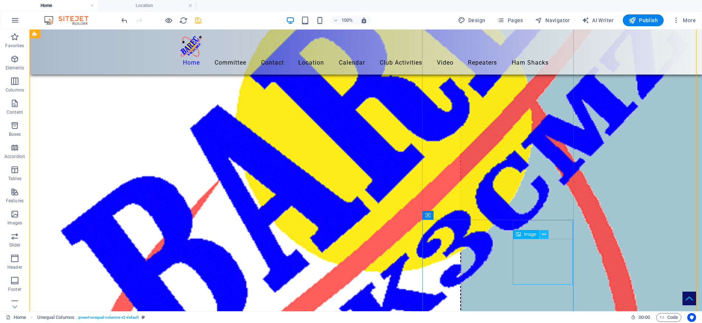
click at [544, 233] on icon at bounding box center [544, 235] width 4 height 8
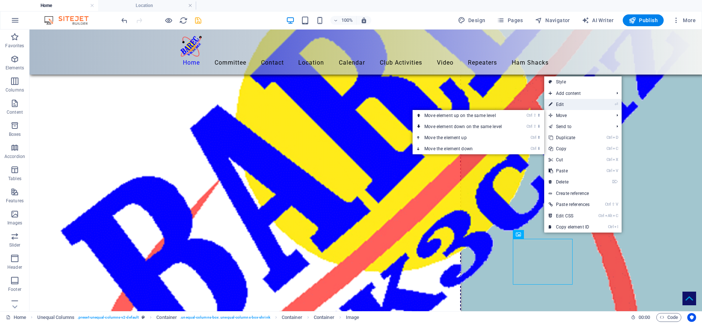
click at [561, 105] on link "⏎ Edit" at bounding box center [570, 104] width 50 height 11
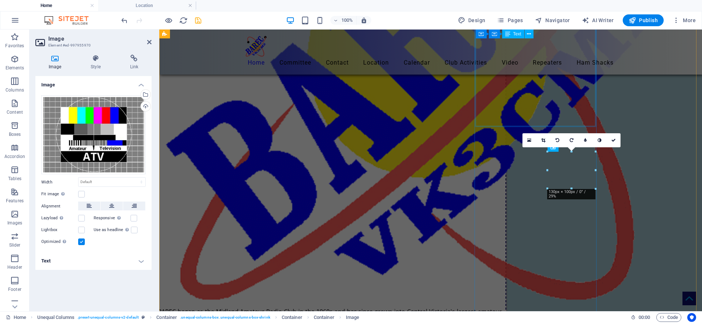
scroll to position [1123, 0]
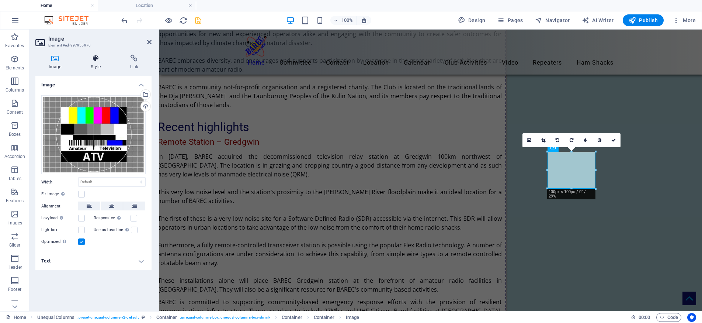
click at [93, 64] on h4 "Style" at bounding box center [96, 62] width 39 height 15
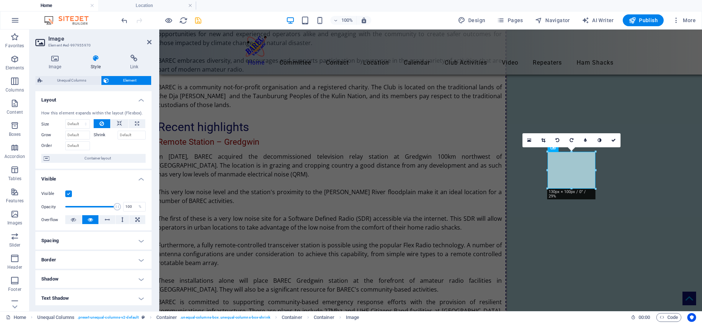
click at [140, 258] on h4 "Border" at bounding box center [93, 260] width 116 height 18
click at [89, 287] on select "Default px rem % vh vw Custom" at bounding box center [89, 287] width 33 height 9
select select "px"
click at [95, 283] on select "Default px rem % vh vw Custom" at bounding box center [89, 287] width 33 height 9
type input "5"
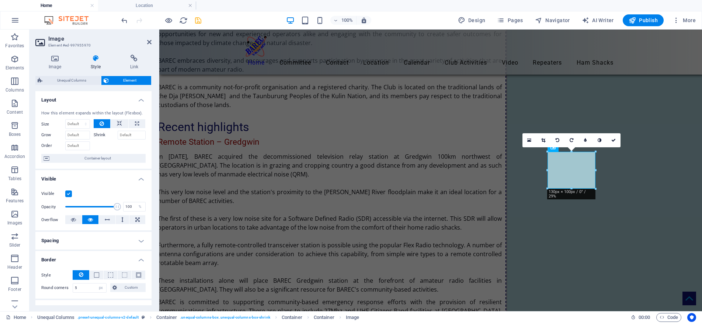
click at [81, 182] on h4 "Visible" at bounding box center [93, 176] width 116 height 13
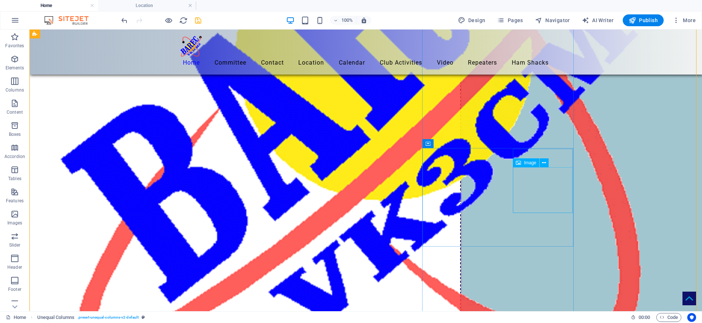
scroll to position [882, 0]
click at [543, 162] on icon at bounding box center [544, 163] width 4 height 8
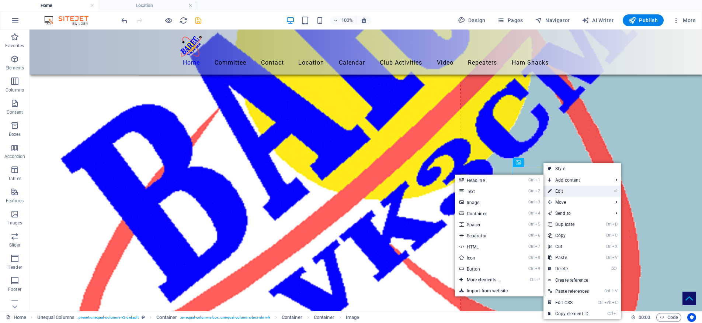
click at [560, 192] on link "⏎ Edit" at bounding box center [569, 191] width 50 height 11
select select "px"
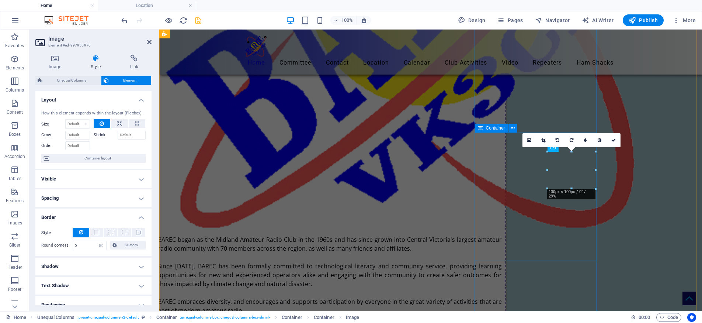
scroll to position [1123, 0]
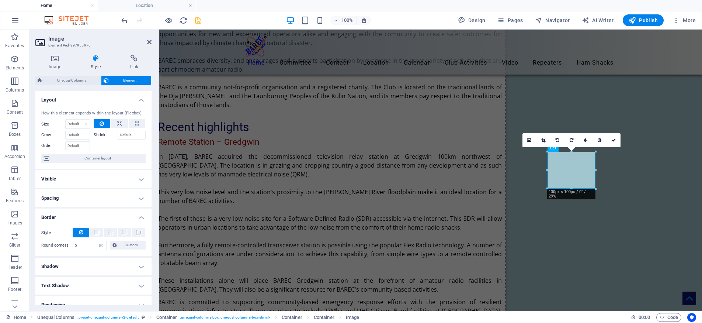
click at [138, 198] on h4 "Spacing" at bounding box center [93, 198] width 116 height 18
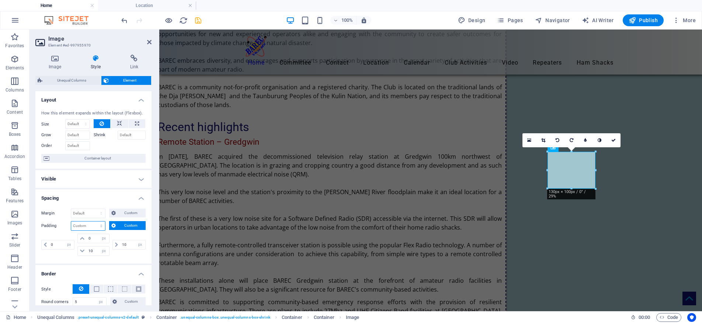
click at [89, 229] on select "Default px rem % vh vw Custom" at bounding box center [88, 225] width 34 height 9
click at [71, 221] on select "Default px rem % vh vw Custom" at bounding box center [88, 225] width 34 height 9
select select "DISABLED_OPTION_VALUE"
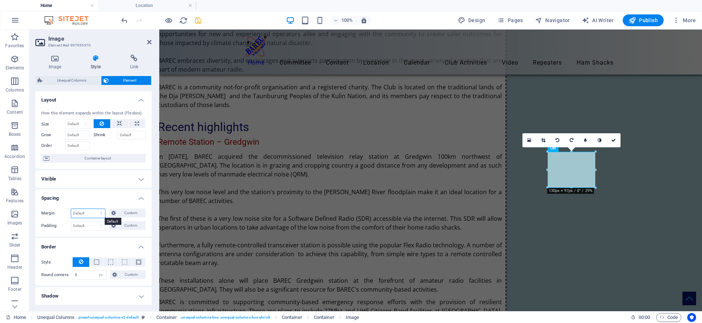
click at [94, 213] on select "Default auto px % rem vw vh Custom" at bounding box center [88, 213] width 34 height 9
select select "px"
click at [94, 209] on select "Default auto px % rem vw vh Custom" at bounding box center [88, 213] width 34 height 9
type input "0"
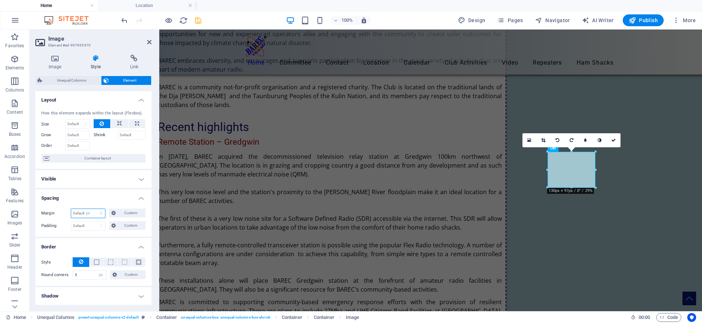
select select "px"
type input "0"
select select "px"
type input "0"
select select "px"
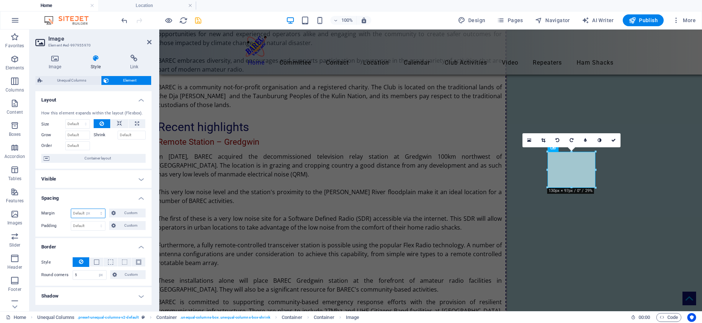
type input "0"
select select "px"
click at [125, 212] on span "Custom" at bounding box center [130, 212] width 25 height 9
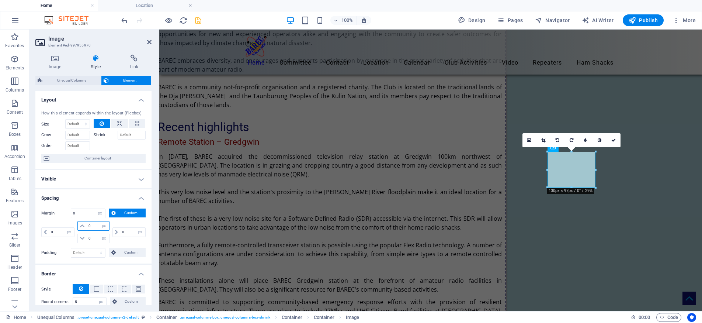
drag, startPoint x: 100, startPoint y: 225, endPoint x: 97, endPoint y: 223, distance: 4.0
click at [100, 225] on select "auto px % rem vw vh" at bounding box center [104, 225] width 10 height 9
drag, startPoint x: 96, startPoint y: 223, endPoint x: 89, endPoint y: 222, distance: 7.0
click at [89, 222] on input "0" at bounding box center [98, 225] width 22 height 9
type input "10"
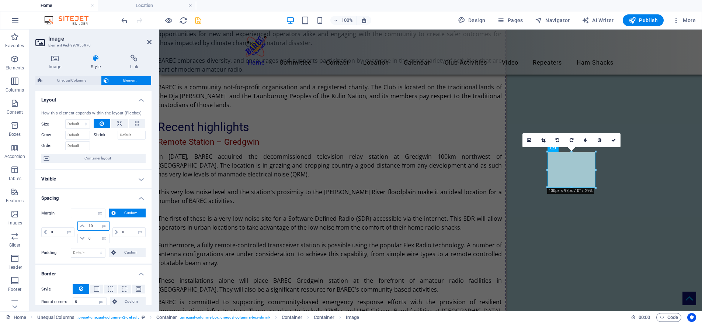
select select "DISABLED_OPTION_VALUE"
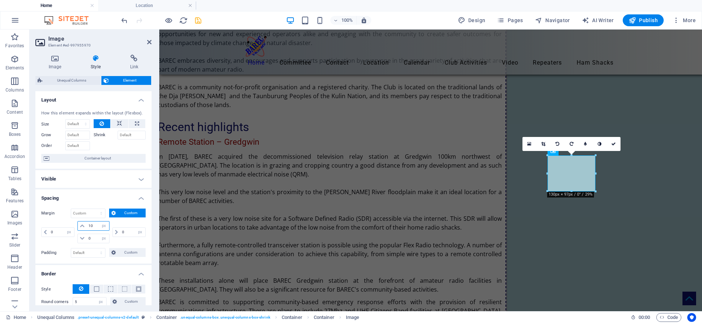
type input "1"
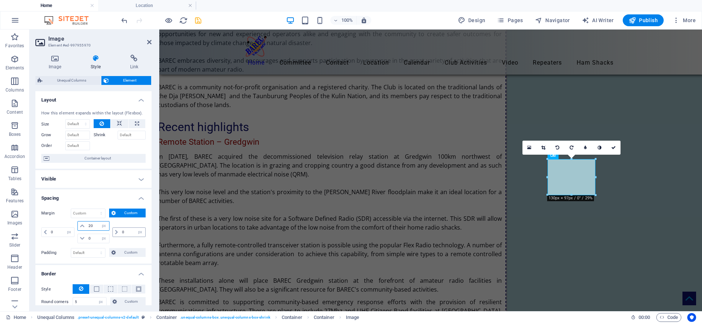
type input "20"
drag, startPoint x: 129, startPoint y: 228, endPoint x: 118, endPoint y: 228, distance: 11.4
click at [118, 228] on div "0 auto px % rem vw vh" at bounding box center [129, 232] width 33 height 10
type input "10"
click at [128, 243] on div "10 auto px % rem vw vh" at bounding box center [128, 232] width 35 height 22
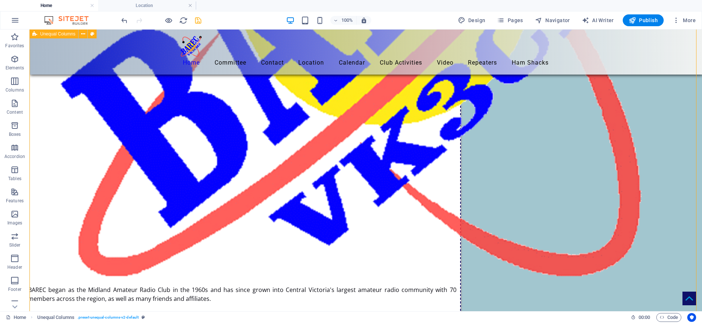
scroll to position [956, 0]
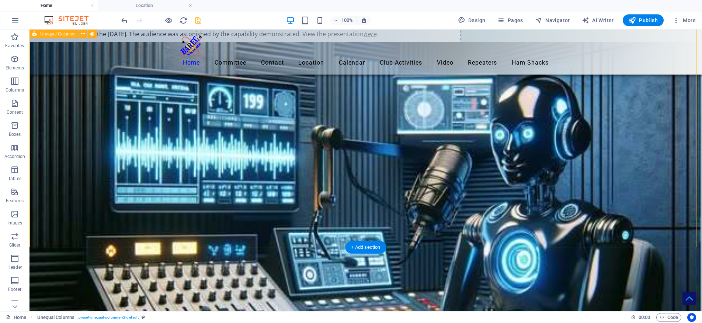
scroll to position [1620, 0]
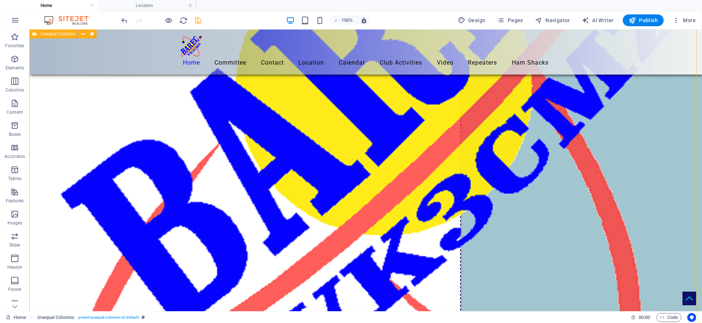
scroll to position [845, 0]
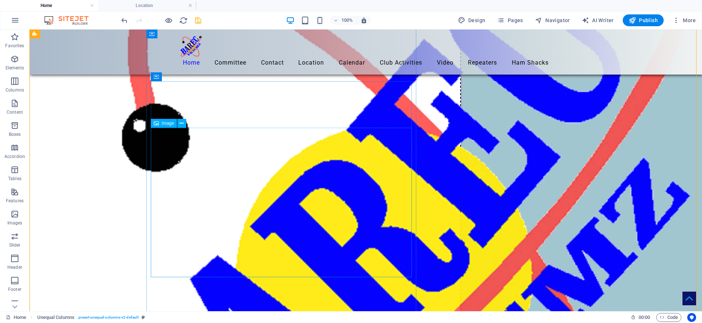
scroll to position [626, 0]
click at [182, 121] on icon at bounding box center [182, 123] width 4 height 8
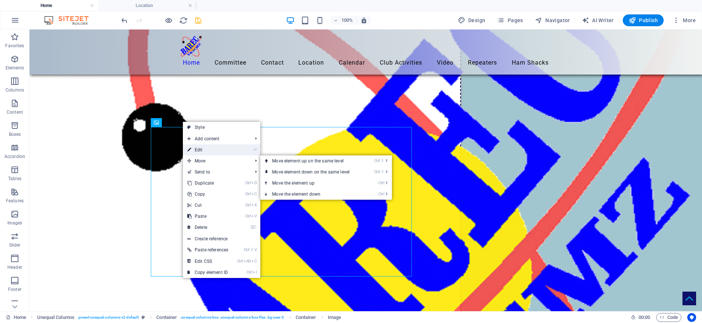
click at [199, 146] on link "⏎ Edit" at bounding box center [208, 149] width 50 height 11
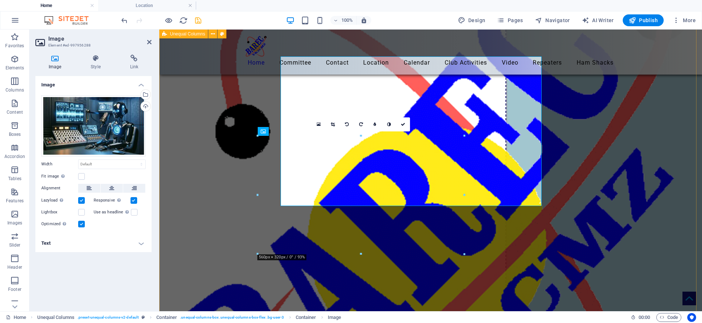
scroll to position [697, 0]
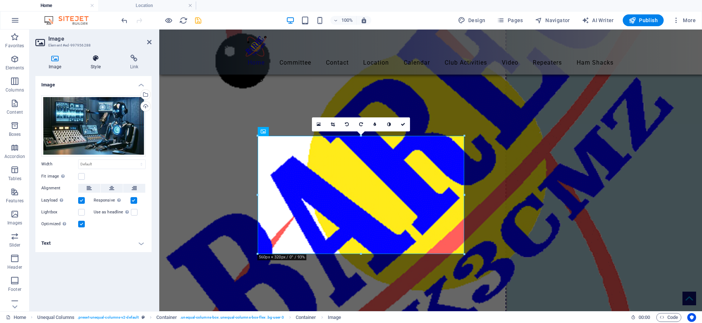
click at [93, 59] on icon at bounding box center [95, 58] width 36 height 7
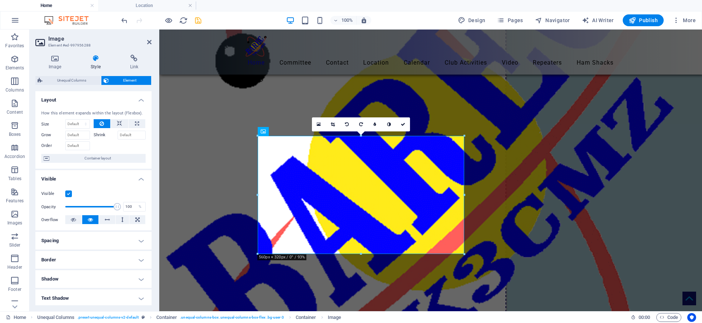
click at [82, 255] on h4 "Border" at bounding box center [93, 260] width 116 height 18
click at [84, 285] on select "Default px rem % vh vw Custom" at bounding box center [89, 287] width 33 height 9
select select "px"
click at [95, 283] on select "Default px rem % vh vw Custom" at bounding box center [89, 287] width 33 height 9
type input "5"
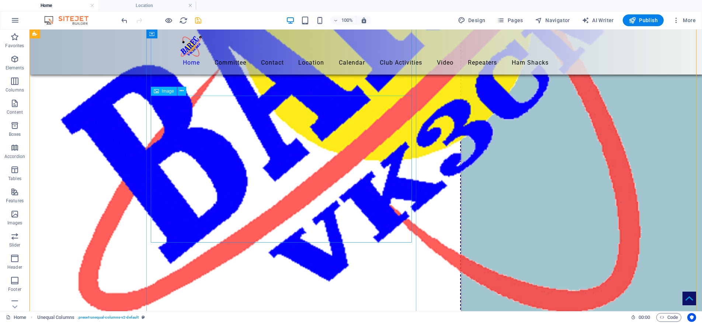
scroll to position [922, 0]
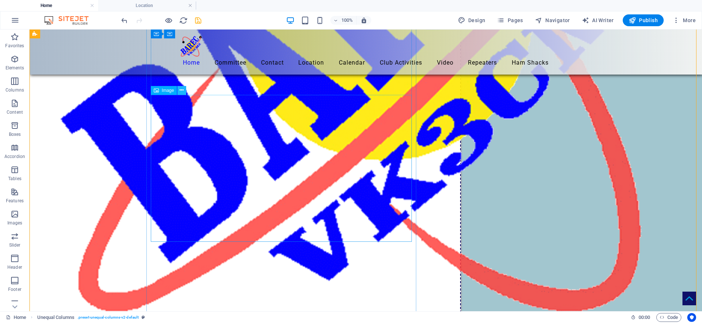
click at [183, 89] on icon at bounding box center [182, 90] width 4 height 8
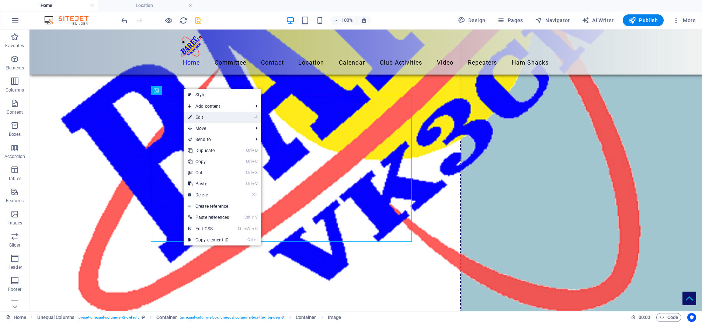
drag, startPoint x: 203, startPoint y: 117, endPoint x: 41, endPoint y: 88, distance: 165.0
click at [203, 117] on link "⏎ Edit" at bounding box center [209, 117] width 50 height 11
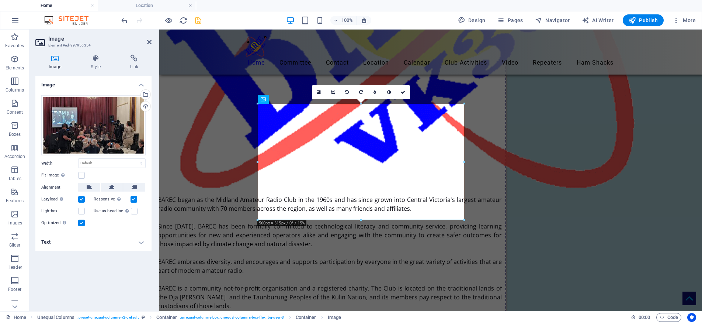
scroll to position [969, 0]
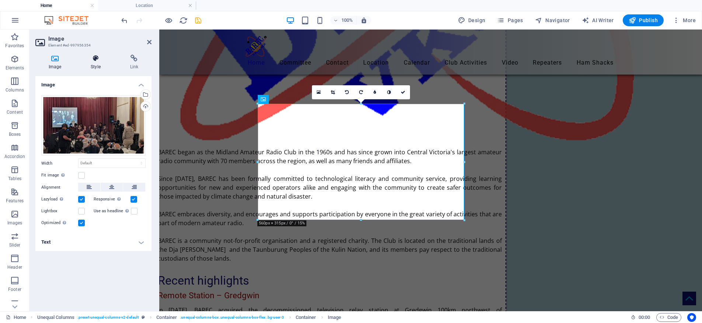
click at [91, 57] on icon at bounding box center [95, 58] width 36 height 7
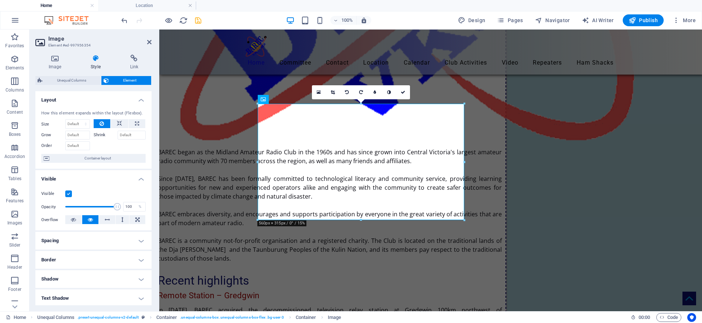
click at [107, 253] on h4 "Border" at bounding box center [93, 260] width 116 height 18
click at [84, 286] on select "Default px rem % vh vw Custom" at bounding box center [89, 287] width 33 height 9
select select "px"
click at [95, 283] on select "Default px rem % vh vw Custom" at bounding box center [89, 287] width 33 height 9
type input "5"
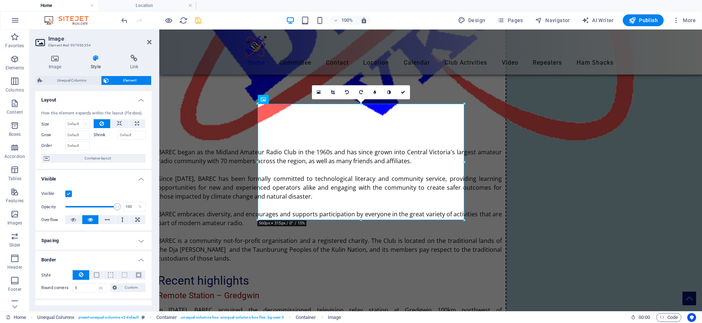
click at [119, 182] on h4 "Visible" at bounding box center [93, 176] width 116 height 13
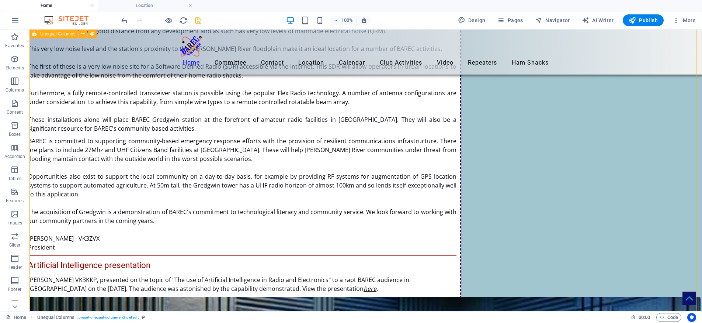
scroll to position [1364, 0]
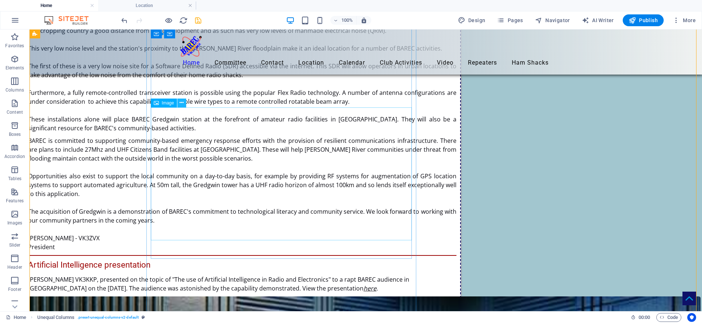
click at [183, 103] on icon at bounding box center [182, 103] width 4 height 8
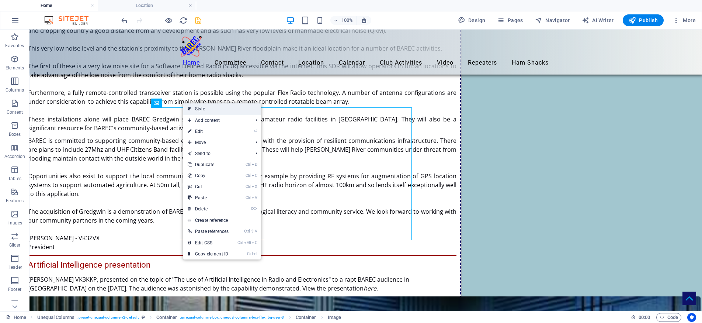
click at [197, 107] on link "Style" at bounding box center [221, 108] width 77 height 11
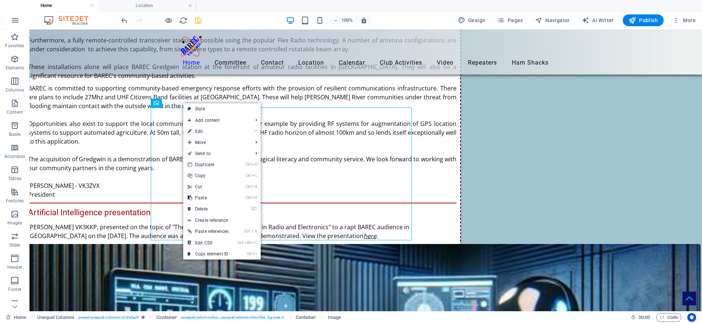
select select "%"
select select "rem"
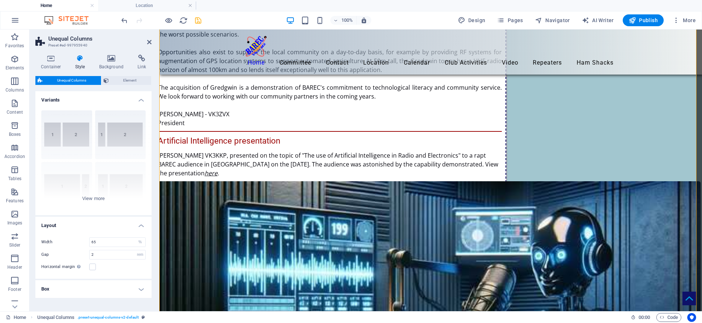
click at [151, 47] on header "Unequal Columns Preset #ed-997955940" at bounding box center [93, 39] width 116 height 19
click at [149, 44] on icon at bounding box center [149, 42] width 4 height 6
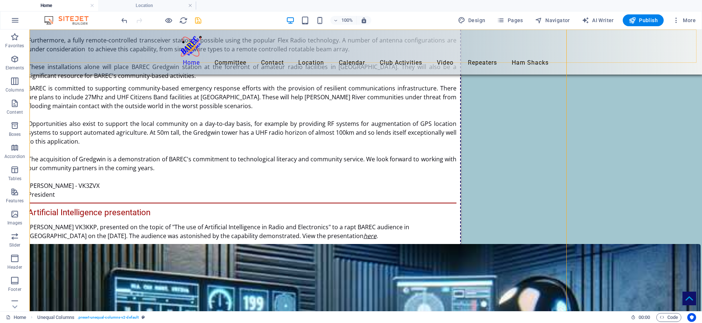
scroll to position [1364, 0]
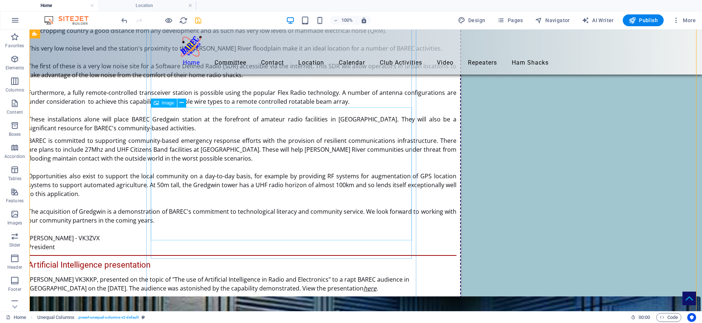
click at [184, 103] on icon at bounding box center [182, 103] width 4 height 8
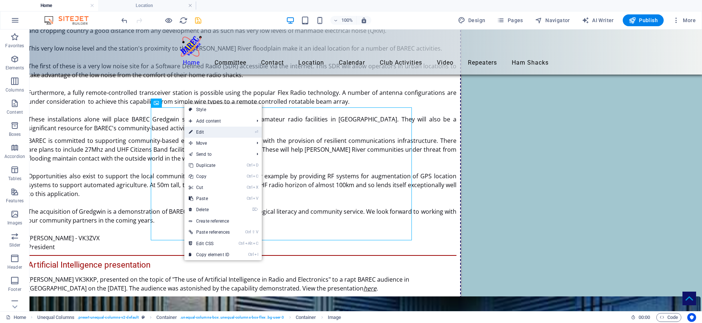
drag, startPoint x: 202, startPoint y: 130, endPoint x: 42, endPoint y: 101, distance: 162.8
click at [202, 130] on link "⏎ Edit" at bounding box center [209, 132] width 50 height 11
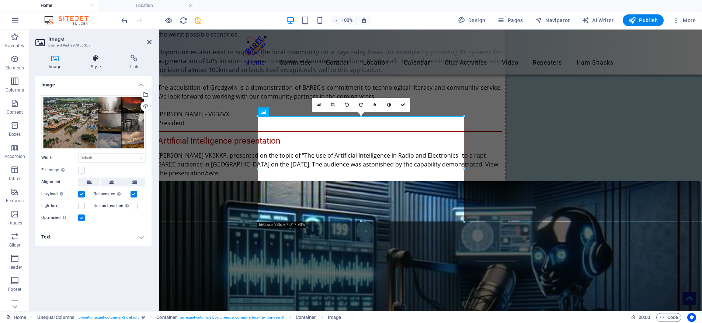
click at [89, 55] on icon at bounding box center [95, 58] width 36 height 7
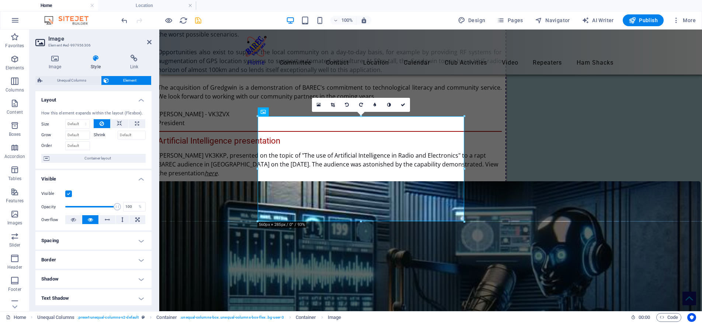
click at [65, 258] on h4 "Border" at bounding box center [93, 260] width 116 height 18
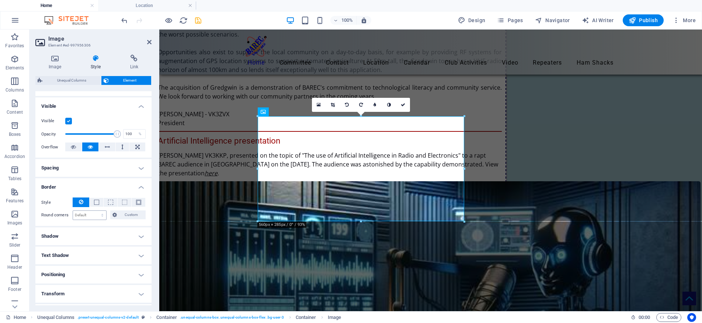
scroll to position [73, 0]
click at [86, 211] on select "Default px rem % vh vw Custom" at bounding box center [89, 214] width 33 height 9
click at [87, 213] on select "Default px rem % vh vw Custom" at bounding box center [89, 214] width 33 height 9
select select "px"
click at [95, 210] on select "Default px rem % vh vw Custom" at bounding box center [89, 214] width 33 height 9
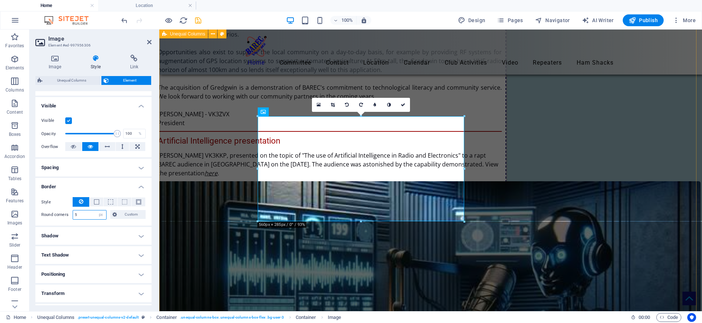
type input "5"
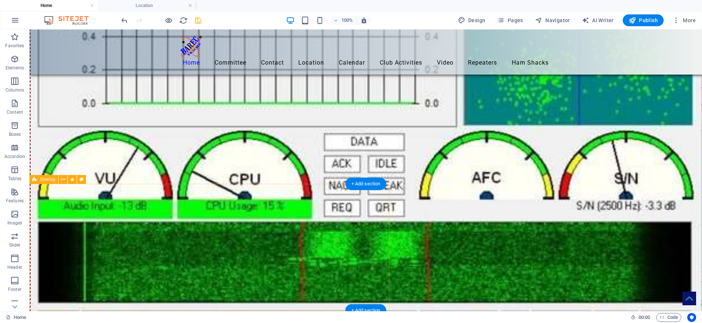
scroll to position [3996, 0]
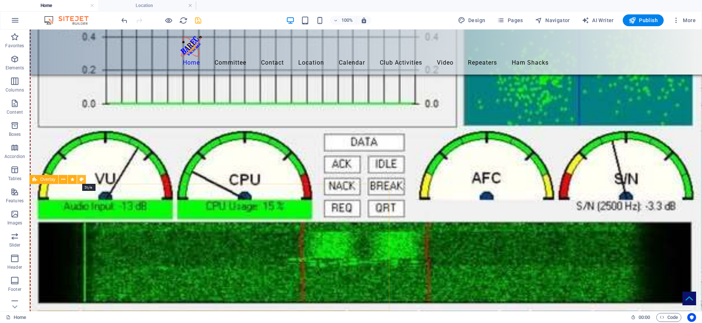
click at [82, 181] on icon at bounding box center [82, 180] width 4 height 8
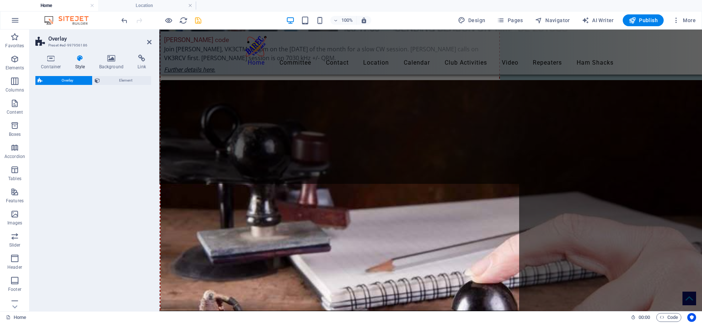
select select "rem"
select select "preset-overlay-v3-default"
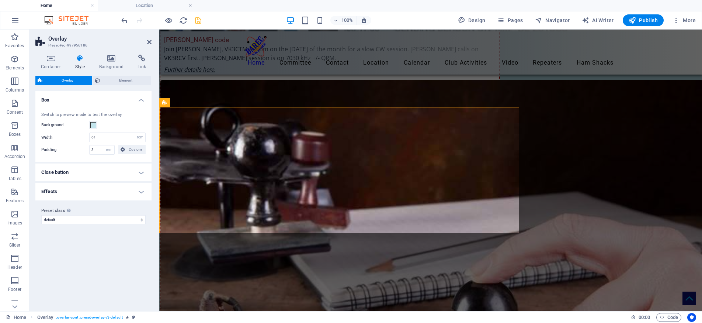
scroll to position [4415, 0]
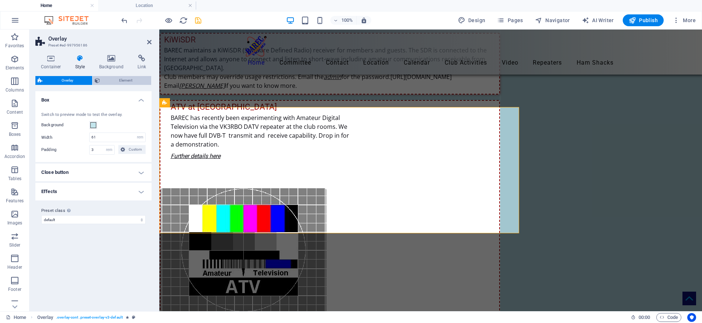
click at [120, 84] on span "Element" at bounding box center [125, 80] width 47 height 9
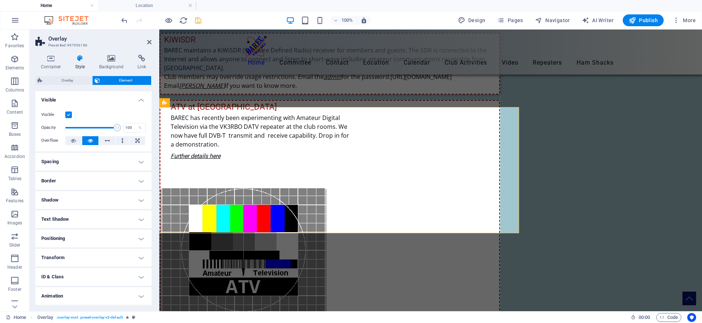
scroll to position [19, 0]
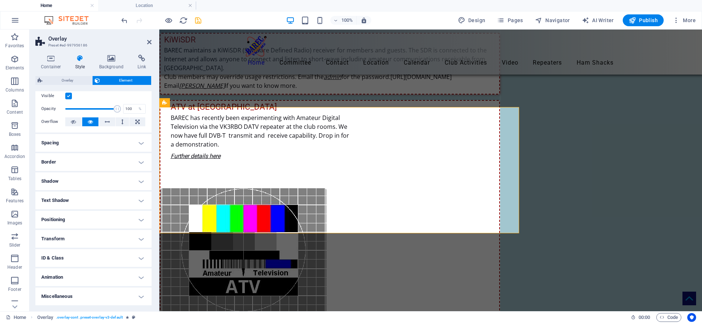
click at [142, 273] on h4 "Animation" at bounding box center [93, 277] width 116 height 18
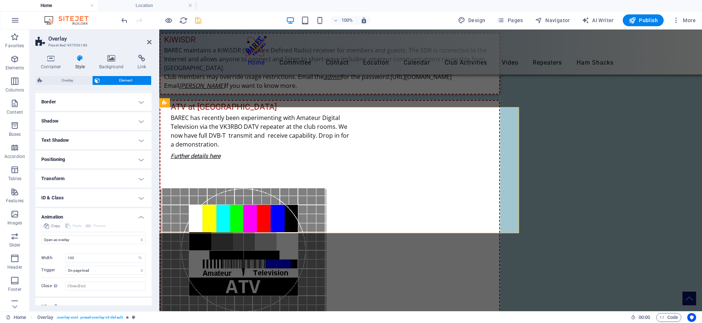
scroll to position [89, 0]
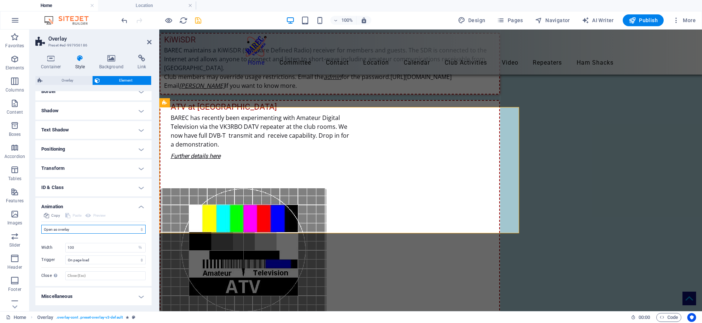
click at [139, 230] on select "Don't animate Show / Hide Slide up/down Zoom in/out Slide left to right Slide r…" at bounding box center [93, 229] width 104 height 9
select select "none"
click at [41, 234] on select "Don't animate Show / Hide Slide up/down Zoom in/out Slide left to right Slide r…" at bounding box center [93, 229] width 104 height 9
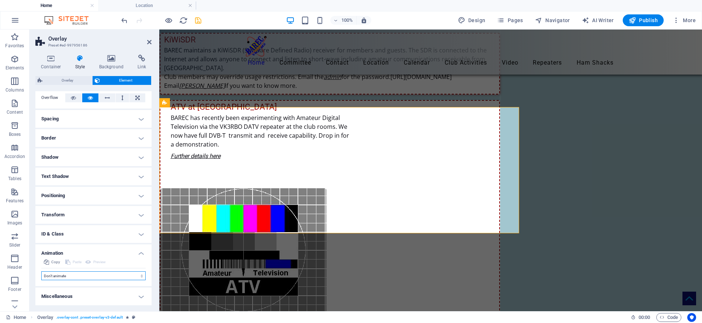
scroll to position [43, 0]
click at [148, 41] on icon at bounding box center [149, 42] width 4 height 6
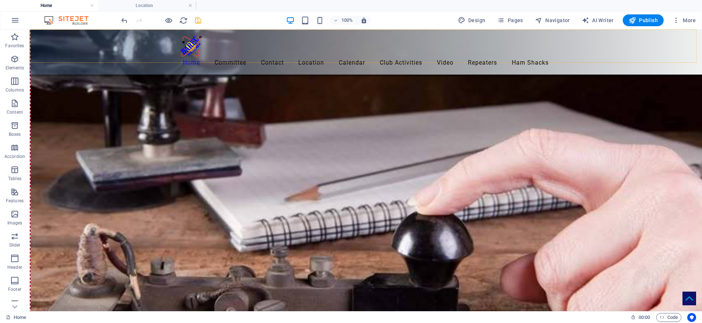
scroll to position [4143, 0]
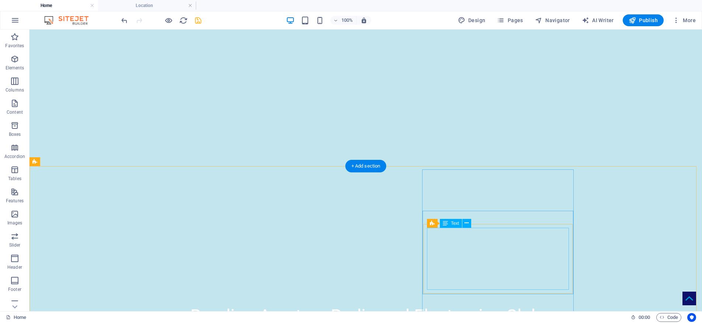
scroll to position [0, 0]
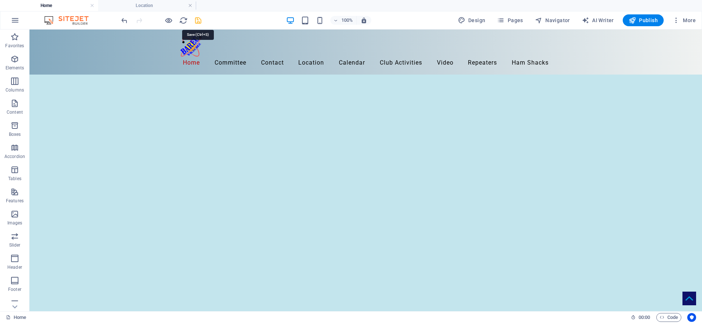
click at [197, 23] on icon "save" at bounding box center [198, 20] width 8 height 8
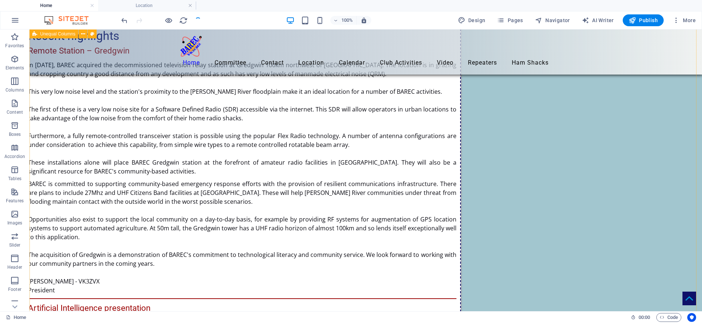
scroll to position [1291, 0]
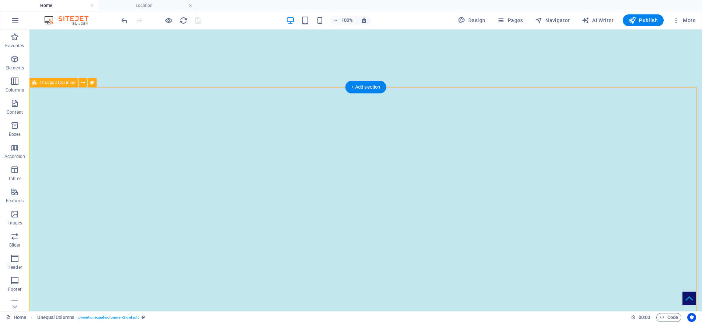
scroll to position [0, 0]
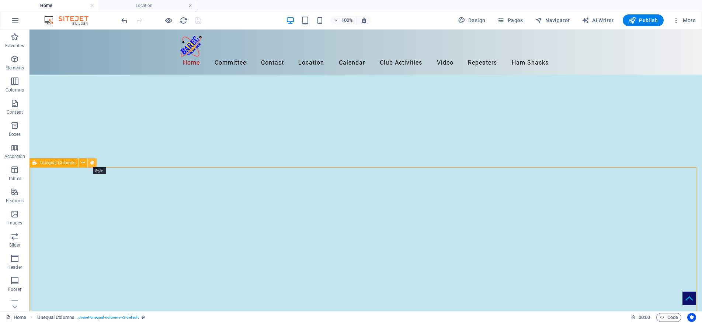
click at [92, 162] on icon at bounding box center [92, 163] width 4 height 8
select select "%"
select select "rem"
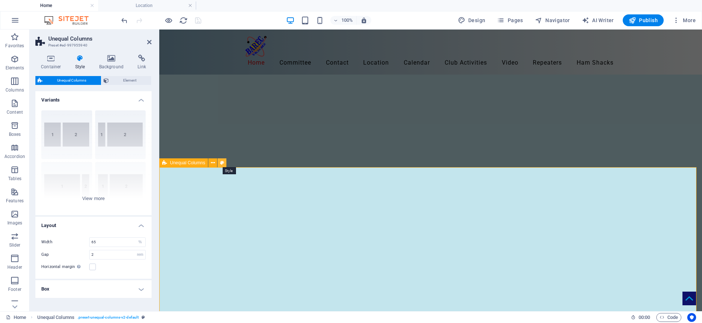
click at [221, 162] on icon at bounding box center [222, 163] width 4 height 8
drag, startPoint x: 101, startPoint y: 254, endPoint x: 71, endPoint y: 254, distance: 30.3
click at [71, 254] on div "Gap 2 px rem % vh vw" at bounding box center [93, 255] width 104 height 10
click at [121, 275] on div "Width 65 px rem % vh vw Gap 3 px rem % vh vw Horizontal margin Only if the cont…" at bounding box center [93, 254] width 119 height 49
drag, startPoint x: 100, startPoint y: 254, endPoint x: 91, endPoint y: 254, distance: 8.9
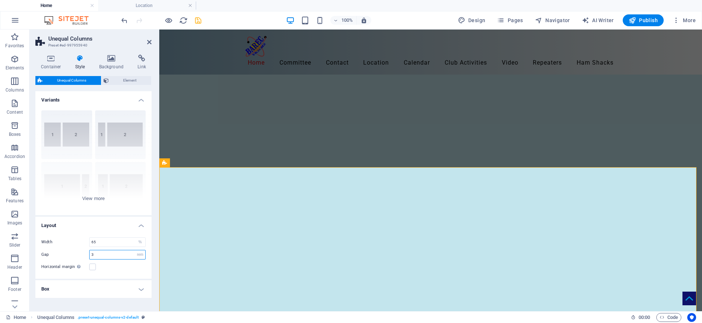
click at [91, 254] on input "3" at bounding box center [118, 254] width 56 height 9
click at [126, 269] on div "Horizontal margin Only if the containers "Content width" is not set to "Default"" at bounding box center [93, 266] width 104 height 9
drag, startPoint x: 103, startPoint y: 253, endPoint x: 78, endPoint y: 255, distance: 25.2
click at [78, 255] on div "Gap 2 px rem % vh vw" at bounding box center [93, 255] width 104 height 10
click at [120, 269] on div "Horizontal margin Only if the containers "Content width" is not set to "Default"" at bounding box center [93, 266] width 104 height 9
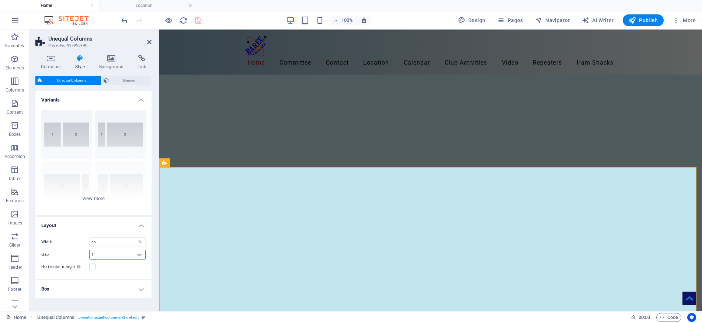
drag, startPoint x: 99, startPoint y: 255, endPoint x: 89, endPoint y: 254, distance: 10.4
click at [89, 254] on div "Gap 1 px rem % vh vw" at bounding box center [93, 255] width 104 height 10
click at [115, 272] on div "Width 65 px rem % vh vw Gap 5 px rem % vh vw Horizontal margin Only if the cont…" at bounding box center [93, 254] width 119 height 49
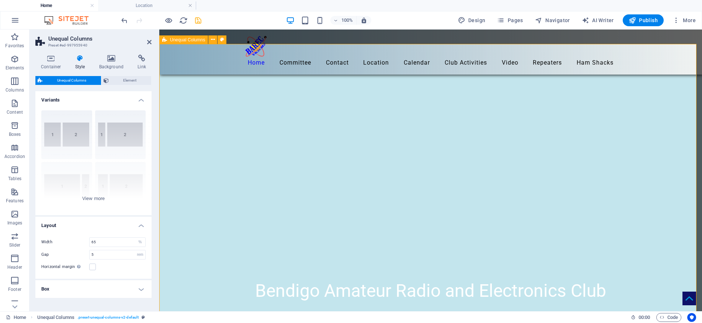
scroll to position [124, 0]
drag, startPoint x: 107, startPoint y: 254, endPoint x: 91, endPoint y: 255, distance: 16.2
click at [91, 255] on input "5" at bounding box center [118, 254] width 56 height 9
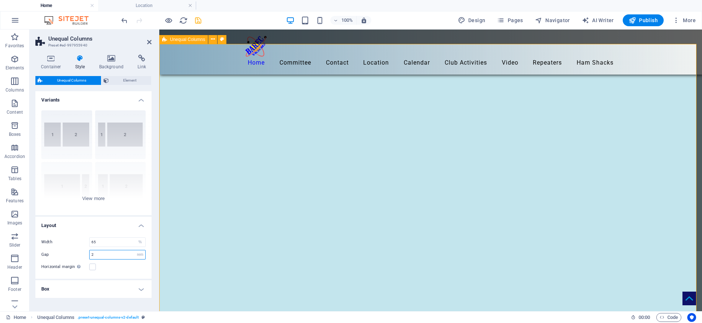
type input "2"
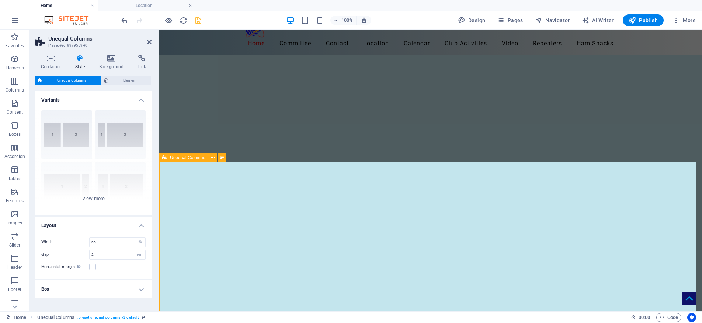
scroll to position [0, 0]
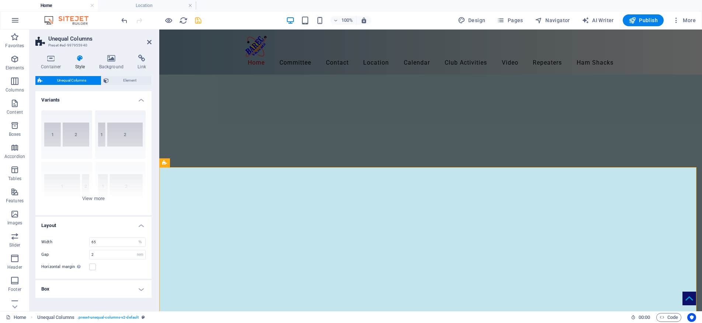
click at [139, 288] on h4 "Box" at bounding box center [93, 289] width 116 height 18
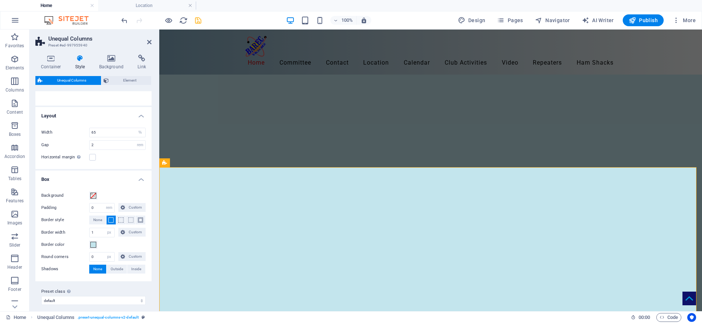
scroll to position [110, 0]
click at [49, 60] on icon at bounding box center [50, 58] width 31 height 7
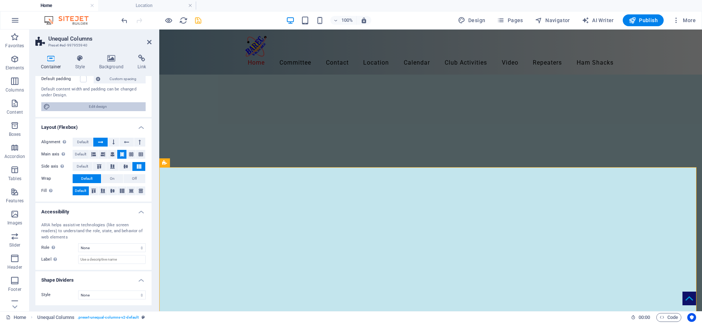
scroll to position [0, 0]
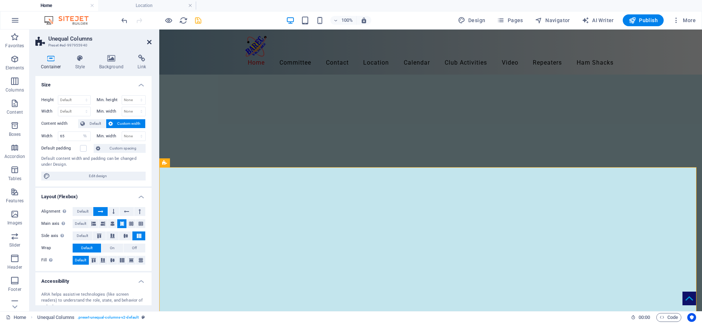
click at [147, 43] on icon at bounding box center [149, 42] width 4 height 6
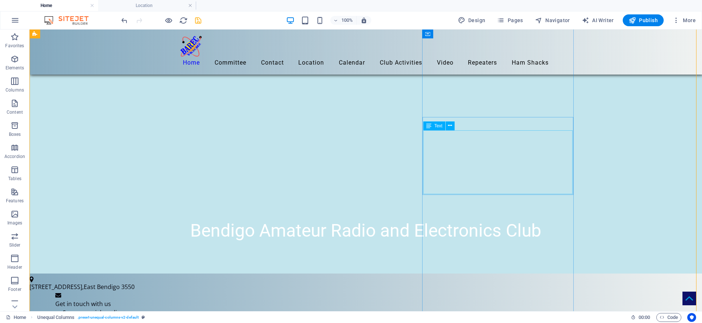
scroll to position [184, 0]
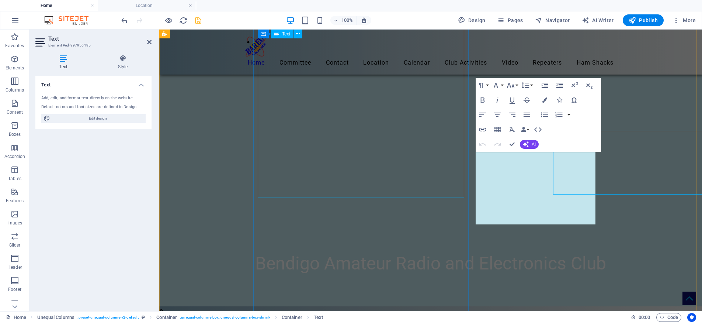
scroll to position [183, 0]
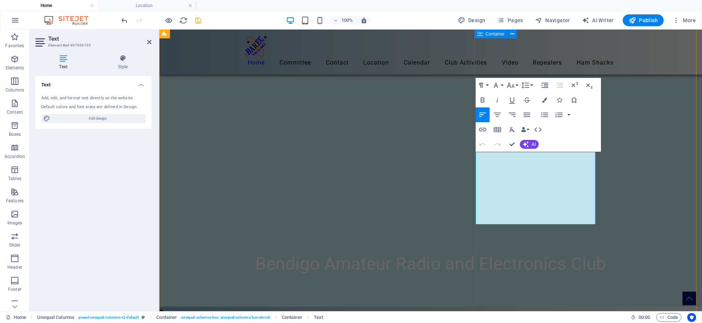
drag, startPoint x: 537, startPoint y: 191, endPoint x: 474, endPoint y: 187, distance: 62.5
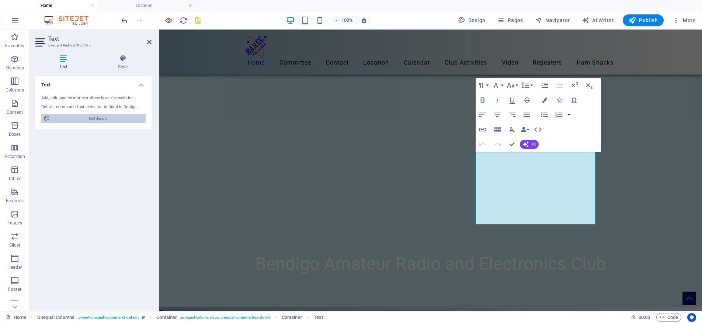
click at [106, 118] on span "Edit design" at bounding box center [97, 118] width 91 height 9
select select "rem"
select select "400"
select select "px"
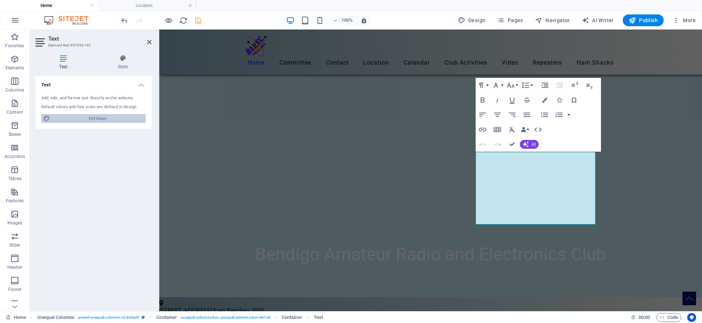
select select "ease-in-out"
select select "rem"
select select "400"
select select "px"
select select "rem"
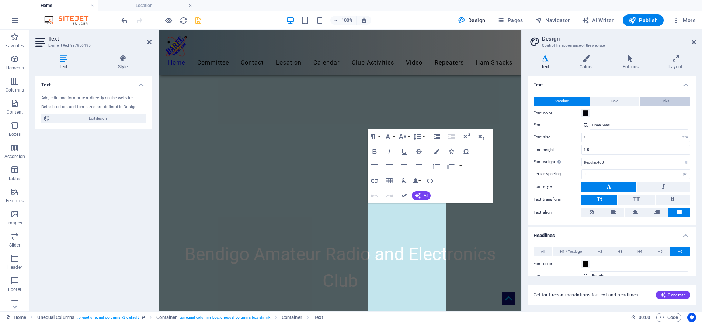
click at [661, 100] on span "Links" at bounding box center [665, 101] width 8 height 9
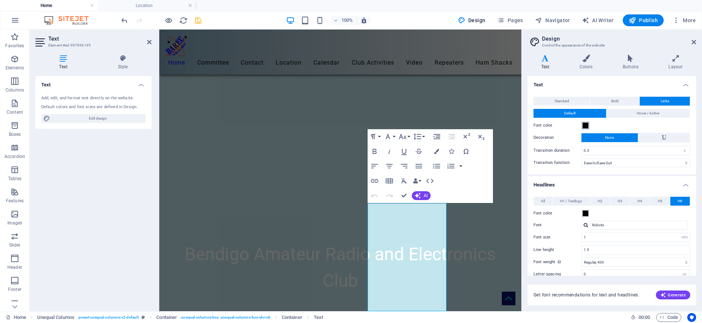
click at [585, 125] on span at bounding box center [586, 125] width 6 height 6
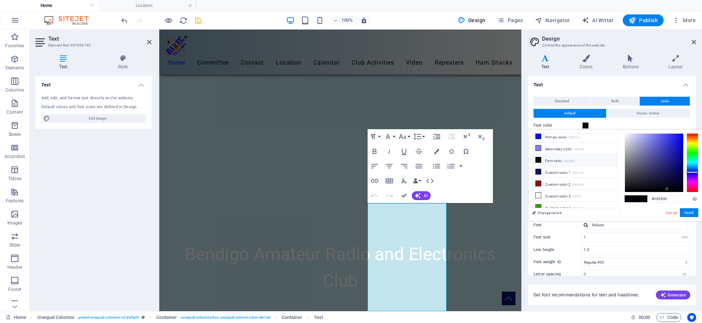
scroll to position [17, 0]
click at [546, 212] on link "Change colors" at bounding box center [572, 212] width 86 height 9
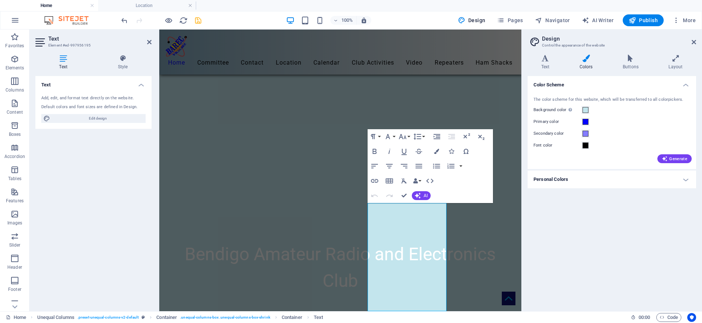
click at [686, 177] on h4 "Personal Colors" at bounding box center [612, 179] width 169 height 18
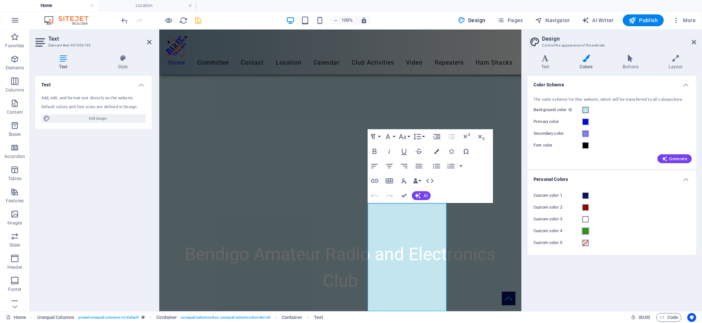
click at [586, 232] on span at bounding box center [586, 231] width 6 height 6
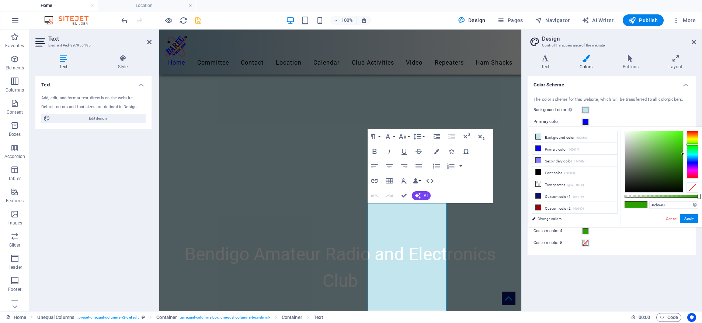
click at [586, 232] on span at bounding box center [586, 231] width 6 height 6
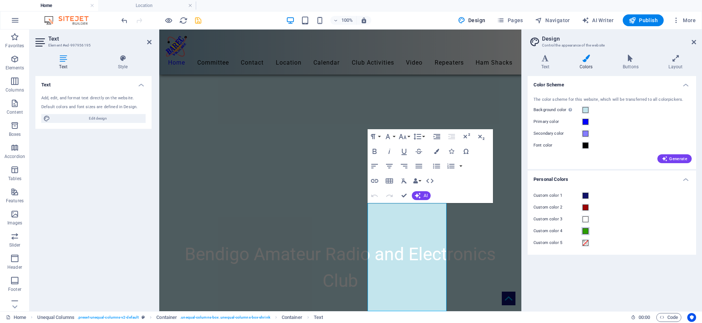
click at [586, 232] on span at bounding box center [586, 231] width 6 height 6
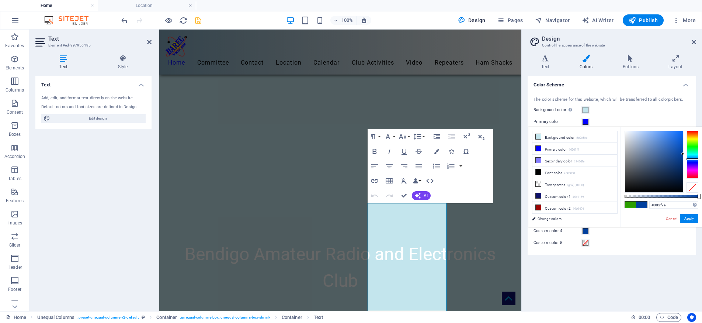
click at [690, 159] on div at bounding box center [693, 155] width 12 height 48
type input "#0d4ba8"
drag, startPoint x: 683, startPoint y: 153, endPoint x: 679, endPoint y: 152, distance: 4.8
click at [679, 152] on div at bounding box center [678, 151] width 3 height 3
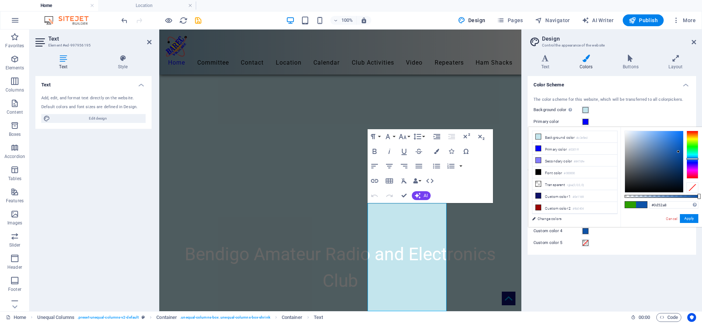
click at [690, 159] on div at bounding box center [693, 159] width 12 height 2
type input "#0f4e9b"
drag, startPoint x: 678, startPoint y: 151, endPoint x: 678, endPoint y: 155, distance: 4.1
click at [678, 155] on div at bounding box center [677, 154] width 3 height 3
click at [688, 217] on button "Apply" at bounding box center [689, 218] width 18 height 9
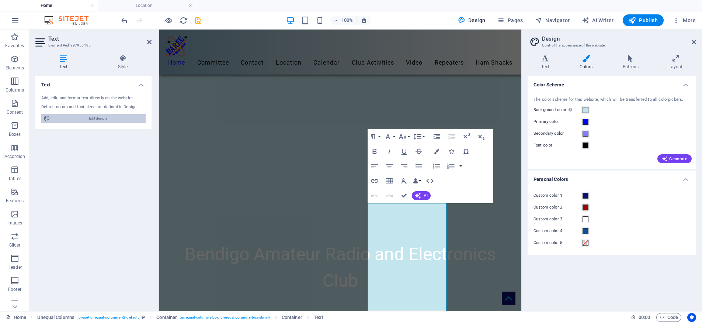
click at [94, 118] on span "Edit design" at bounding box center [97, 118] width 91 height 9
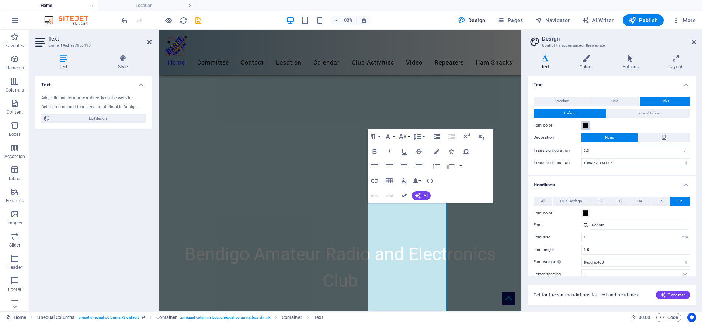
click at [585, 125] on span at bounding box center [586, 125] width 6 height 6
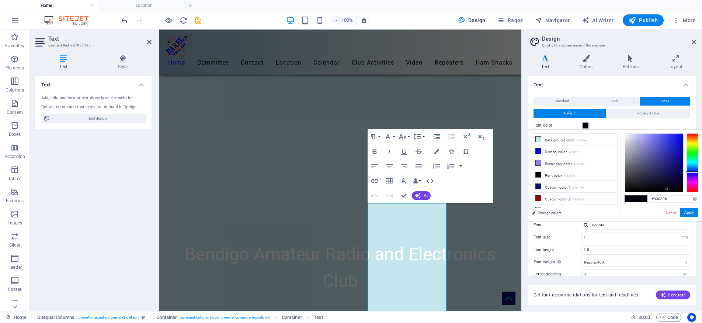
click at [539, 219] on icon at bounding box center [538, 221] width 5 height 5
type input "#0f4e9b"
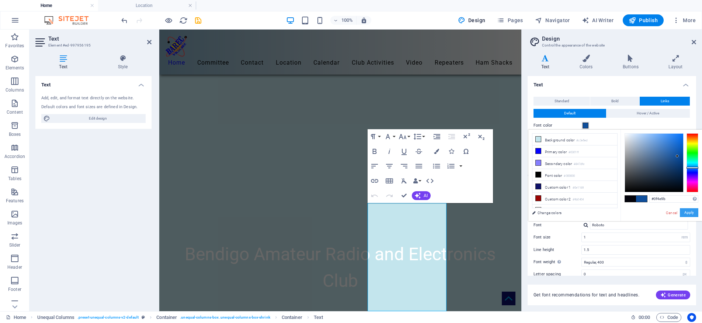
click at [688, 213] on button "Apply" at bounding box center [689, 212] width 18 height 9
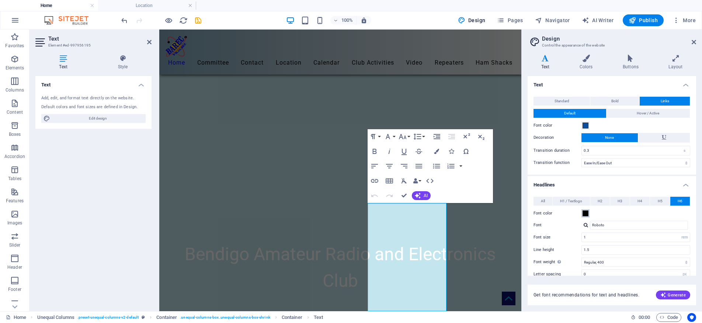
click at [586, 212] on span at bounding box center [586, 213] width 6 height 6
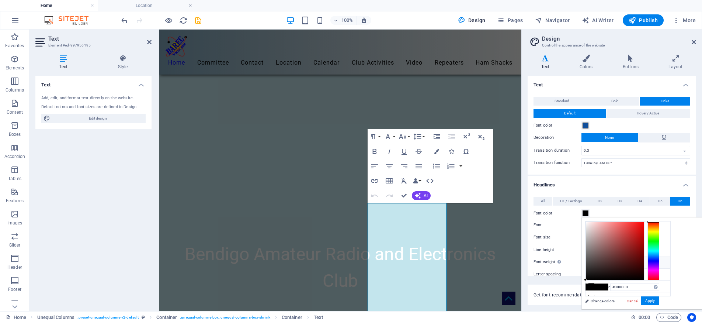
click at [586, 212] on span at bounding box center [586, 213] width 6 height 6
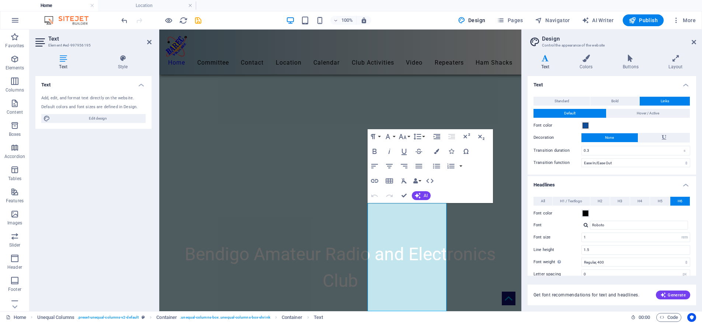
click at [657, 103] on button "Links" at bounding box center [665, 101] width 50 height 9
click at [585, 125] on span at bounding box center [586, 125] width 6 height 6
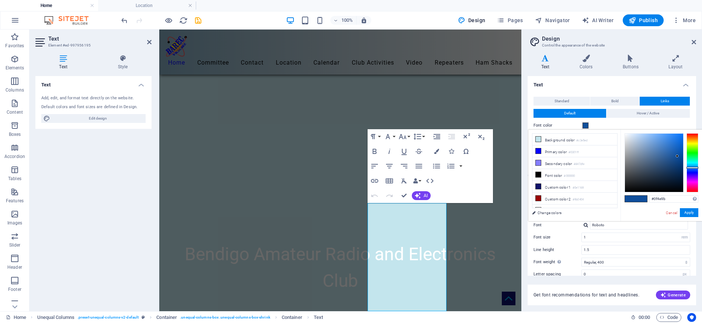
click at [585, 125] on span at bounding box center [586, 125] width 6 height 6
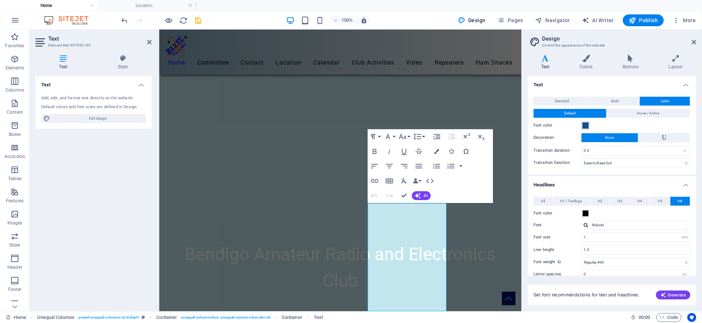
click at [585, 125] on span at bounding box center [586, 125] width 6 height 6
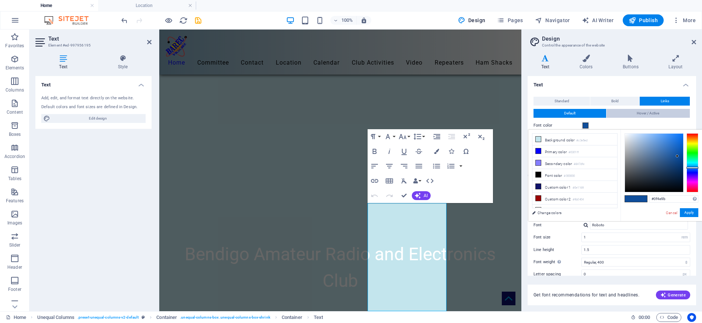
click at [646, 113] on span "Hover / Active" at bounding box center [648, 113] width 23 height 9
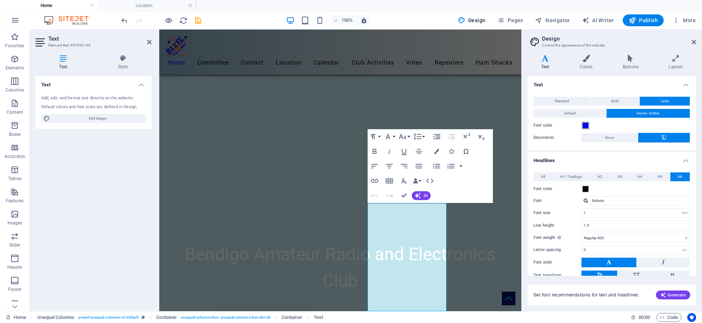
click at [586, 125] on span at bounding box center [586, 125] width 6 height 6
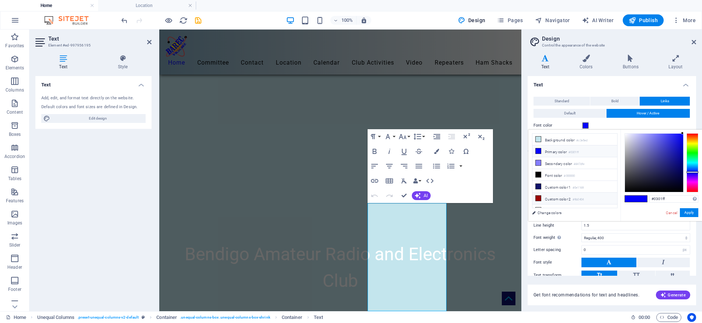
click at [539, 196] on icon at bounding box center [538, 198] width 5 height 5
type input "#9b0404"
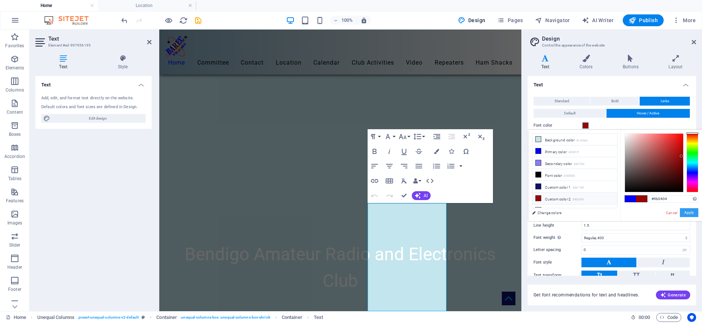
click at [687, 212] on button "Apply" at bounding box center [689, 212] width 18 height 9
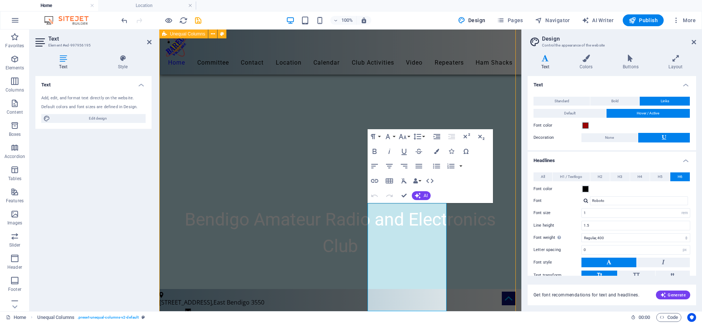
scroll to position [201, 0]
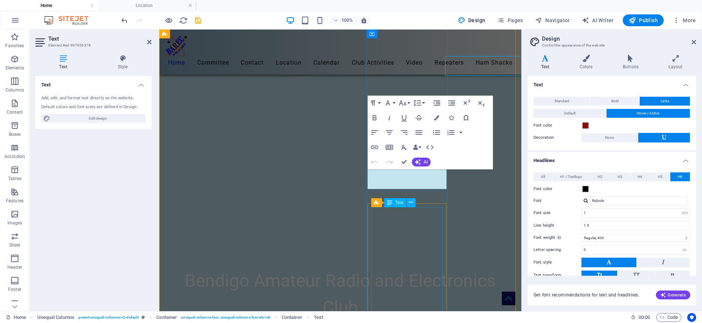
scroll to position [389, 0]
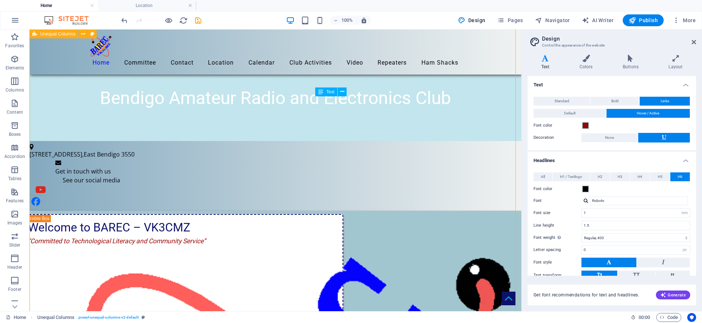
scroll to position [349, 0]
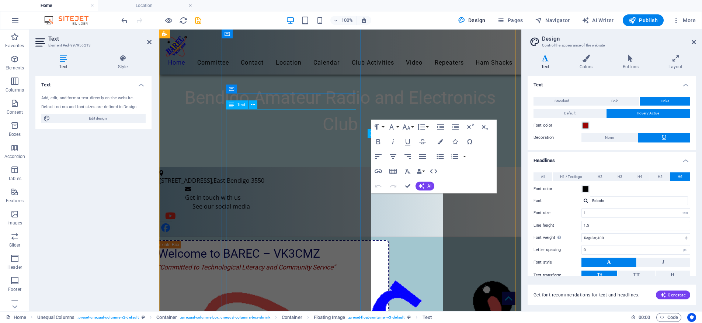
scroll to position [420, 0]
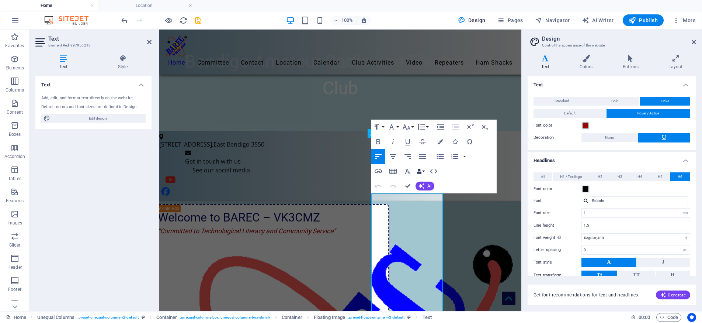
click at [424, 171] on button "Data Bindings" at bounding box center [421, 171] width 10 height 15
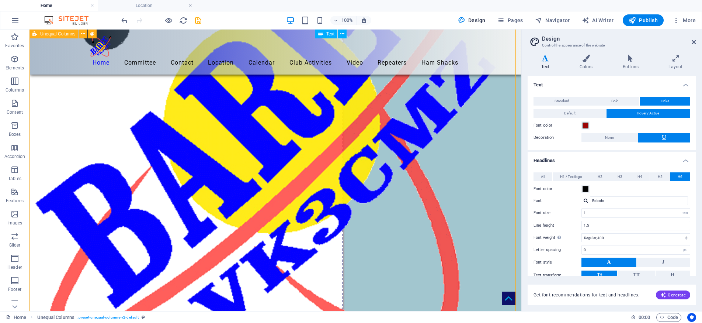
scroll to position [718, 0]
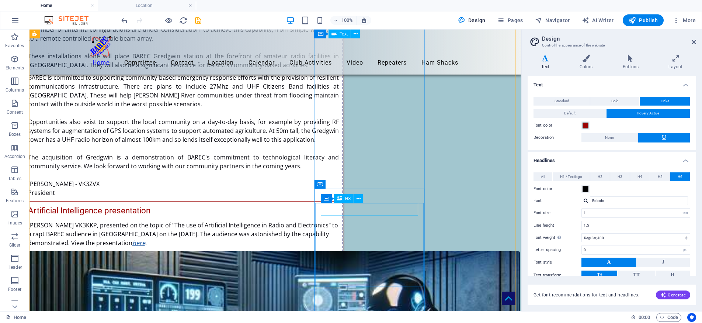
scroll to position [1307, 0]
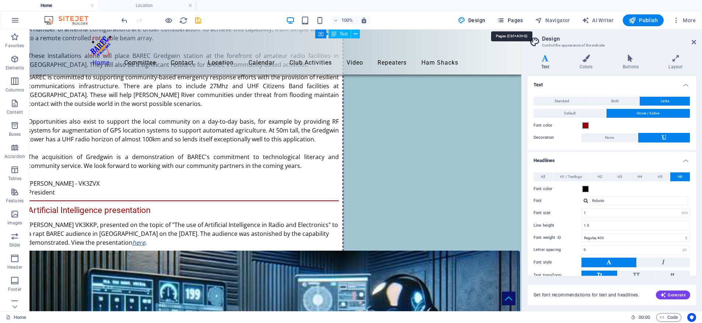
click at [514, 20] on span "Pages" at bounding box center [510, 20] width 26 height 7
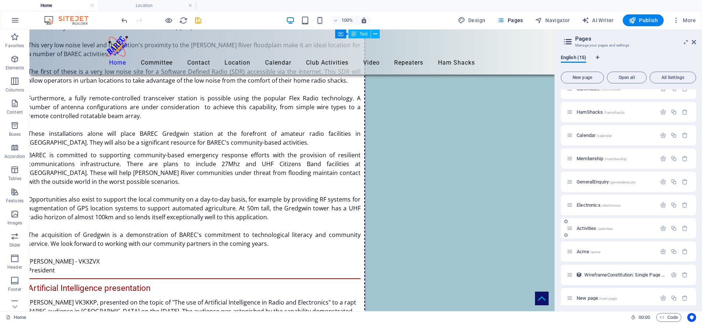
scroll to position [133, 0]
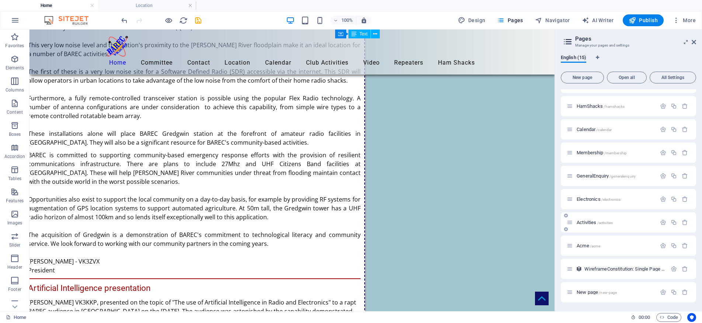
click at [585, 221] on span "Activities /activities" at bounding box center [595, 223] width 36 height 6
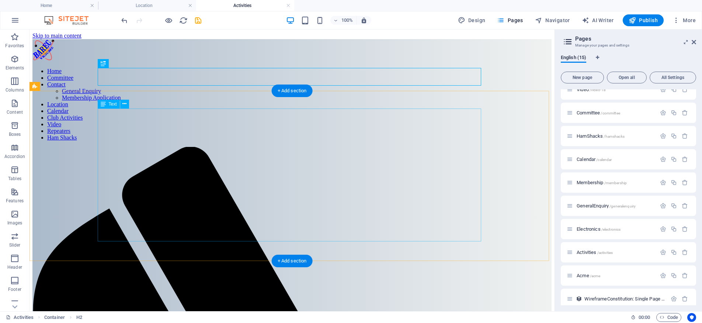
scroll to position [0, 0]
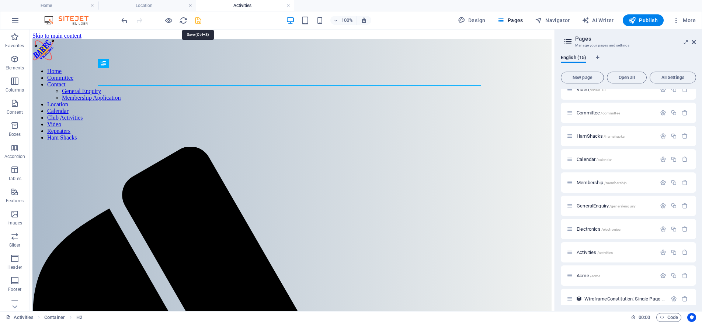
click at [198, 20] on icon "save" at bounding box center [198, 20] width 8 height 8
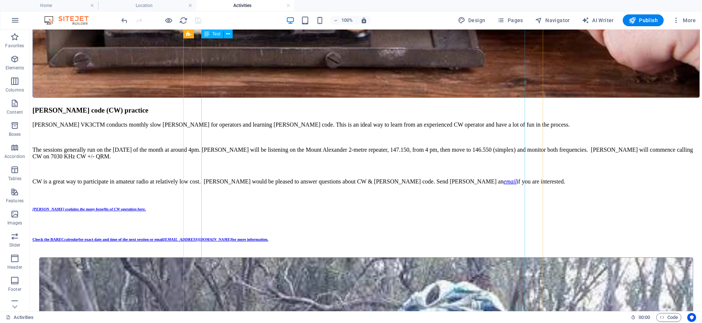
scroll to position [2815, 0]
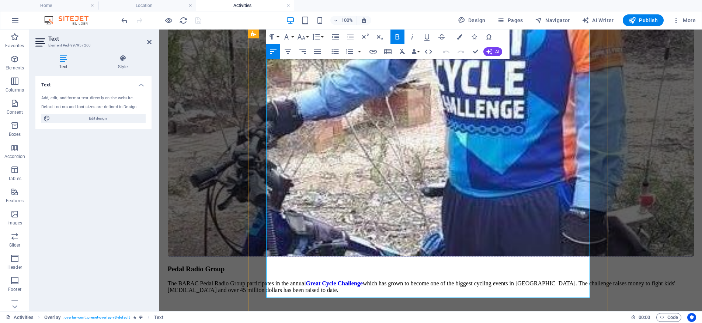
scroll to position [2807, 0]
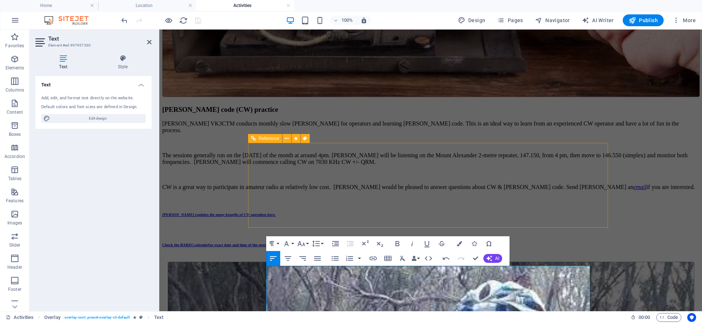
scroll to position [2329, 0]
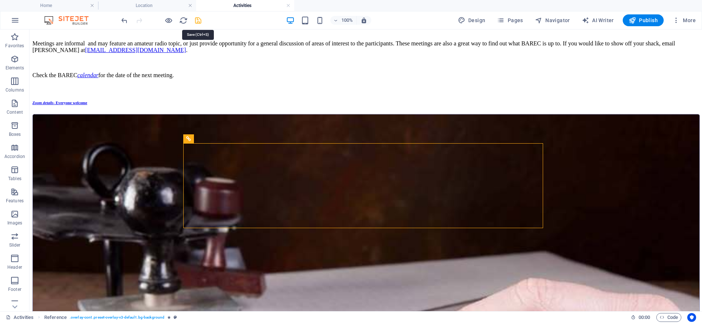
drag, startPoint x: 197, startPoint y: 20, endPoint x: 377, endPoint y: 16, distance: 180.1
click at [197, 20] on icon "save" at bounding box center [198, 20] width 8 height 8
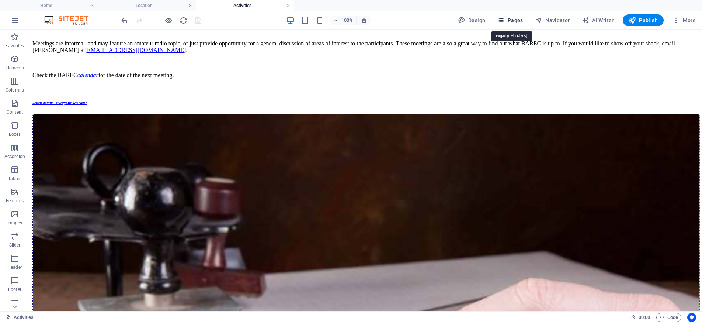
click at [515, 21] on span "Pages" at bounding box center [510, 20] width 26 height 7
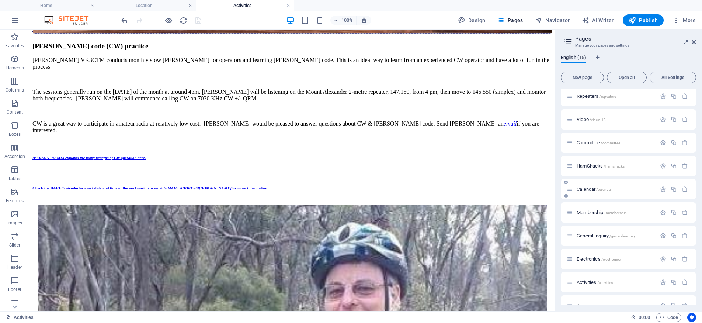
scroll to position [73, 0]
click at [591, 188] on span "Calendar /calendar" at bounding box center [594, 189] width 35 height 6
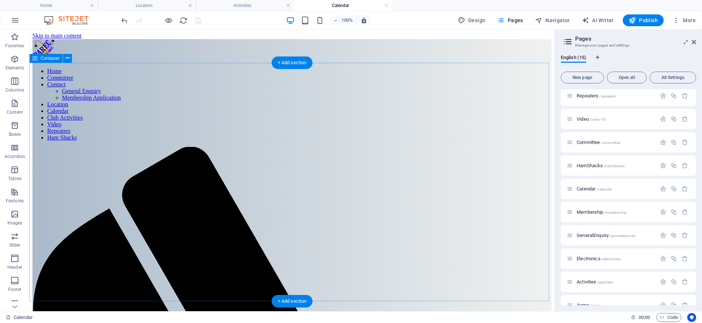
scroll to position [0, 0]
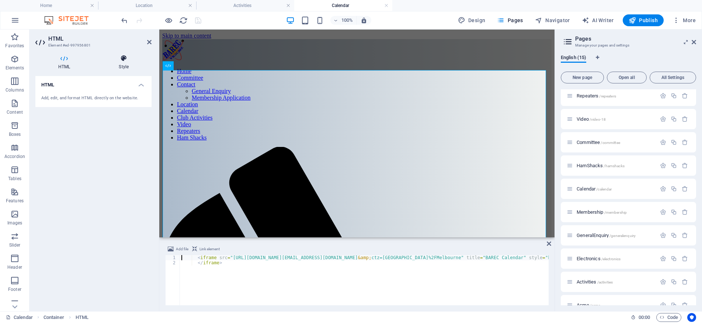
click at [124, 56] on icon at bounding box center [124, 58] width 56 height 7
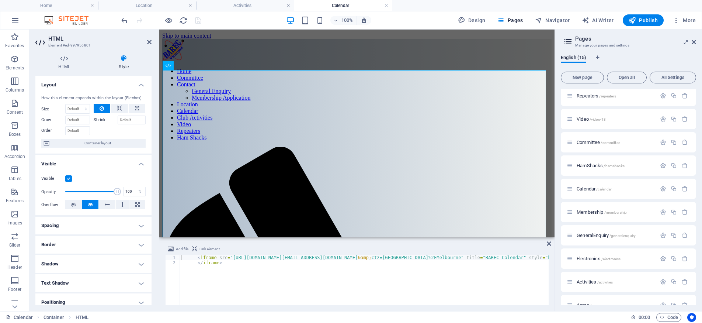
click at [101, 245] on h4 "Border" at bounding box center [93, 245] width 116 height 18
click at [88, 274] on select "Default px rem % vh vw Custom" at bounding box center [89, 272] width 33 height 9
select select "px"
click at [95, 268] on select "Default px rem % vh vw Custom" at bounding box center [89, 272] width 33 height 9
type input "5"
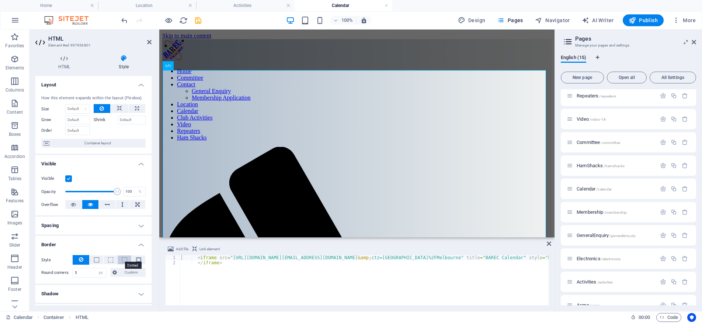
click at [123, 259] on span at bounding box center [124, 259] width 5 height 5
click at [75, 284] on span at bounding box center [77, 285] width 6 height 6
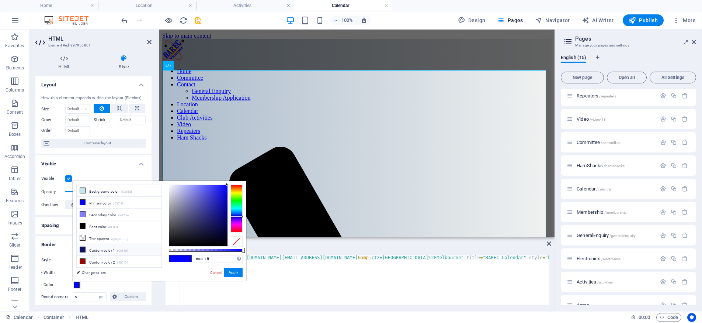
click at [82, 248] on icon at bounding box center [82, 249] width 5 height 5
type input "#0e1169"
click at [235, 272] on button "Apply" at bounding box center [233, 272] width 18 height 9
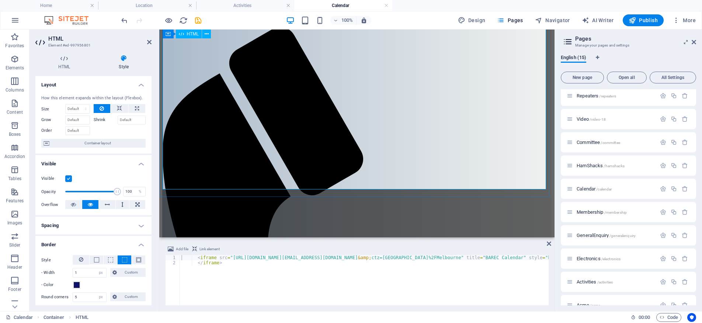
scroll to position [121, 0]
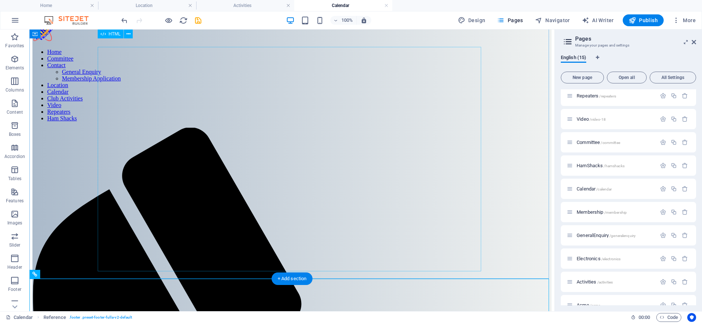
scroll to position [0, 0]
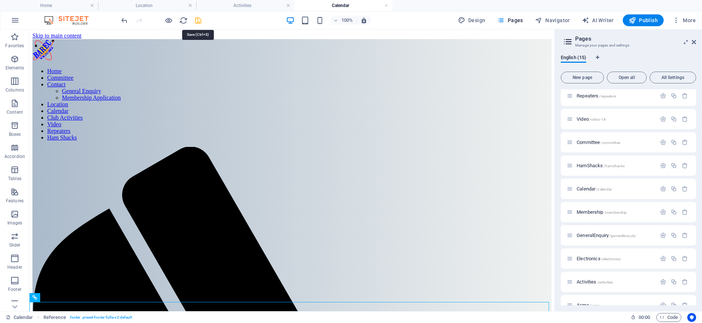
drag, startPoint x: 198, startPoint y: 20, endPoint x: 622, endPoint y: 59, distance: 425.3
click at [198, 20] on icon "save" at bounding box center [198, 20] width 8 height 8
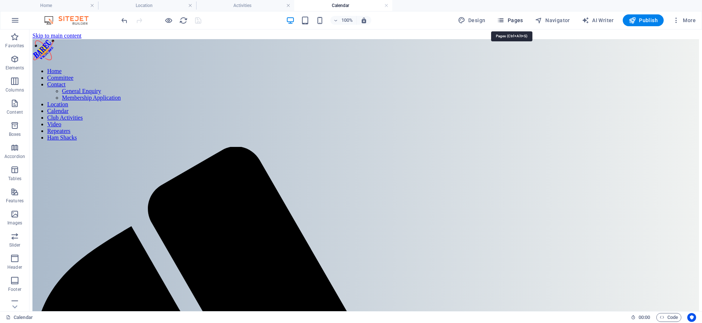
click at [509, 19] on span "Pages" at bounding box center [510, 20] width 26 height 7
